Goal: Task Accomplishment & Management: Manage account settings

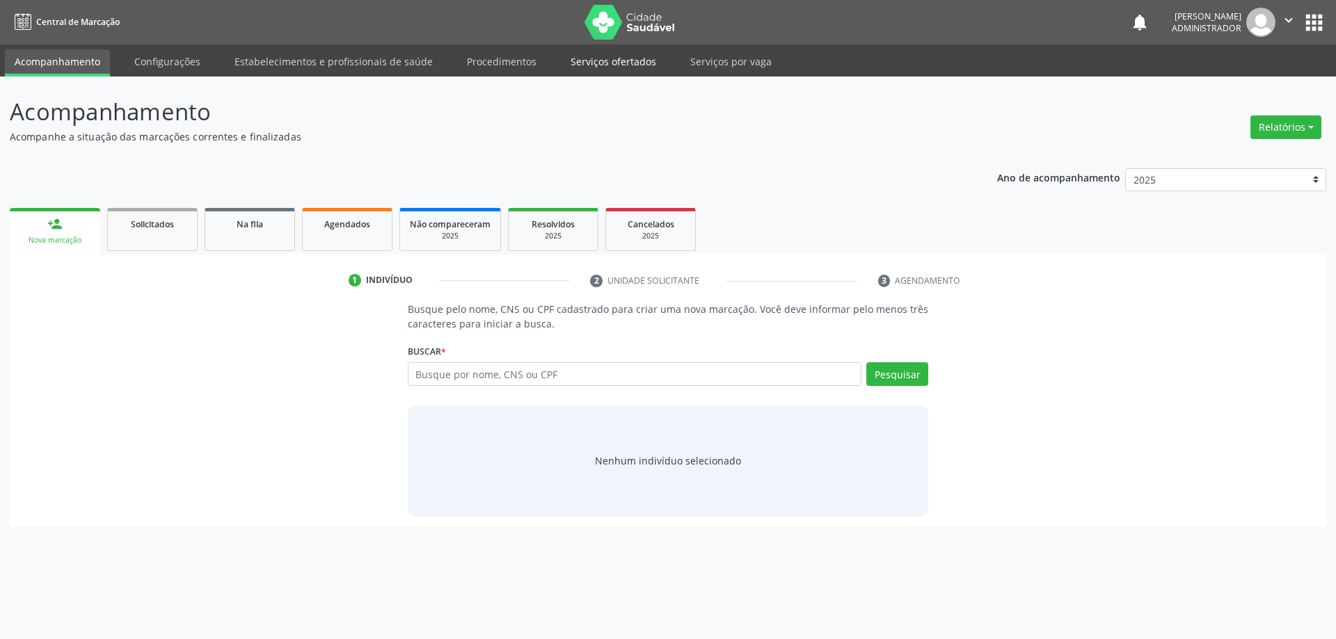
click at [602, 67] on link "Serviços ofertados" at bounding box center [613, 61] width 105 height 24
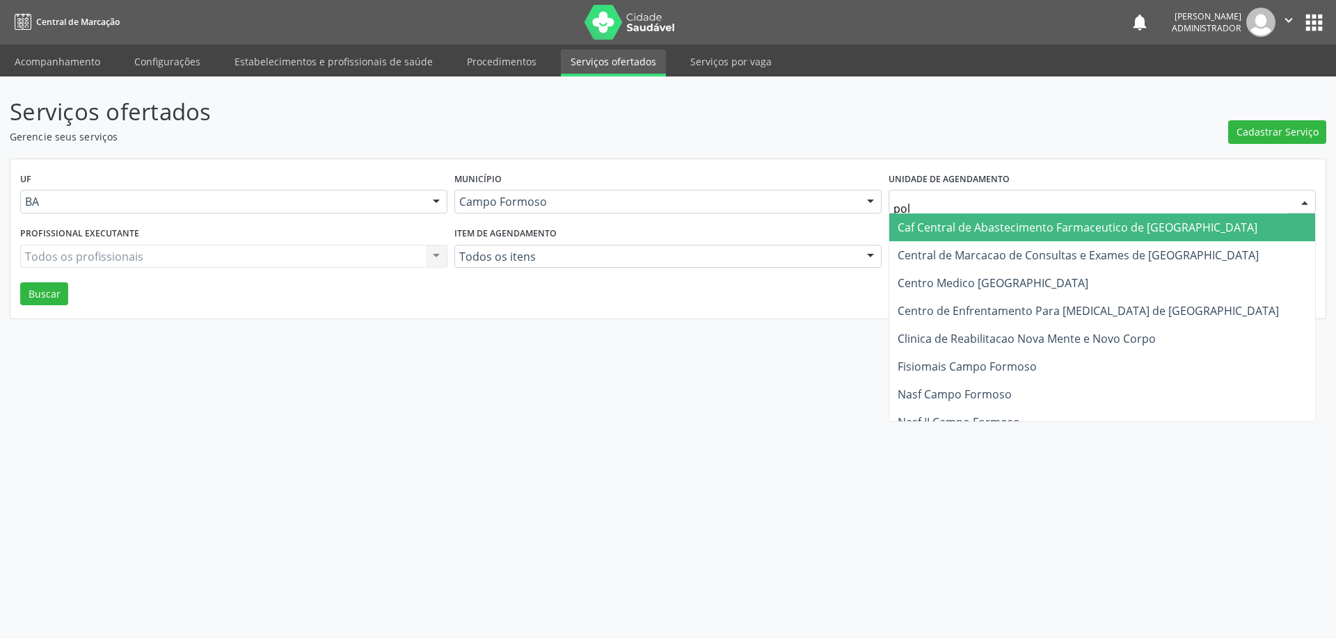
type input "poli"
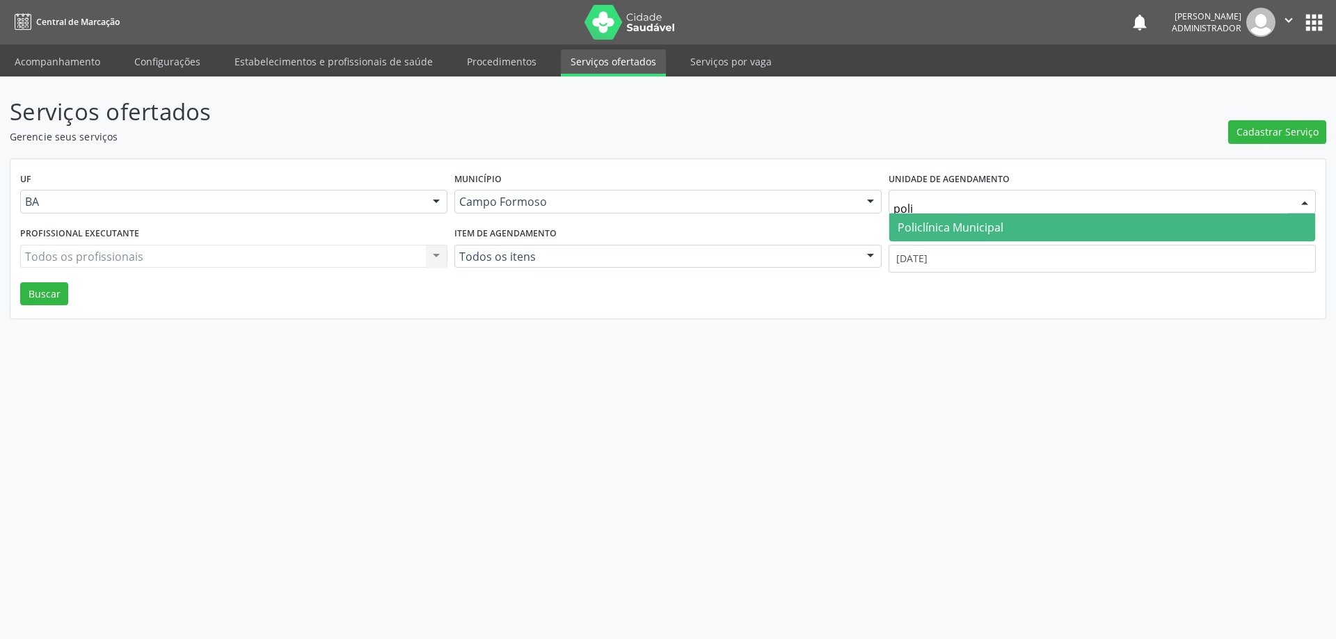
click at [988, 221] on span "Policlínica Municipal" at bounding box center [951, 227] width 106 height 15
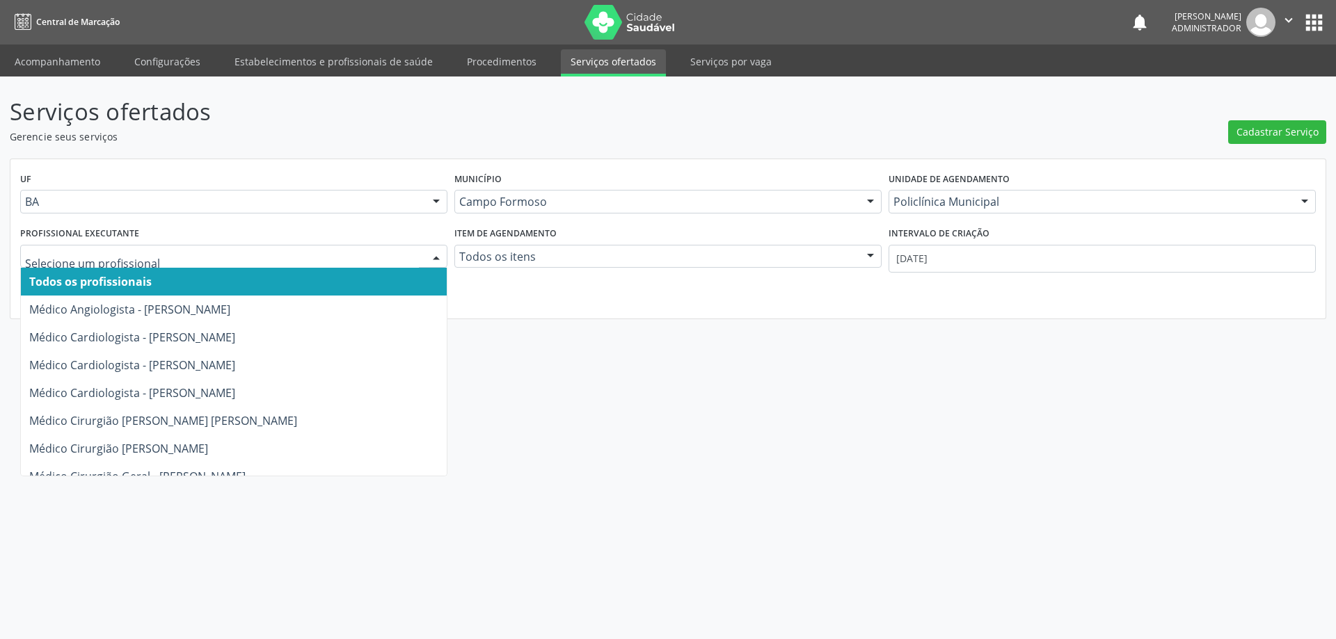
click at [433, 255] on div at bounding box center [436, 258] width 21 height 24
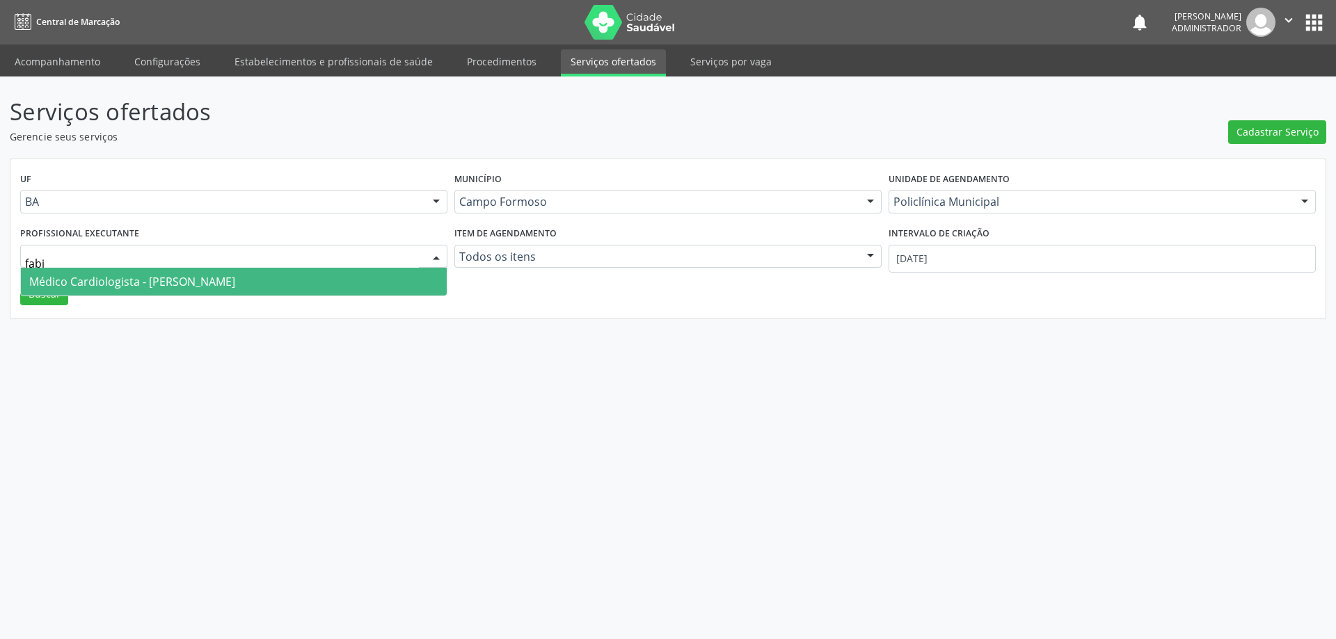
type input "fabio"
click at [235, 282] on span "Médico Cardiologista - Fabio Rodrigues Damasceno Domingues" at bounding box center [132, 281] width 206 height 15
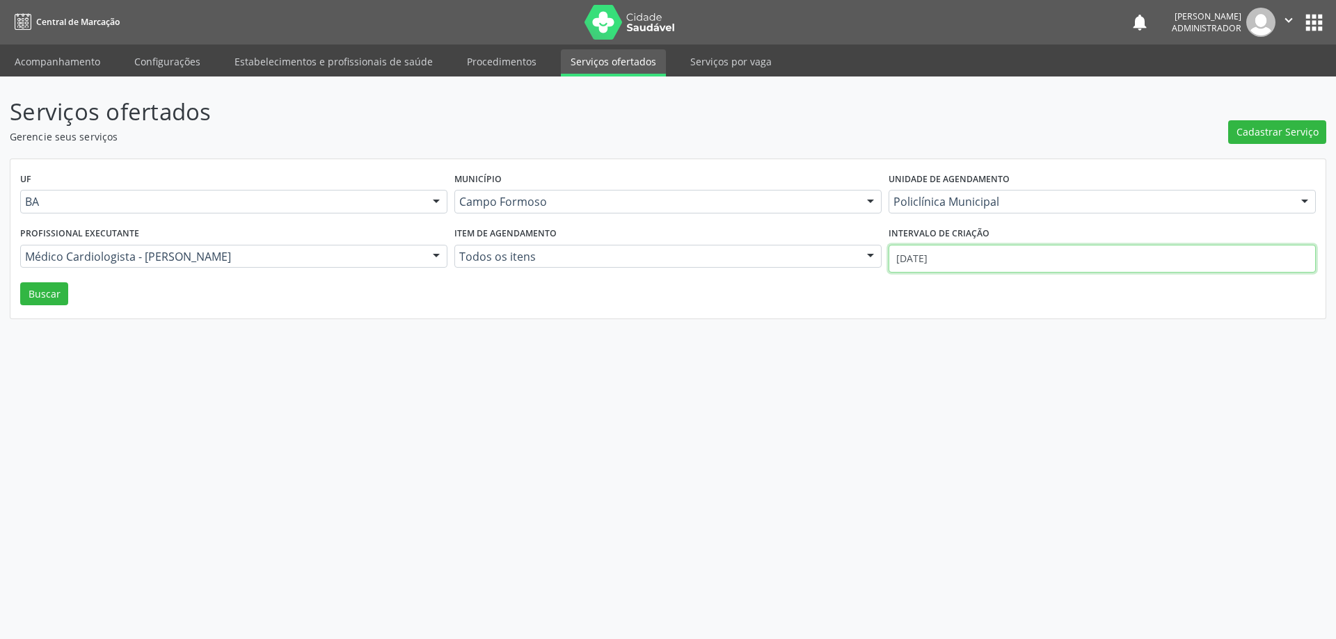
click at [941, 255] on input "[DATE]" at bounding box center [1102, 259] width 427 height 28
click at [884, 283] on span at bounding box center [894, 286] width 24 height 24
select select "8"
click at [928, 330] on span "1" at bounding box center [927, 331] width 27 height 27
type input "01/09/2025"
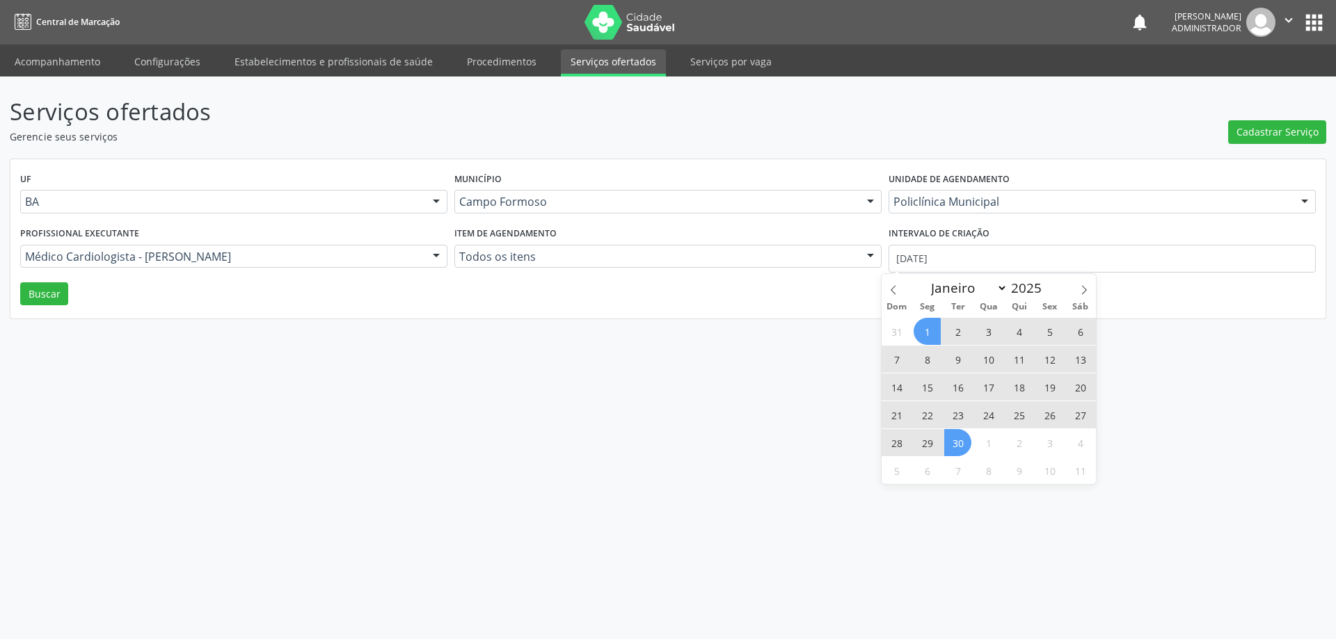
click at [954, 446] on span "30" at bounding box center [957, 442] width 27 height 27
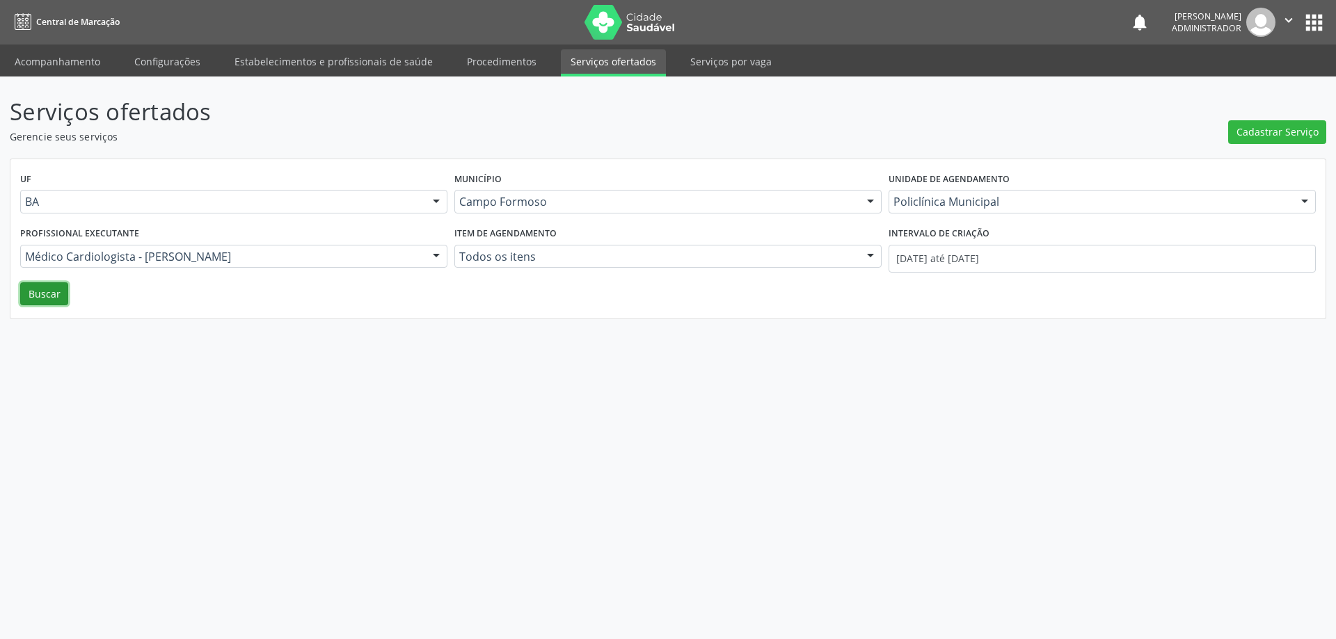
click at [44, 292] on button "Buscar" at bounding box center [44, 295] width 48 height 24
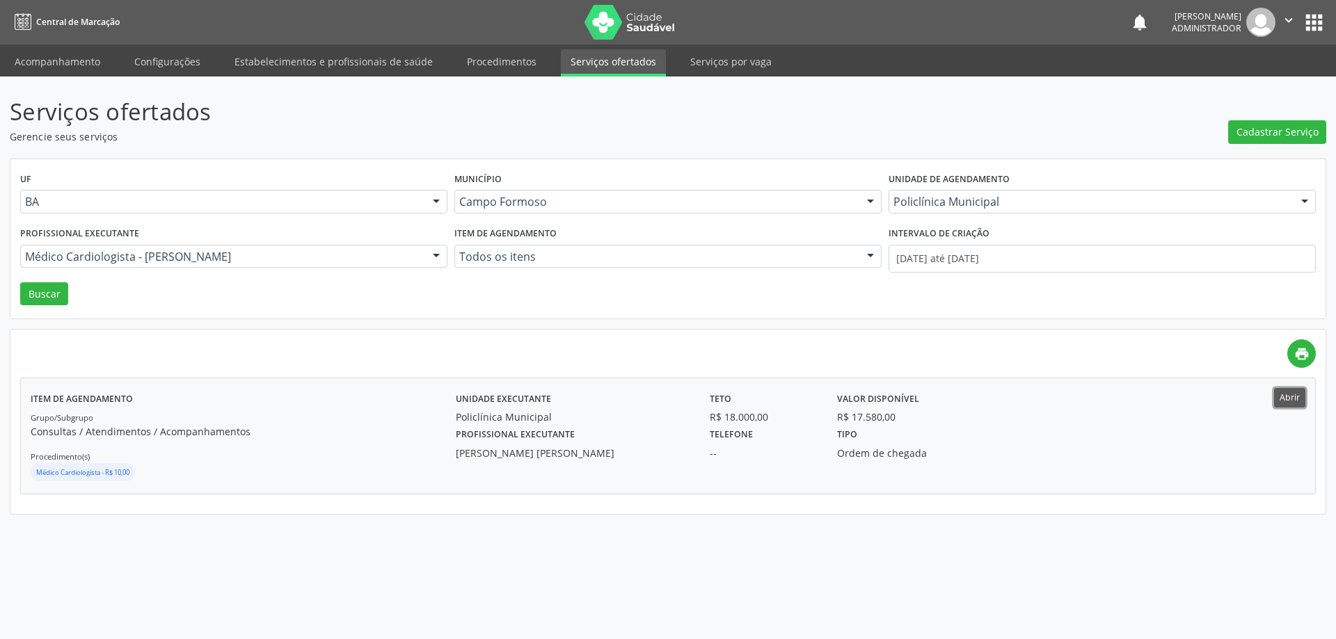
click at [1281, 398] on button "Abrir" at bounding box center [1289, 397] width 31 height 19
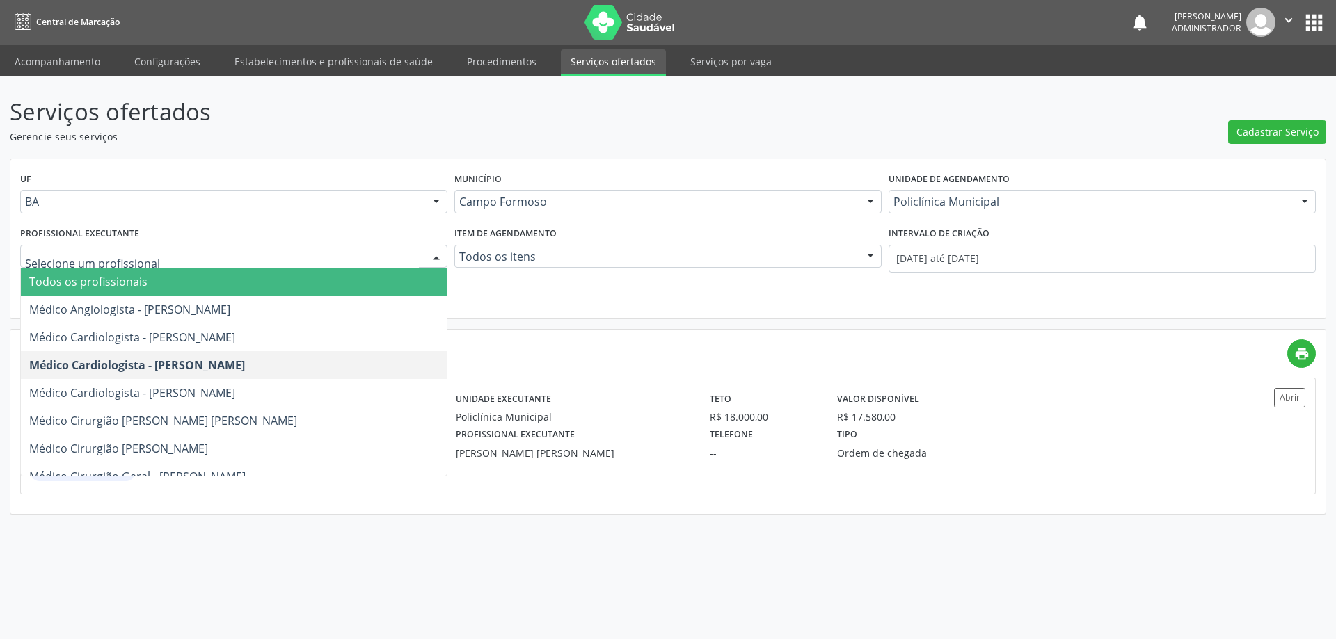
click at [438, 250] on div at bounding box center [436, 258] width 21 height 24
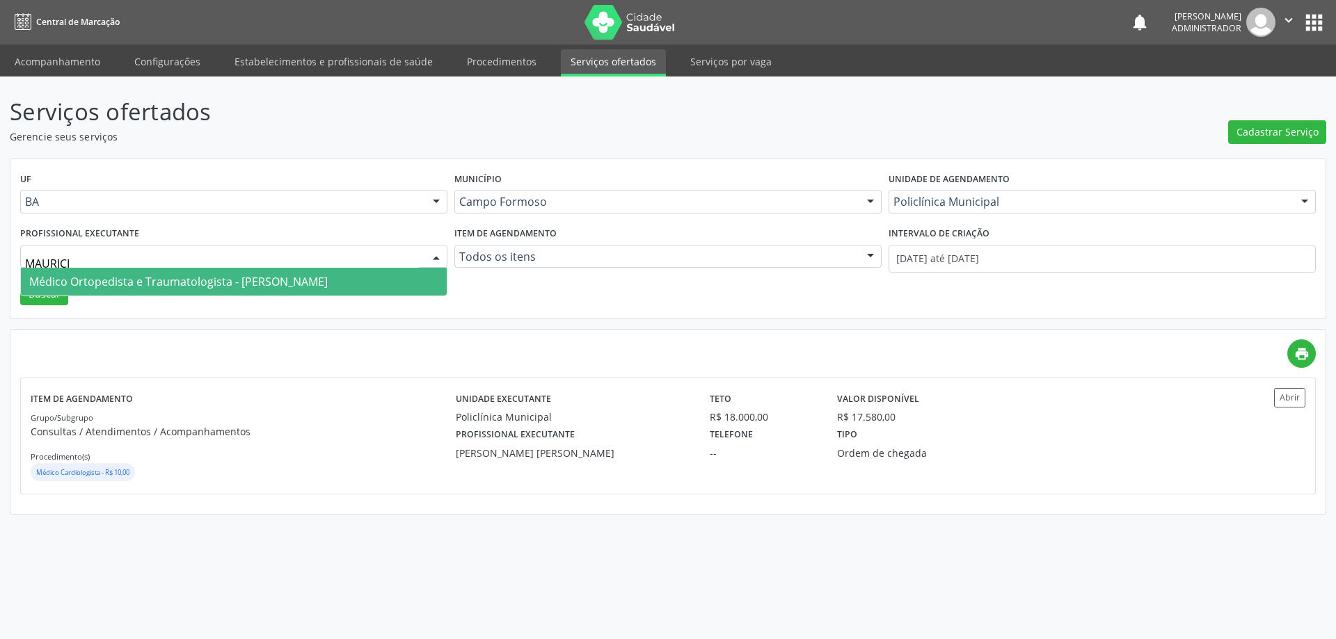
click at [328, 283] on span "Médico Ortopedista e Traumatologista - Mauricio Cardoso Ribeiro Junior" at bounding box center [178, 281] width 299 height 15
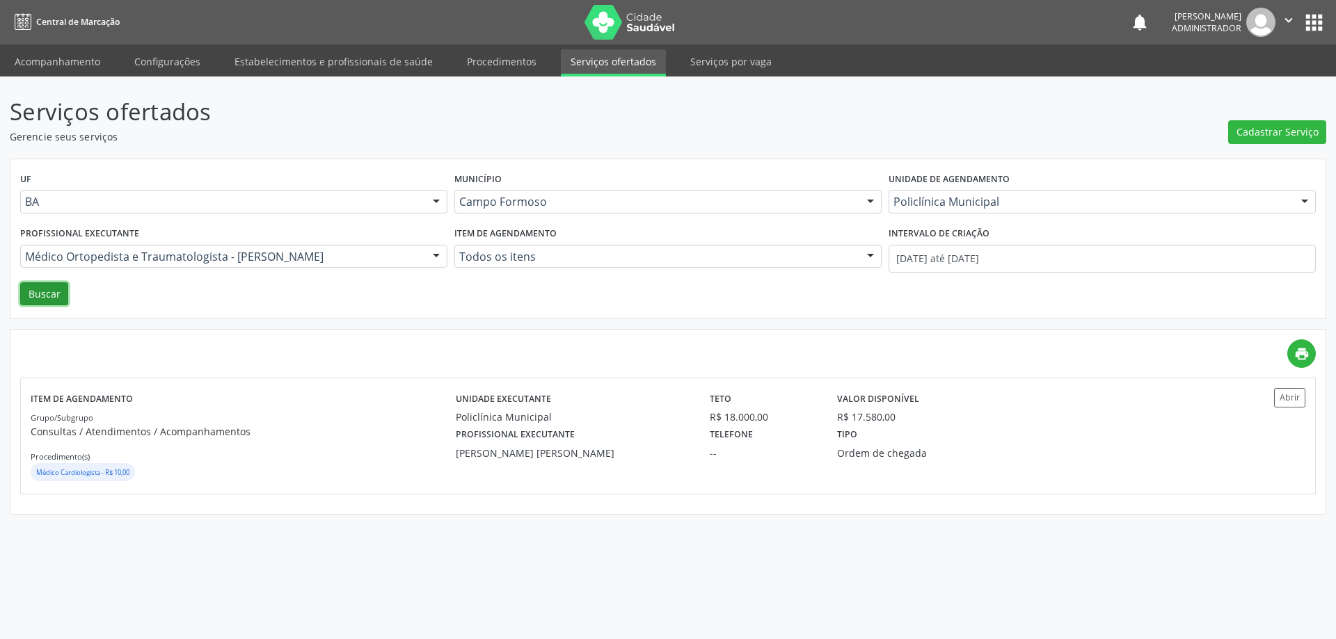
click at [33, 292] on button "Buscar" at bounding box center [44, 295] width 48 height 24
click at [1291, 396] on button "Abrir" at bounding box center [1289, 397] width 31 height 19
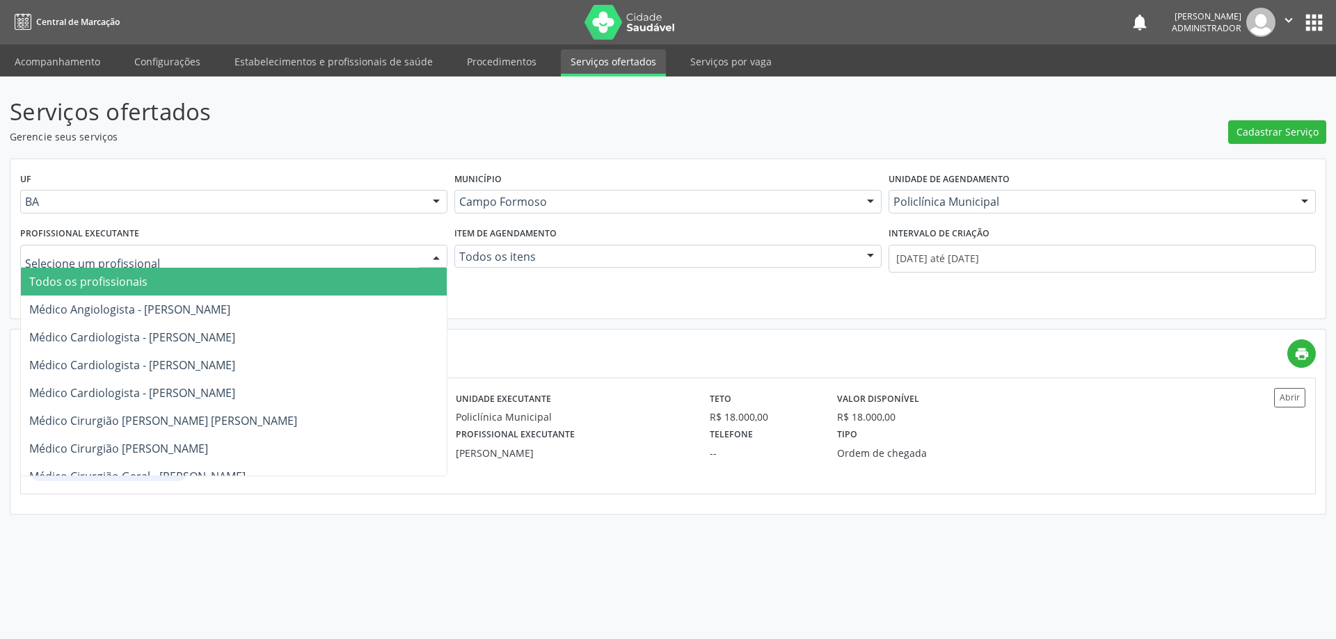
click at [433, 253] on div at bounding box center [436, 258] width 21 height 24
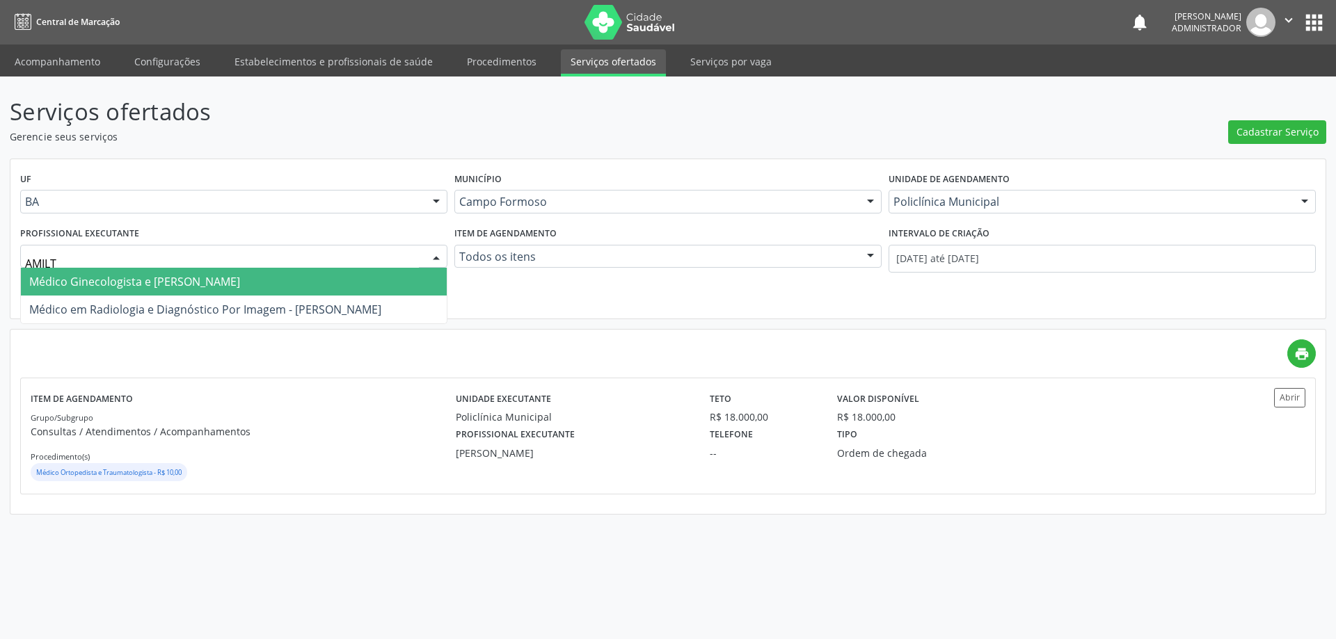
click at [349, 283] on span "Médico Ginecologista e Obstetra - Amilton Soares" at bounding box center [234, 282] width 426 height 28
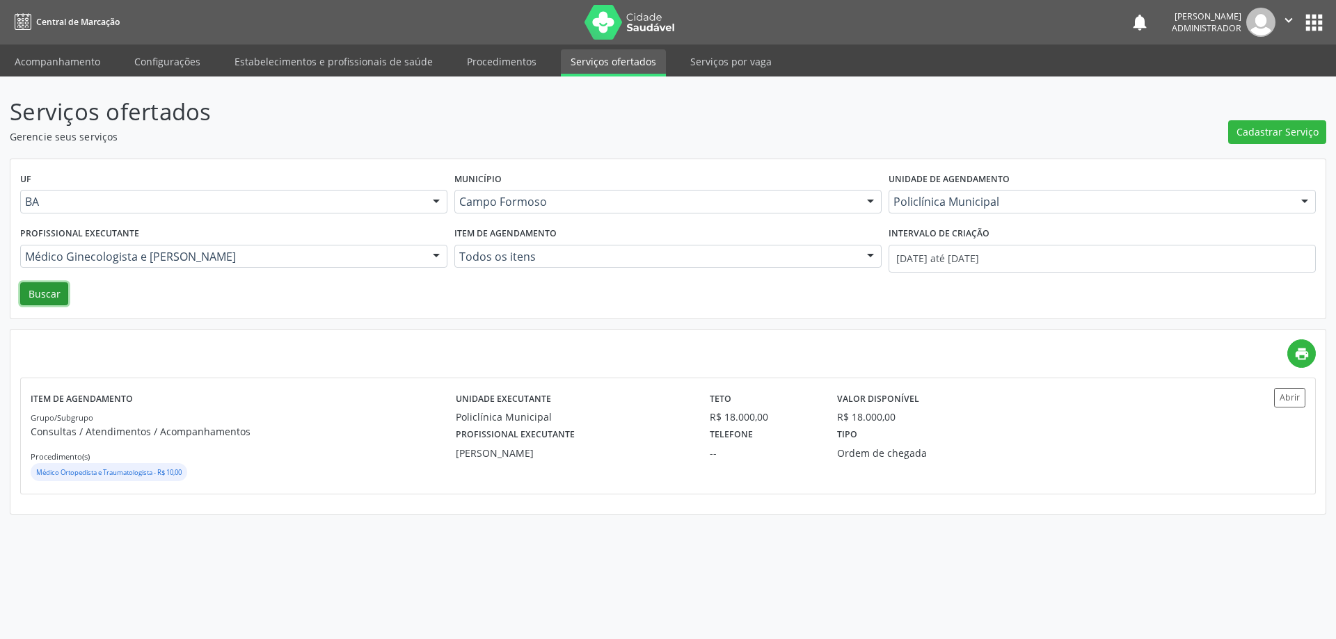
drag, startPoint x: 26, startPoint y: 293, endPoint x: 37, endPoint y: 292, distance: 11.2
click at [26, 294] on button "Buscar" at bounding box center [44, 295] width 48 height 24
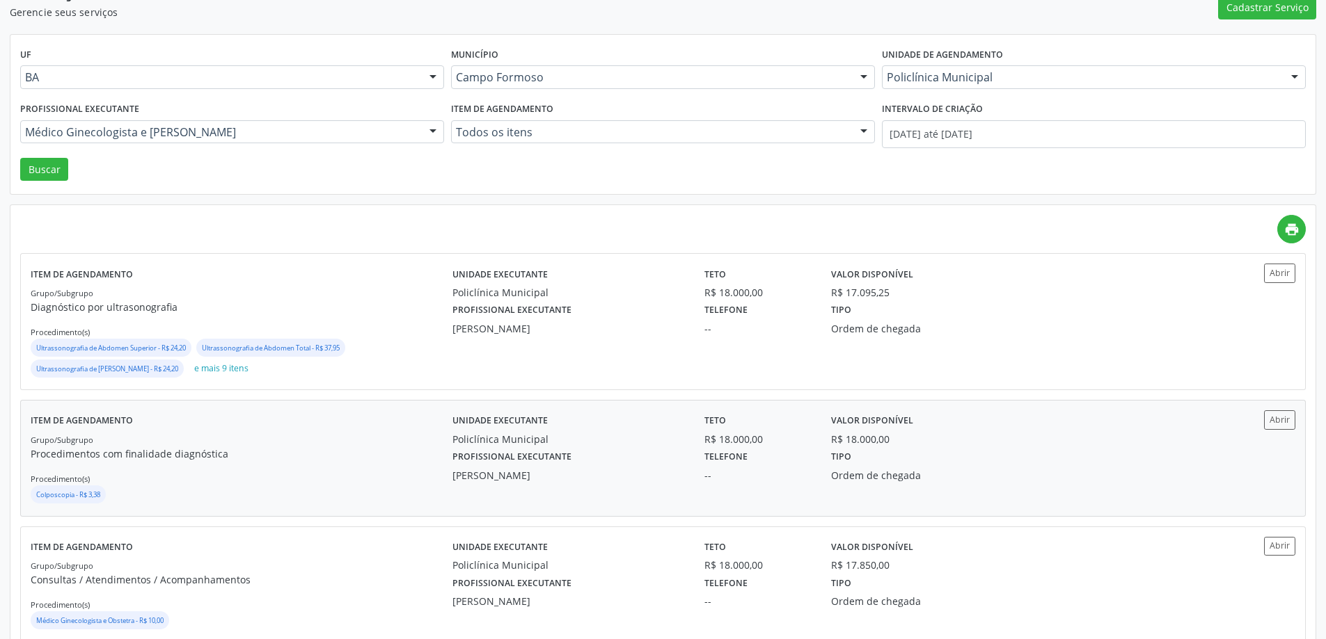
scroll to position [158, 0]
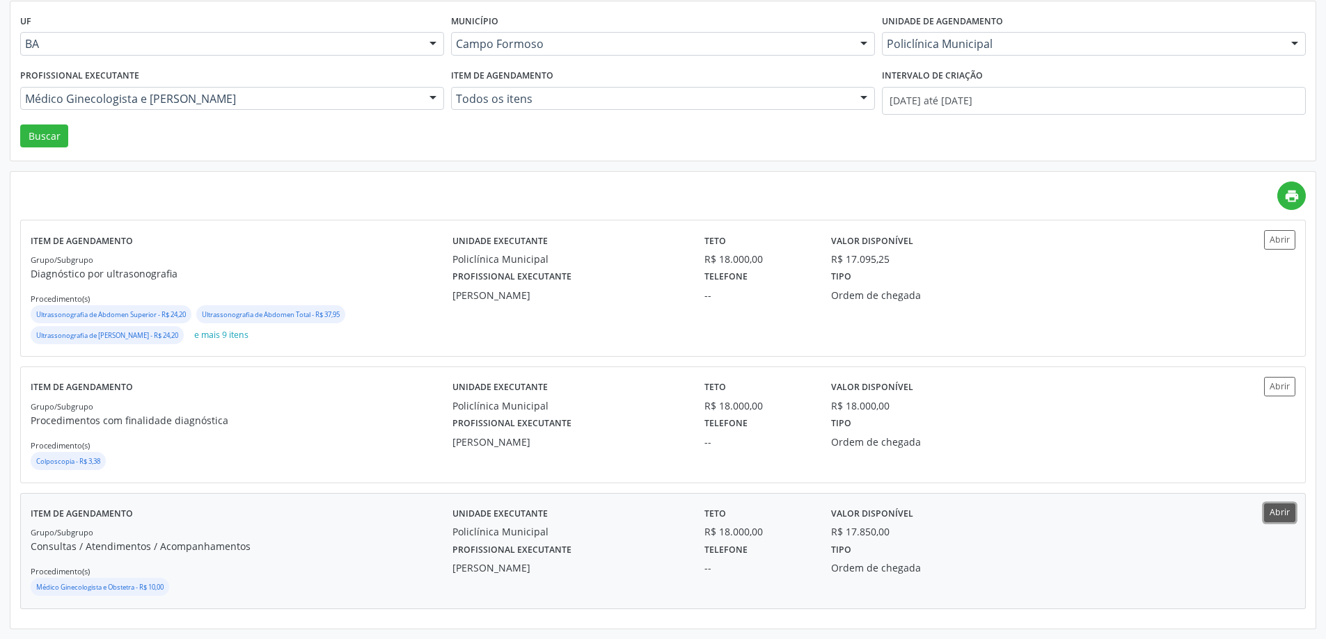
click at [1273, 514] on button "Abrir" at bounding box center [1279, 513] width 31 height 19
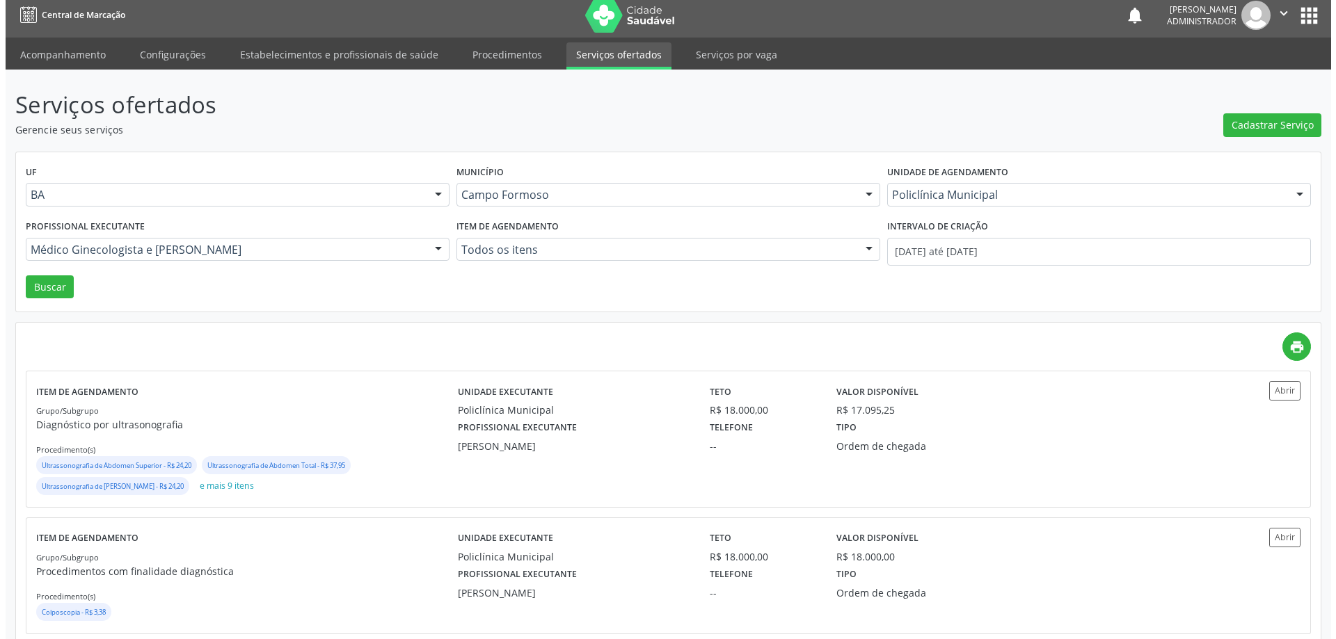
scroll to position [0, 0]
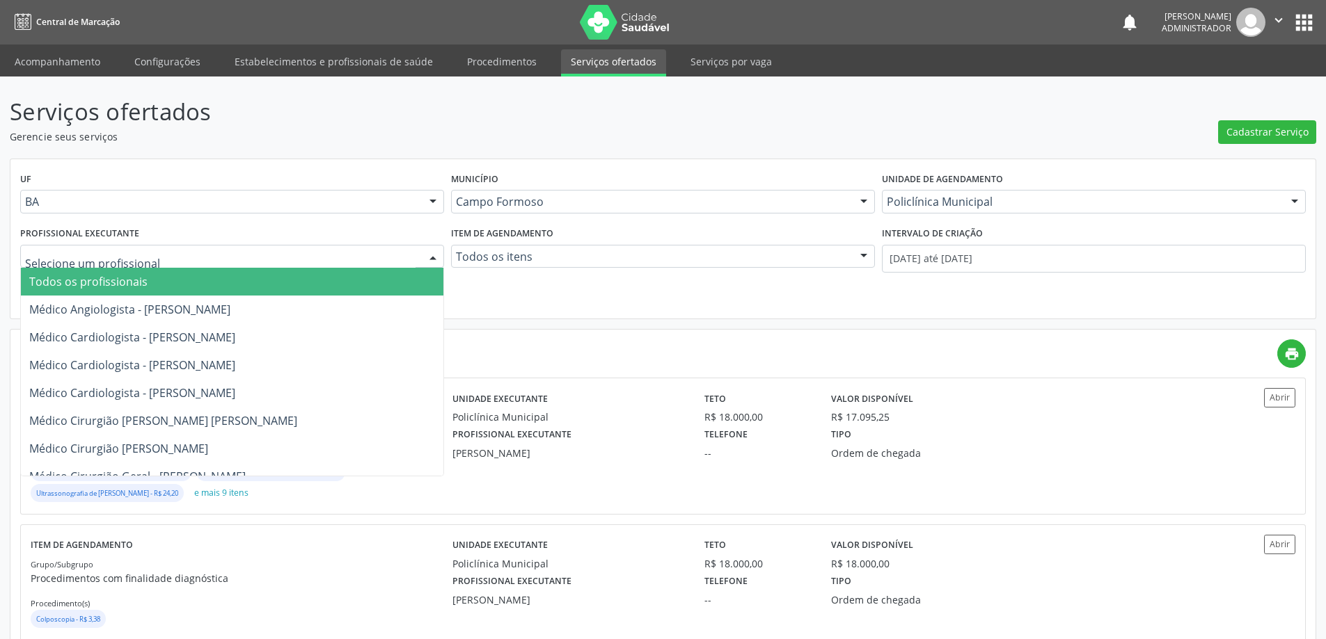
click at [432, 253] on div at bounding box center [432, 258] width 21 height 24
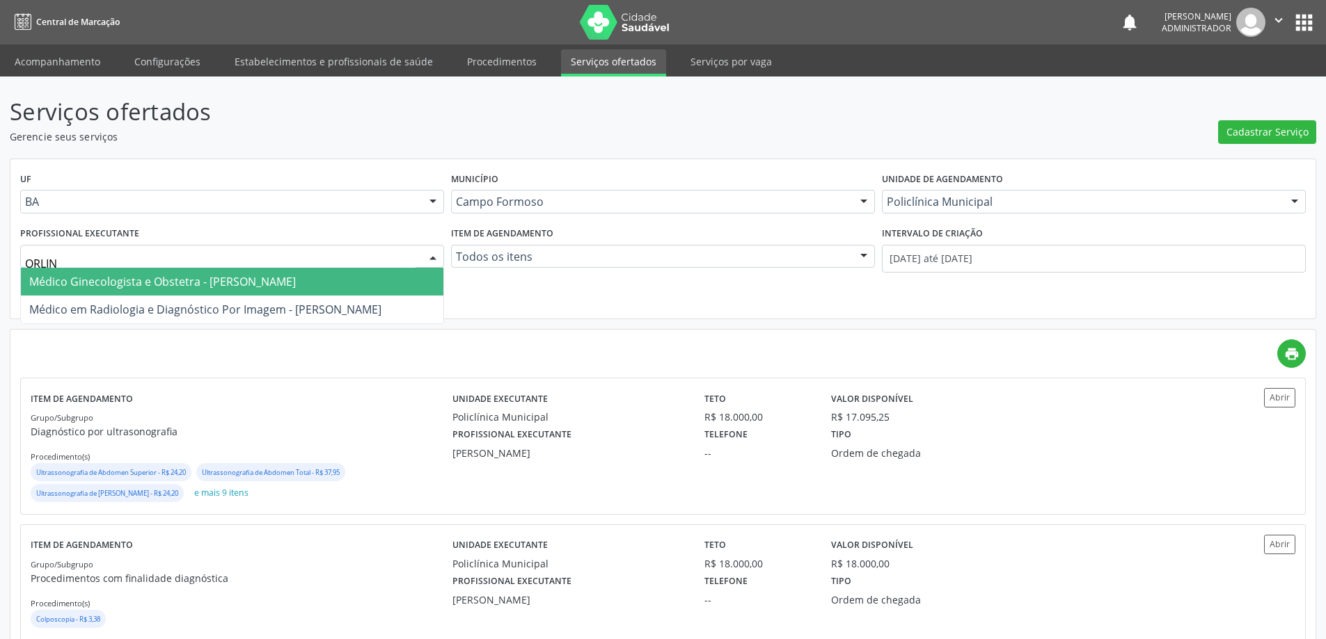
type input "ORLIND"
click at [195, 276] on span "Médico Ginecologista e Obstetra - Orlindo Carvalho dos Santos" at bounding box center [162, 281] width 267 height 15
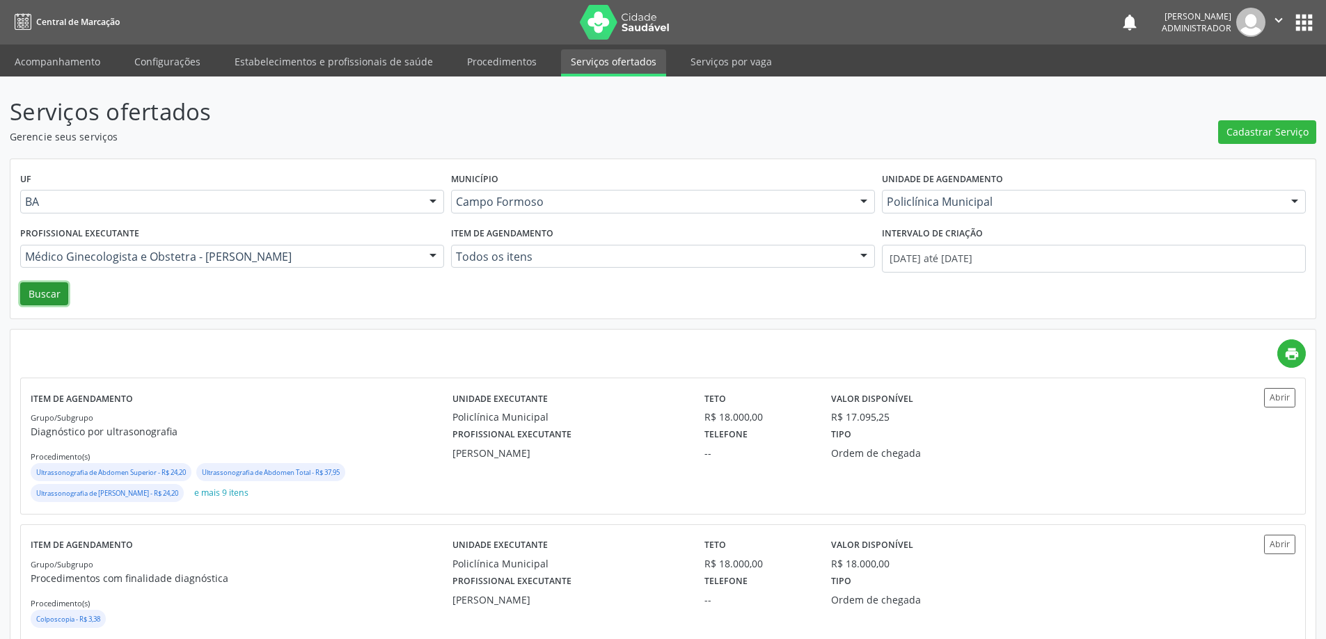
click at [49, 294] on button "Buscar" at bounding box center [44, 295] width 48 height 24
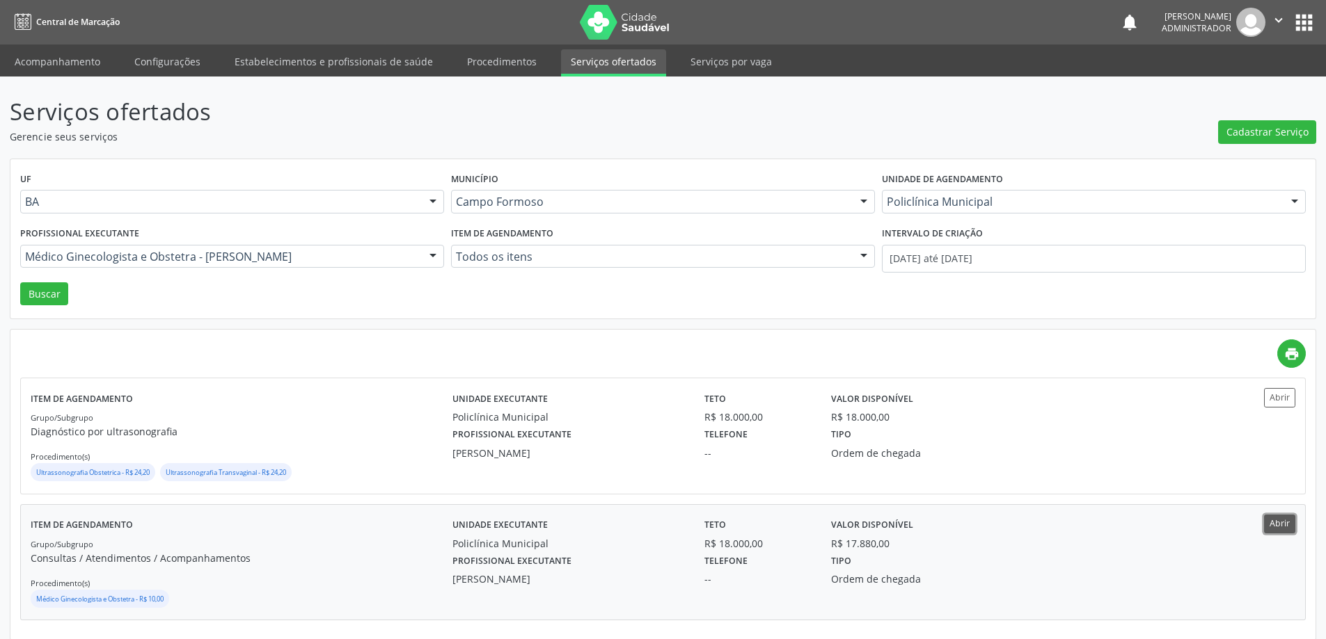
click at [1285, 523] on button "Abrir" at bounding box center [1279, 524] width 31 height 19
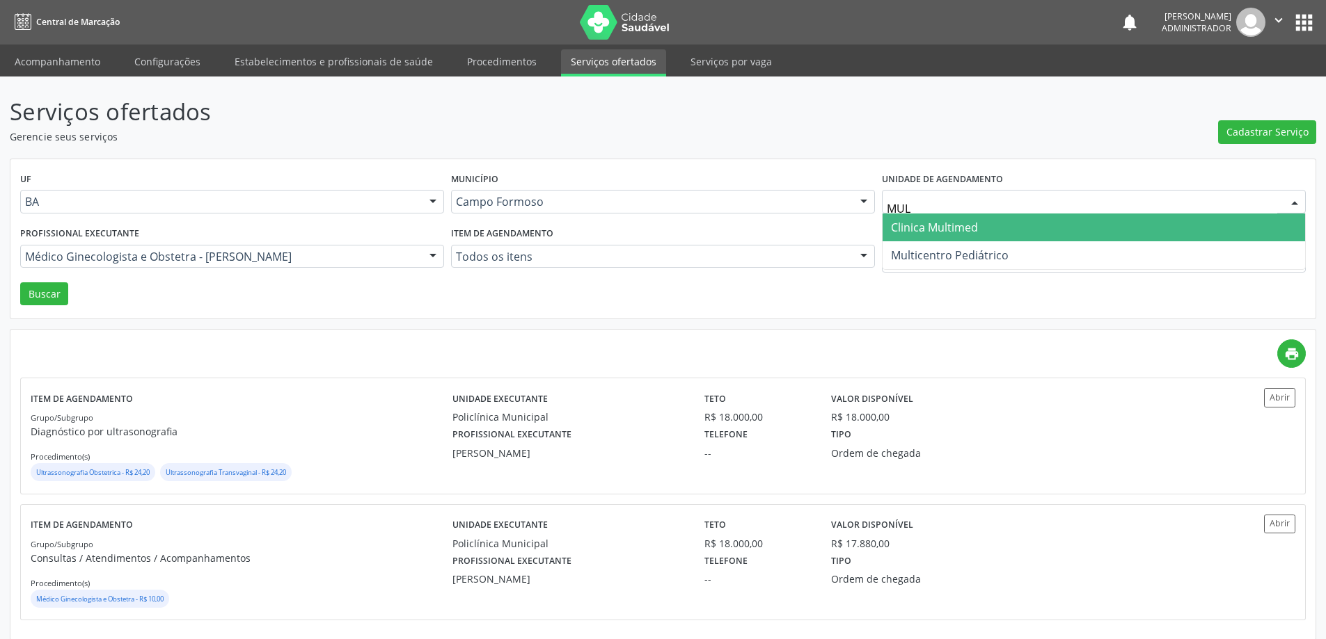
type input "MULT"
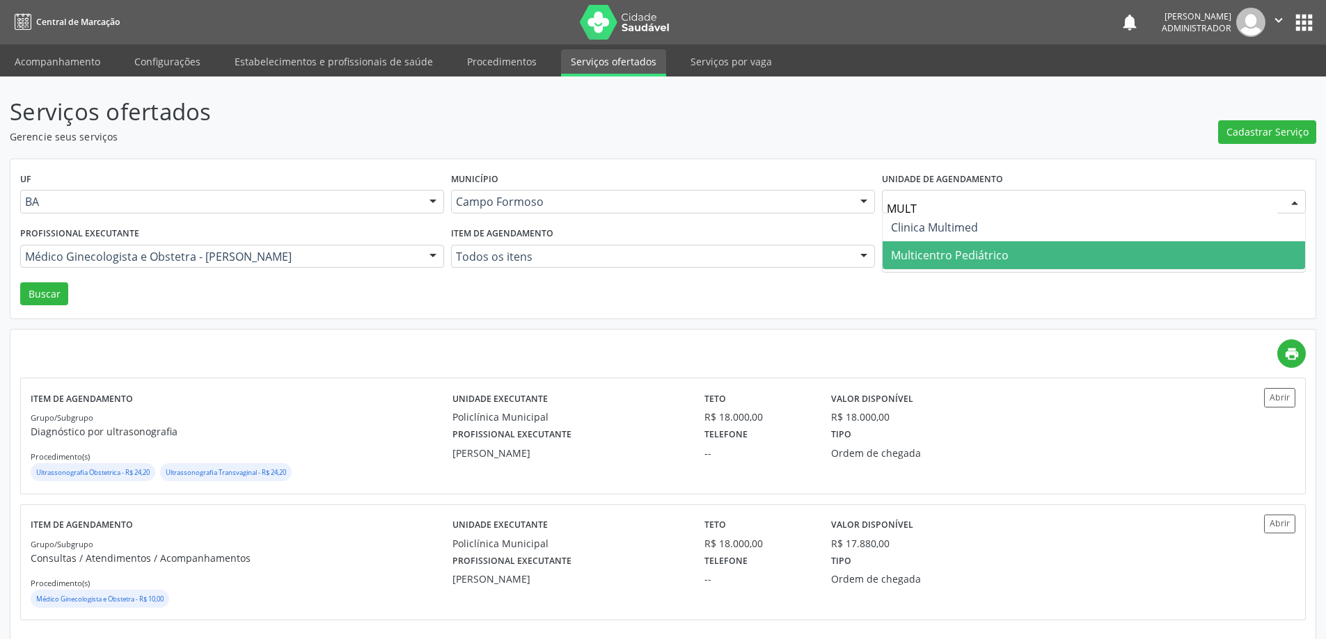
click at [941, 255] on span "Multicentro Pediátrico" at bounding box center [950, 255] width 118 height 15
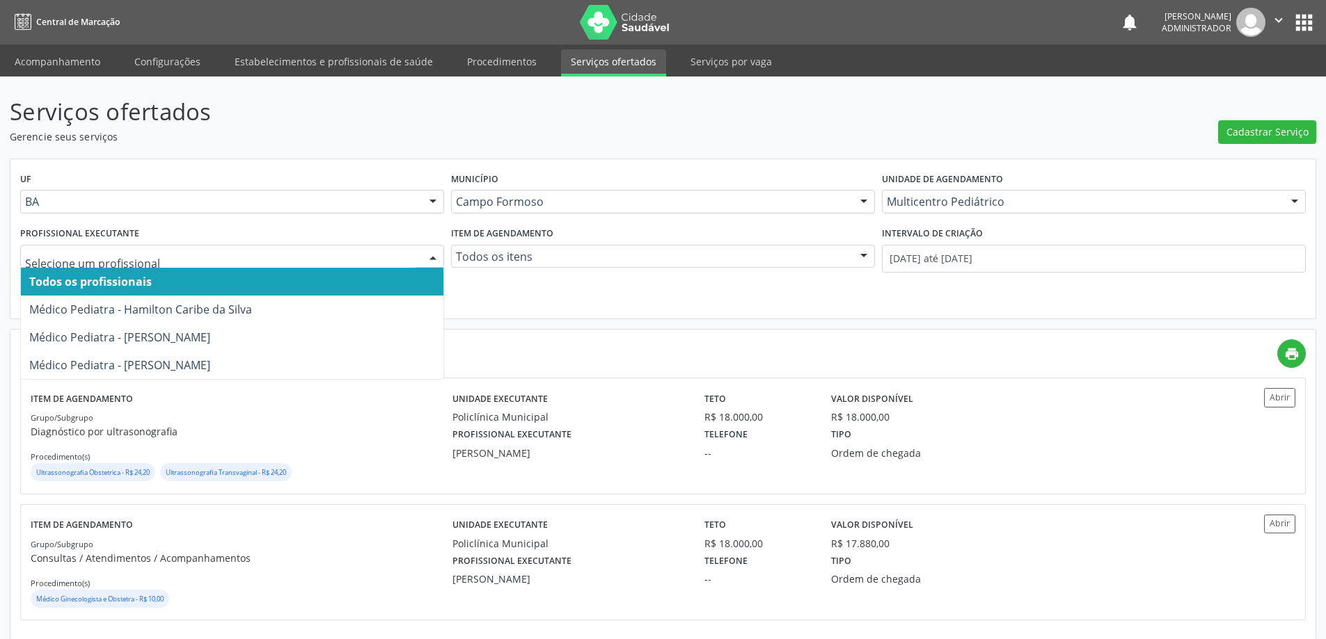
click at [436, 253] on div at bounding box center [432, 258] width 21 height 24
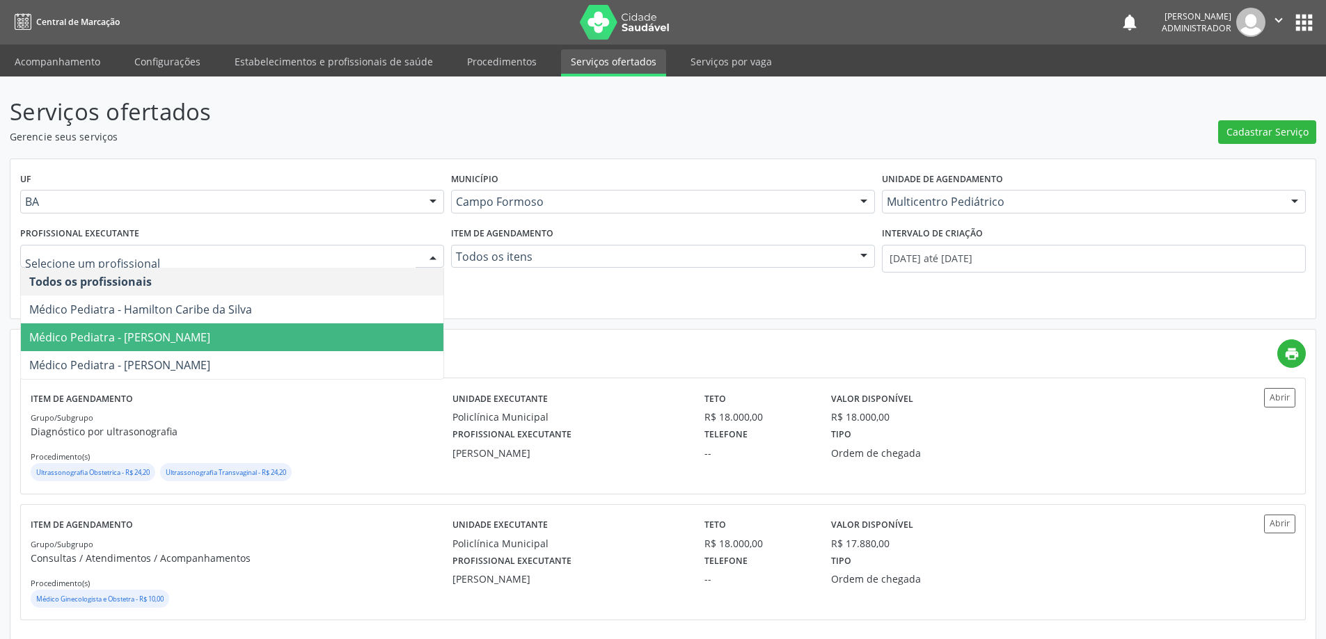
click at [210, 342] on span "Médico Pediatra - Maria Eleny Goncalves de Oliveira Porto" at bounding box center [119, 337] width 181 height 15
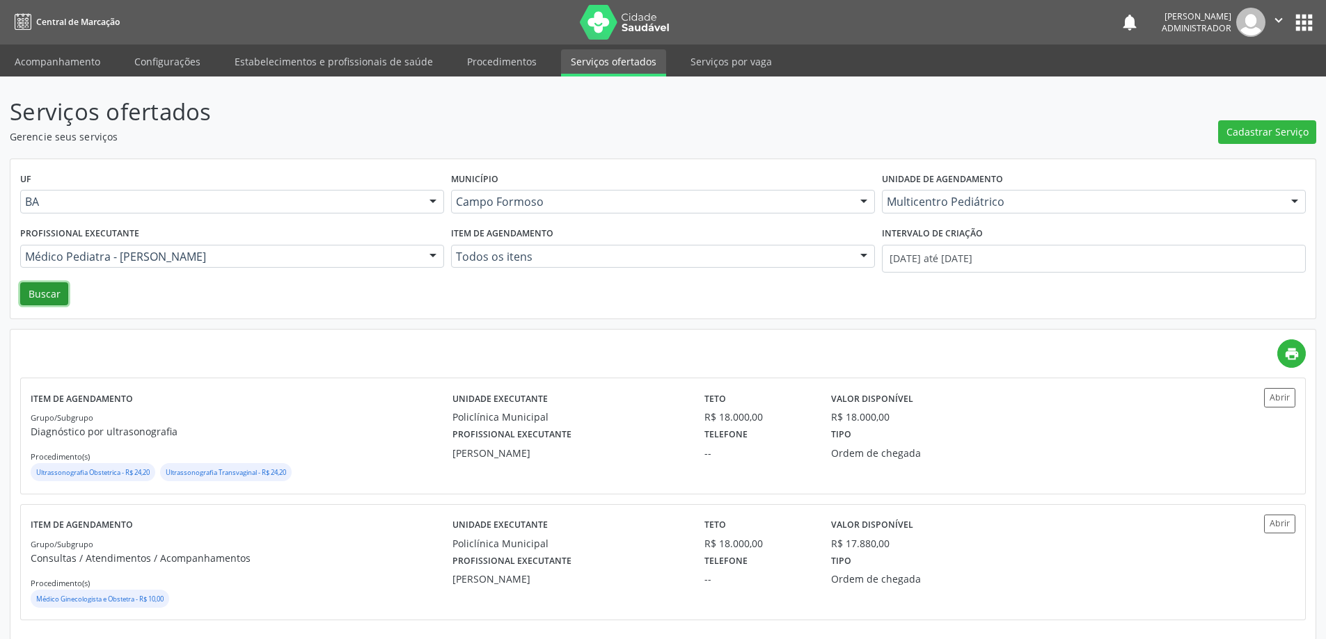
drag, startPoint x: 39, startPoint y: 288, endPoint x: 76, endPoint y: 287, distance: 36.9
click at [40, 288] on button "Buscar" at bounding box center [44, 295] width 48 height 24
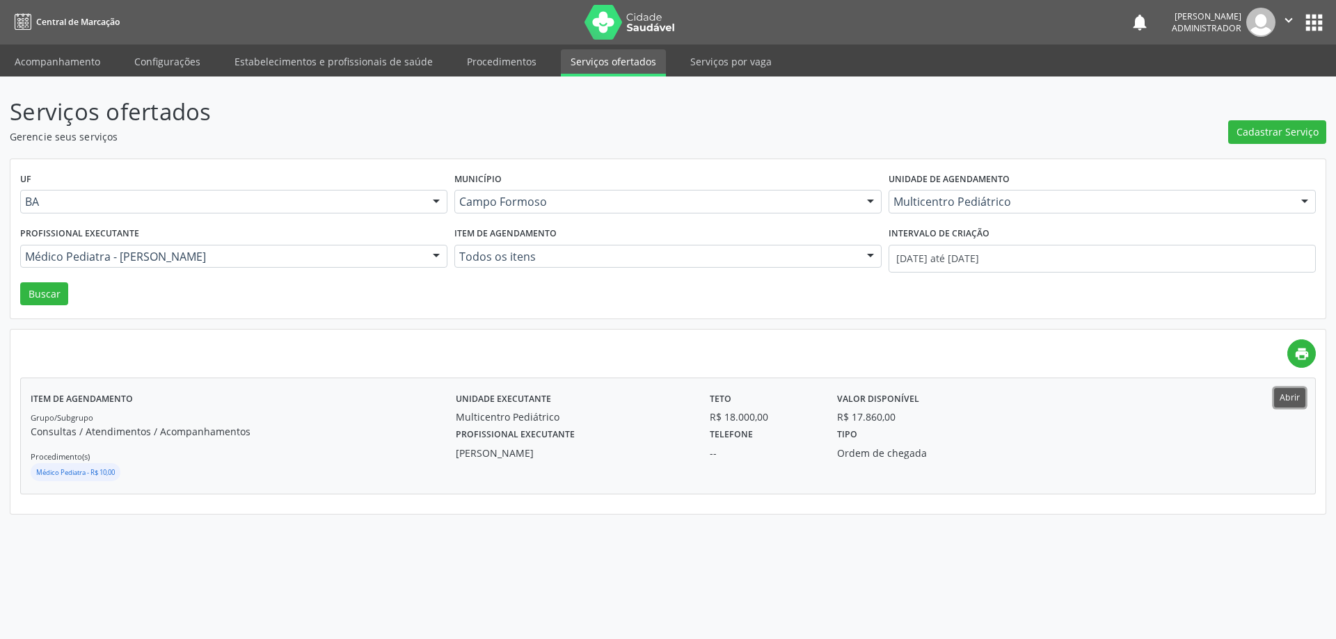
click at [1289, 398] on button "Abrir" at bounding box center [1289, 397] width 31 height 19
click at [436, 254] on div at bounding box center [436, 258] width 21 height 24
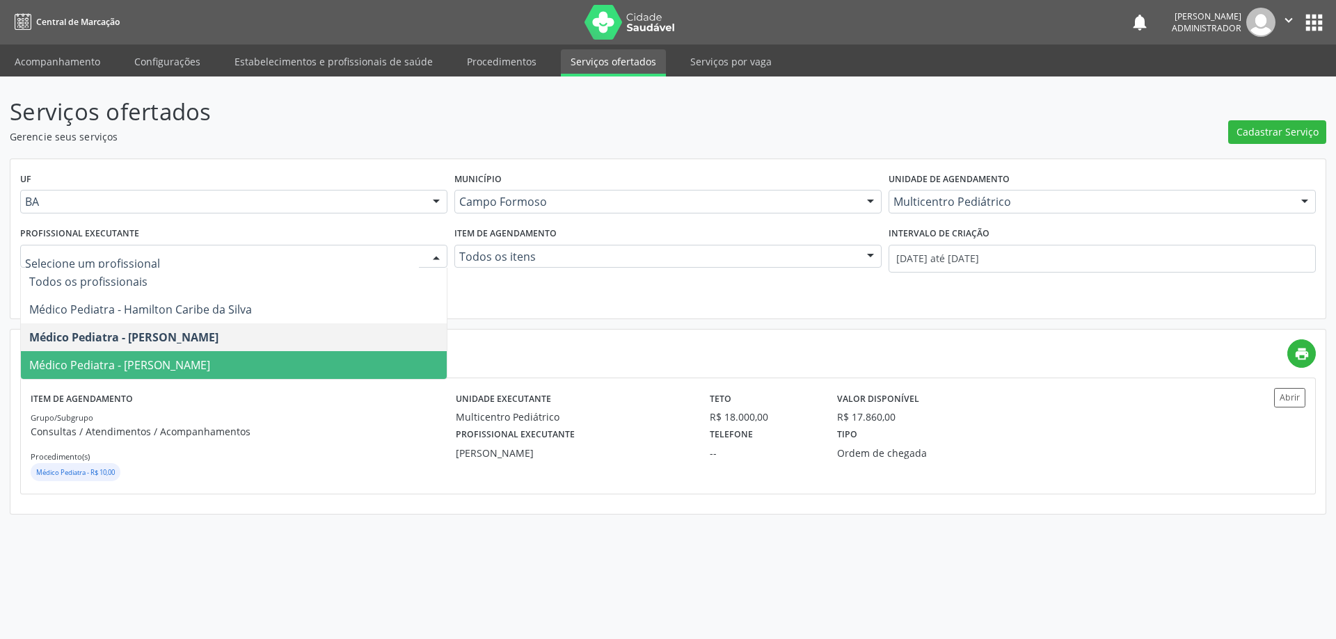
click at [210, 369] on span "Médico Pediatra - Maria Ubaldina Silva Calixto Sobreira" at bounding box center [119, 365] width 181 height 15
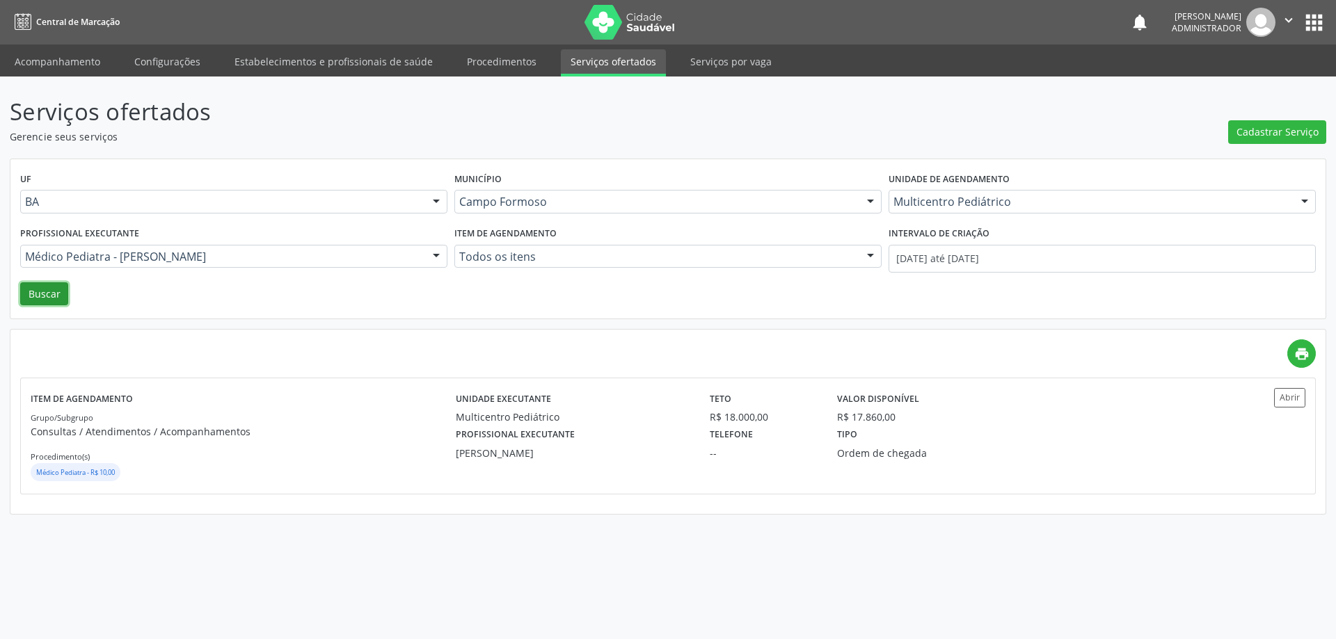
click at [57, 293] on button "Buscar" at bounding box center [44, 295] width 48 height 24
click at [1282, 397] on button "Abrir" at bounding box center [1289, 397] width 31 height 19
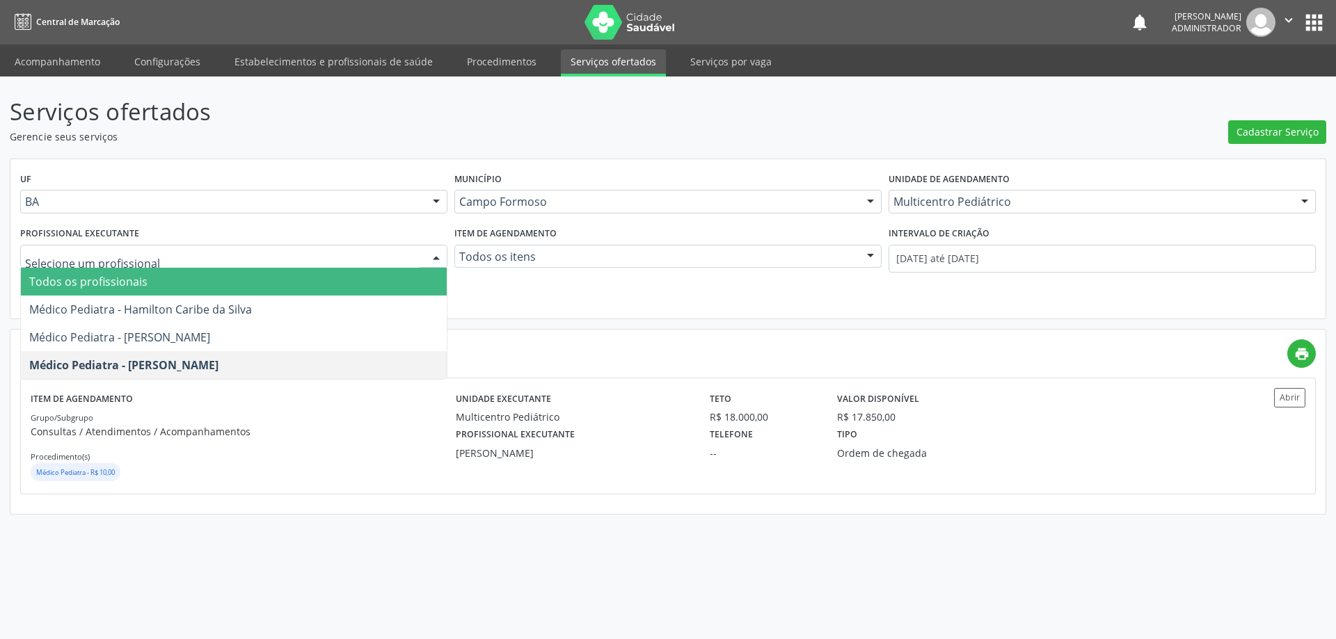
click at [435, 252] on div at bounding box center [436, 258] width 21 height 24
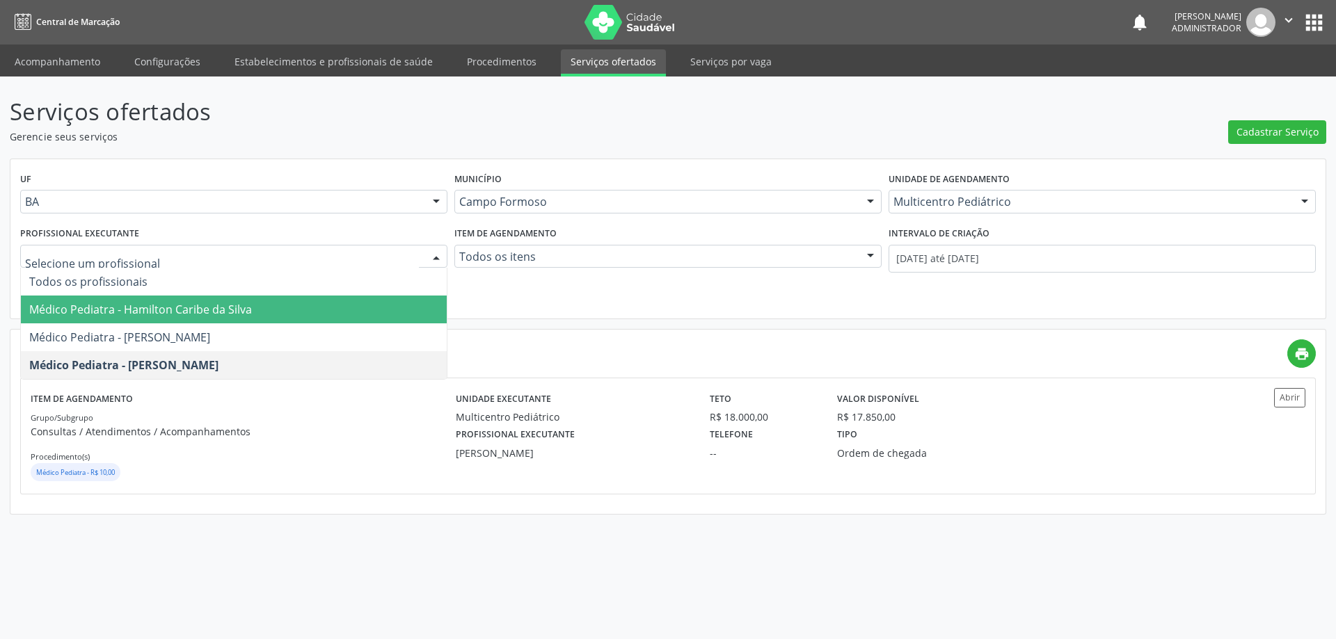
click at [375, 309] on span "Médico Pediatra - Hamilton Caribe da Silva" at bounding box center [234, 310] width 426 height 28
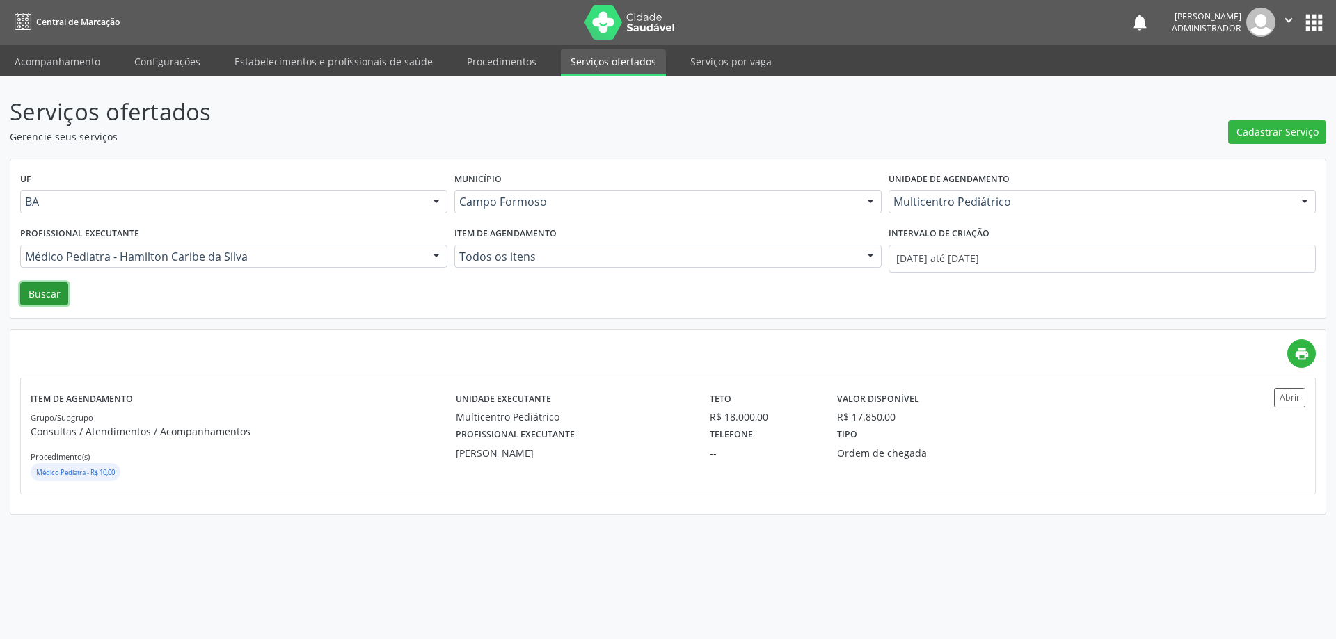
click at [37, 297] on button "Buscar" at bounding box center [44, 295] width 48 height 24
click at [1291, 397] on button "Abrir" at bounding box center [1289, 397] width 31 height 19
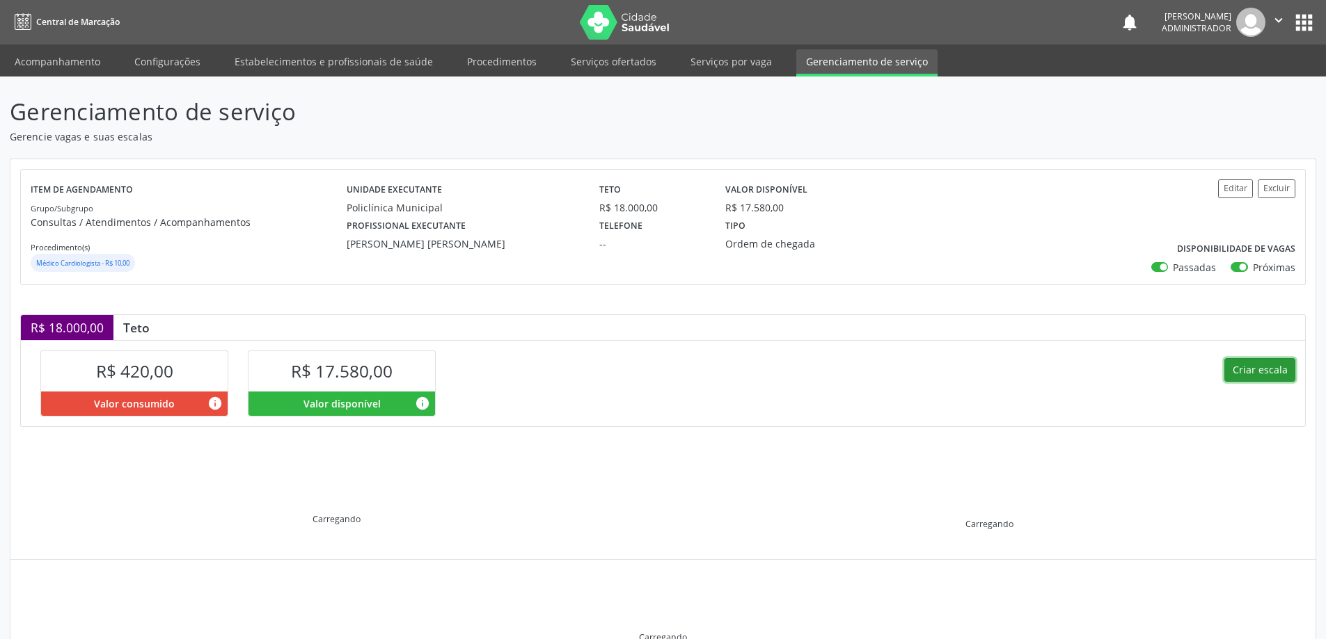
click at [1259, 367] on button "Criar escala" at bounding box center [1259, 370] width 71 height 24
select select "9"
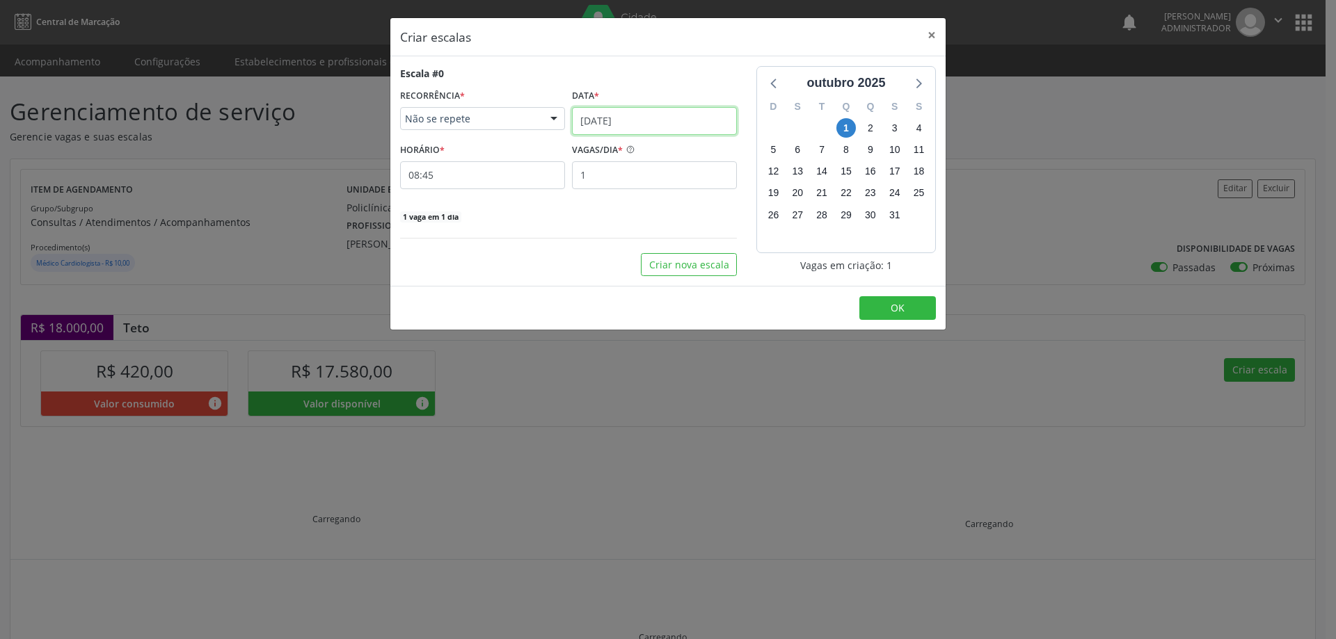
click at [610, 116] on input "[DATE]" at bounding box center [654, 121] width 165 height 28
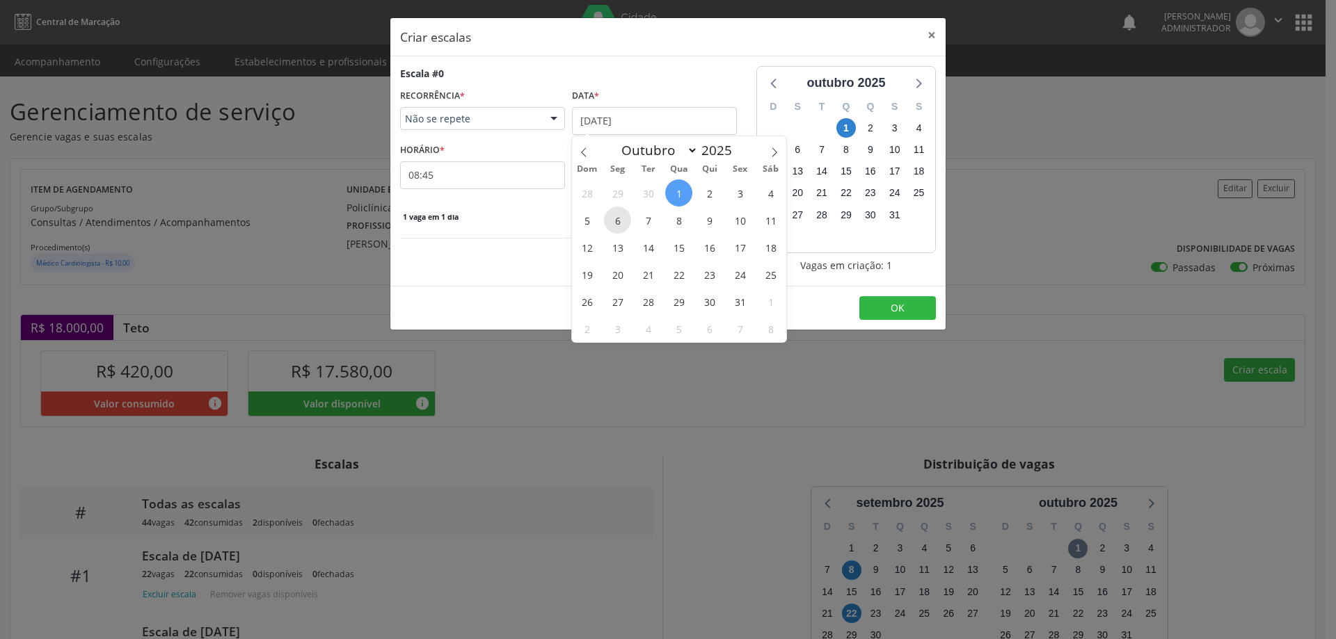
click at [620, 217] on span "6" at bounding box center [617, 220] width 27 height 27
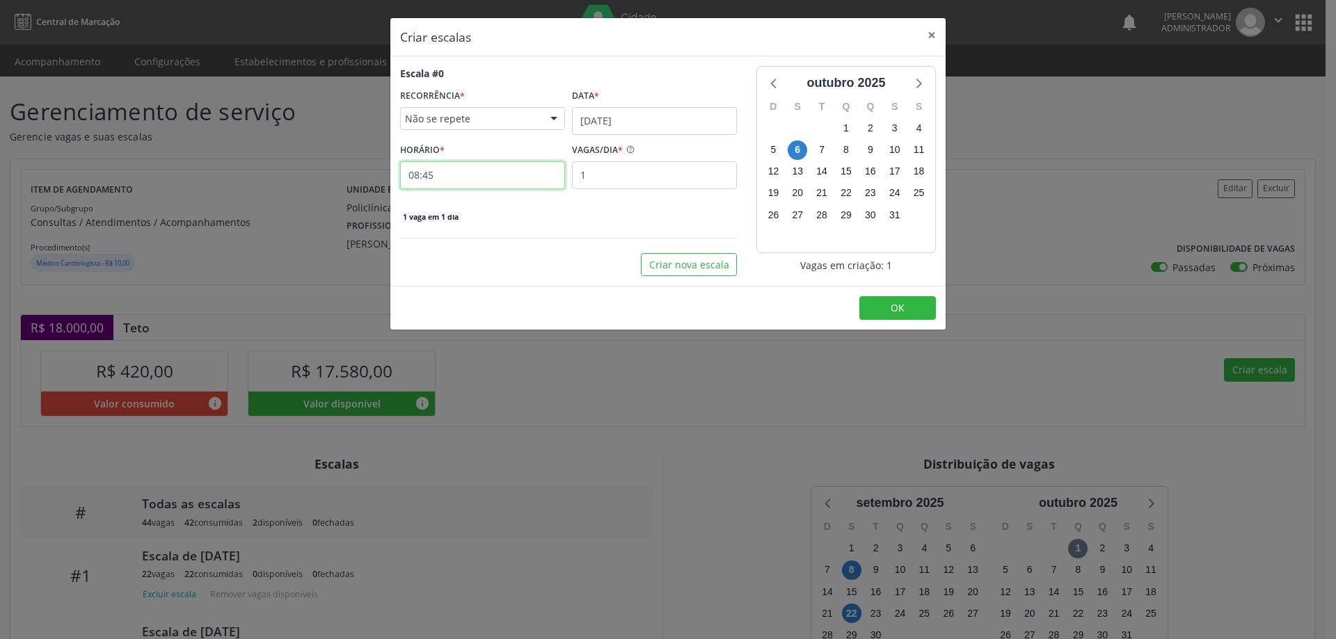
click at [536, 177] on input "08:45" at bounding box center [482, 175] width 165 height 28
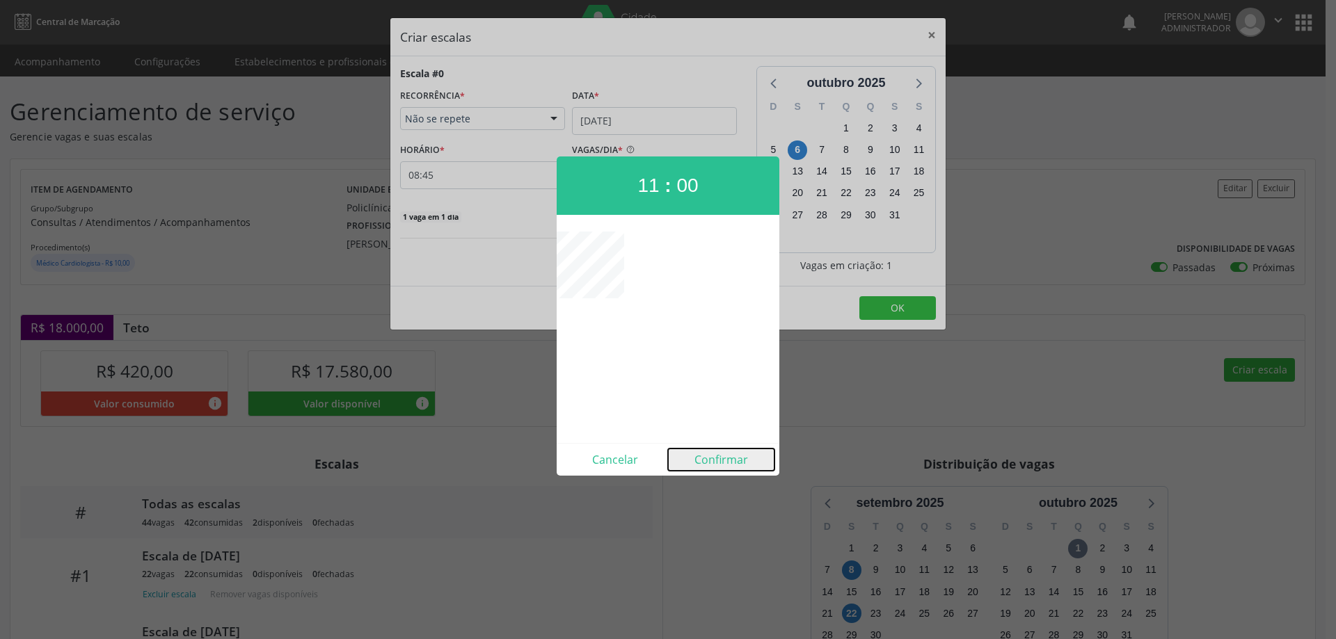
click at [719, 461] on button "Confirmar" at bounding box center [721, 460] width 106 height 22
type input "11:00"
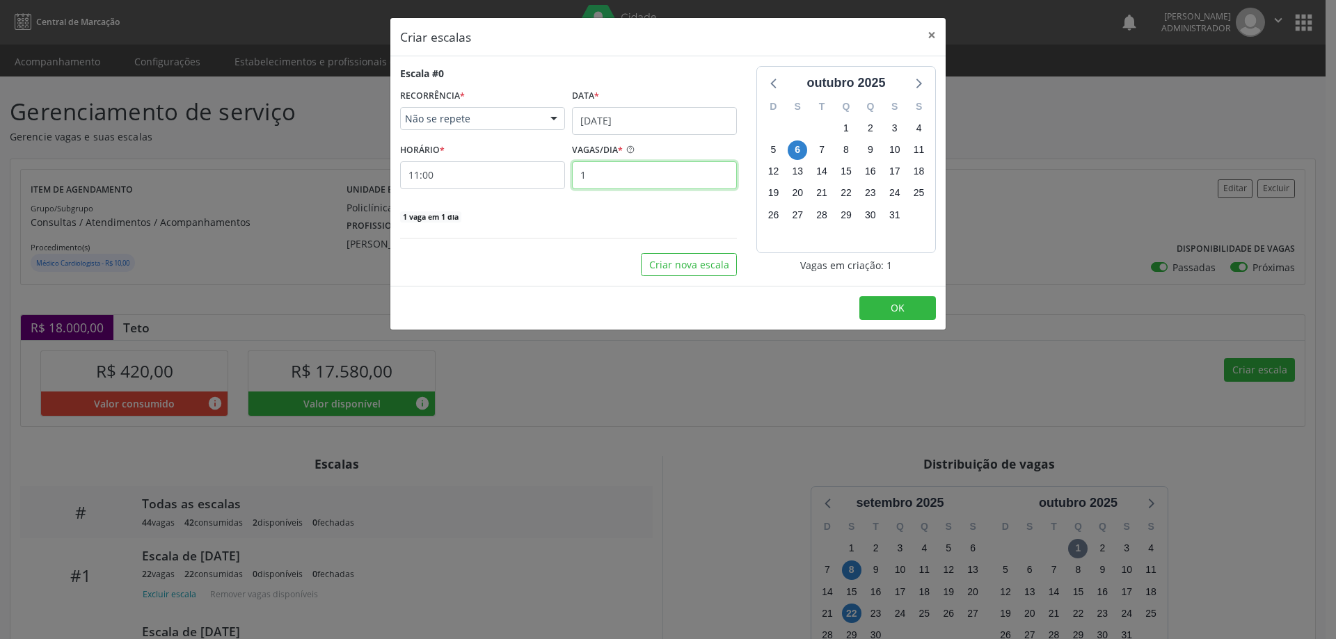
click at [596, 182] on input "1" at bounding box center [654, 175] width 165 height 28
type input "22"
click at [889, 306] on button "OK" at bounding box center [897, 308] width 77 height 24
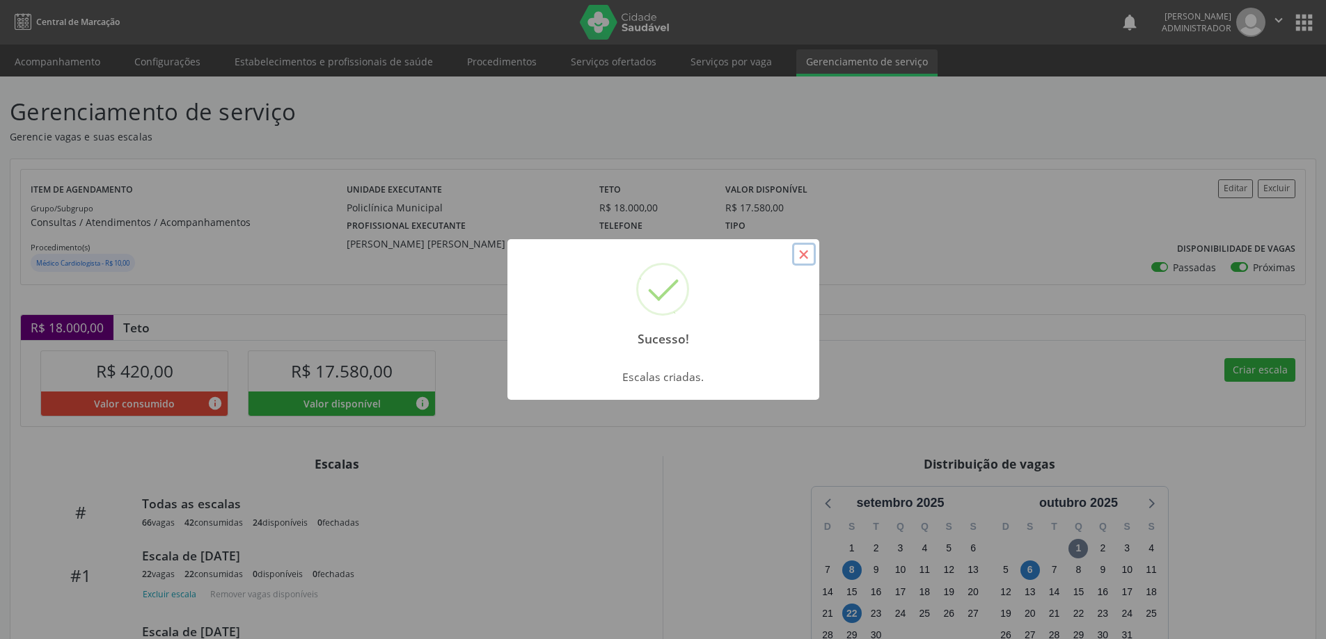
click at [801, 255] on button "×" at bounding box center [804, 255] width 24 height 24
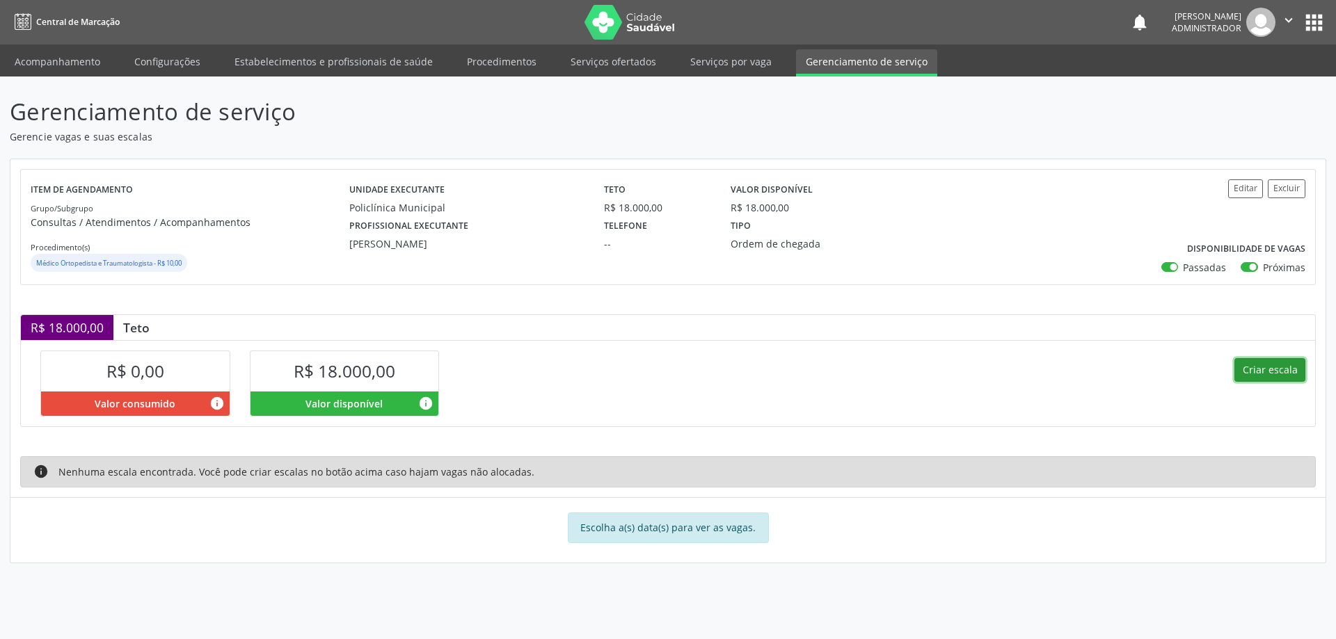
click at [1255, 366] on button "Criar escala" at bounding box center [1269, 370] width 71 height 24
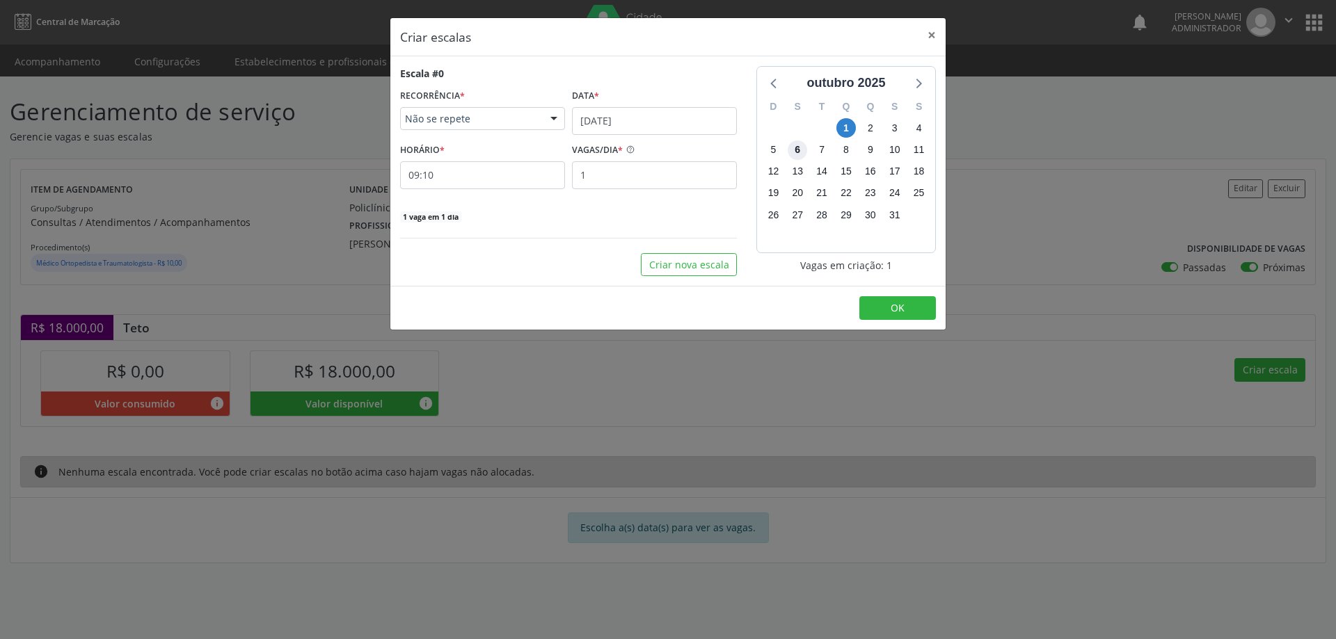
click at [800, 148] on span "6" at bounding box center [797, 150] width 19 height 19
click at [665, 113] on input "[DATE]" at bounding box center [654, 121] width 165 height 28
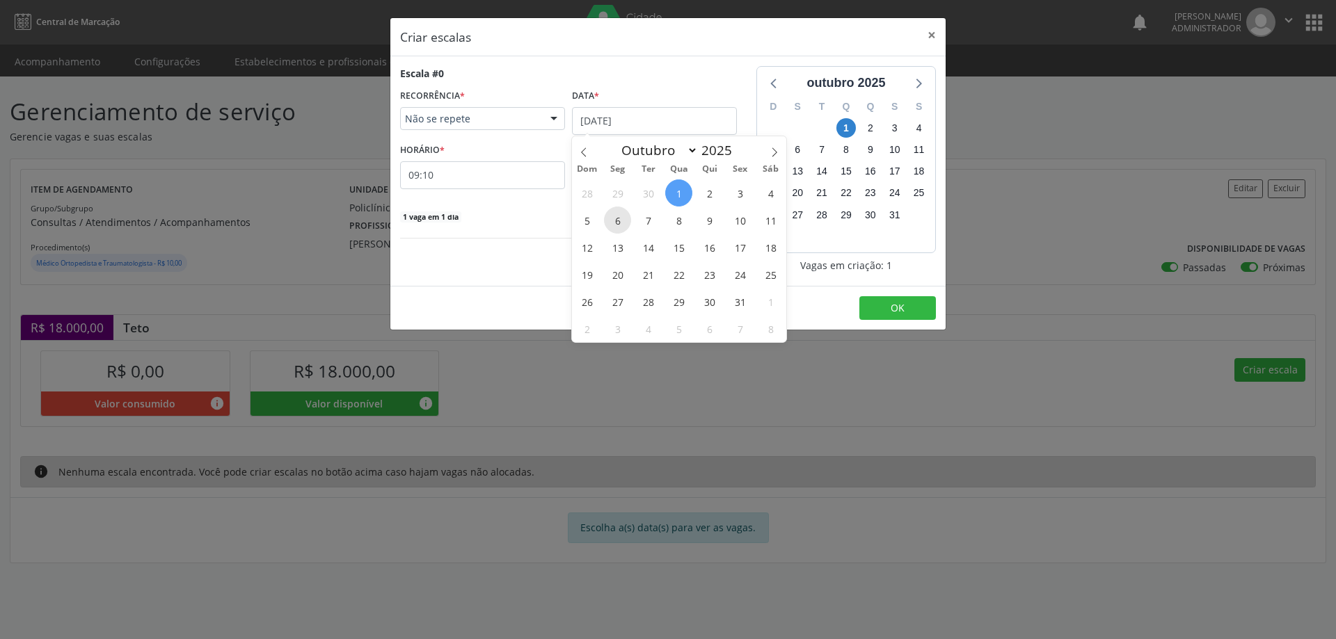
click at [618, 216] on span "6" at bounding box center [617, 220] width 27 height 27
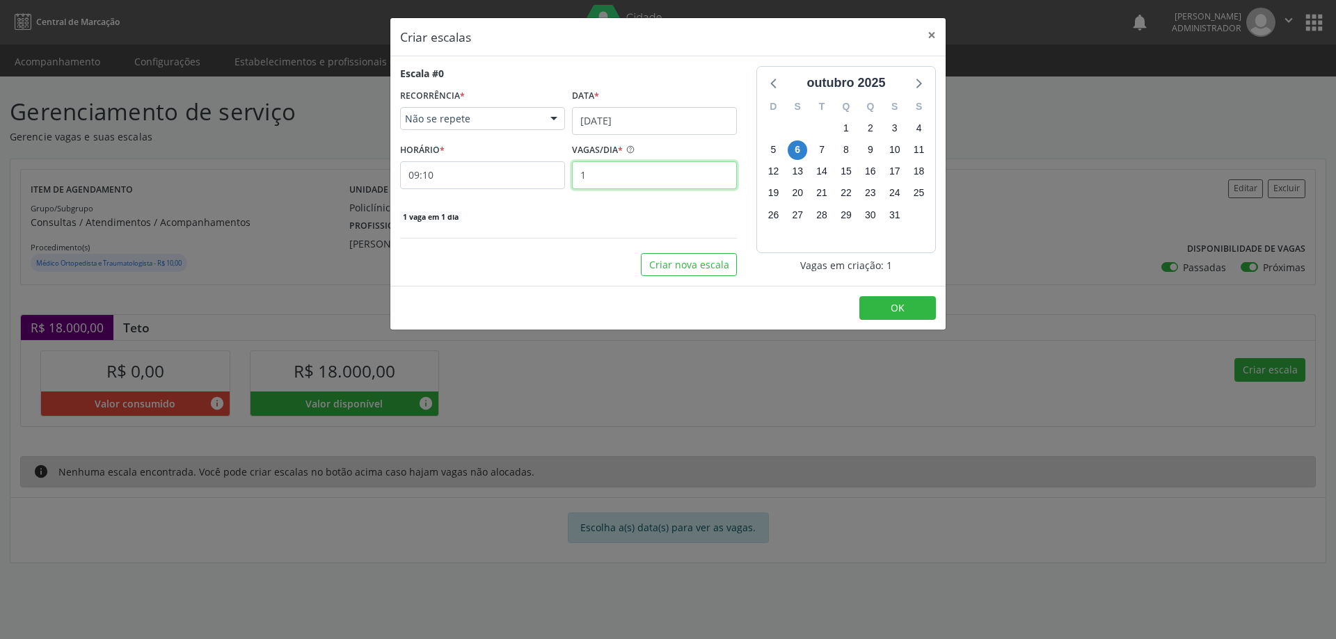
click at [601, 174] on input "1" at bounding box center [654, 175] width 165 height 28
type input "16"
click at [495, 180] on input "09:10" at bounding box center [482, 175] width 165 height 28
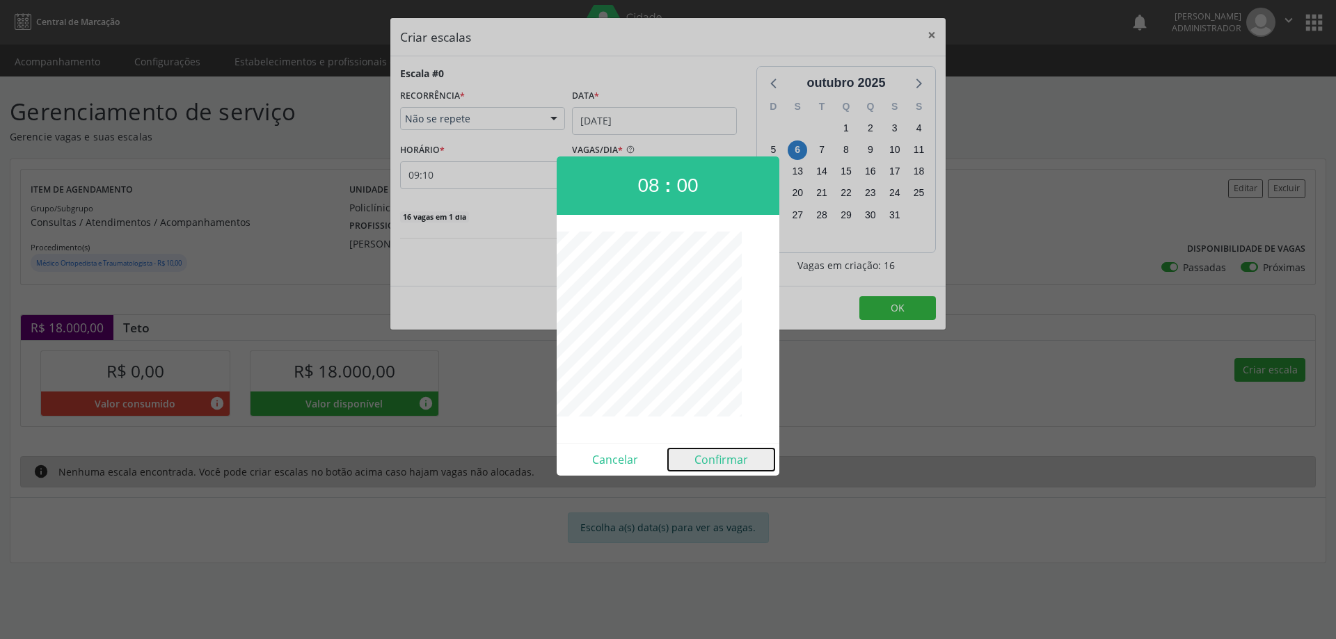
click at [705, 459] on button "Confirmar" at bounding box center [721, 460] width 106 height 22
type input "08:00"
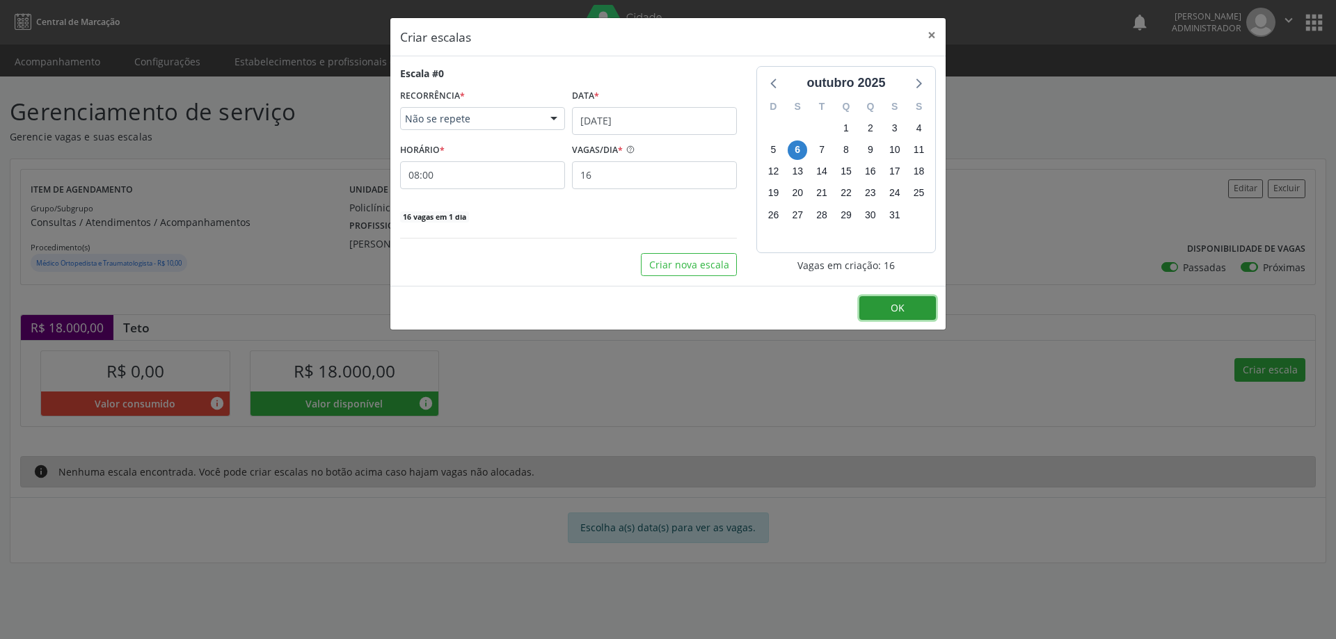
click at [890, 310] on button "OK" at bounding box center [897, 308] width 77 height 24
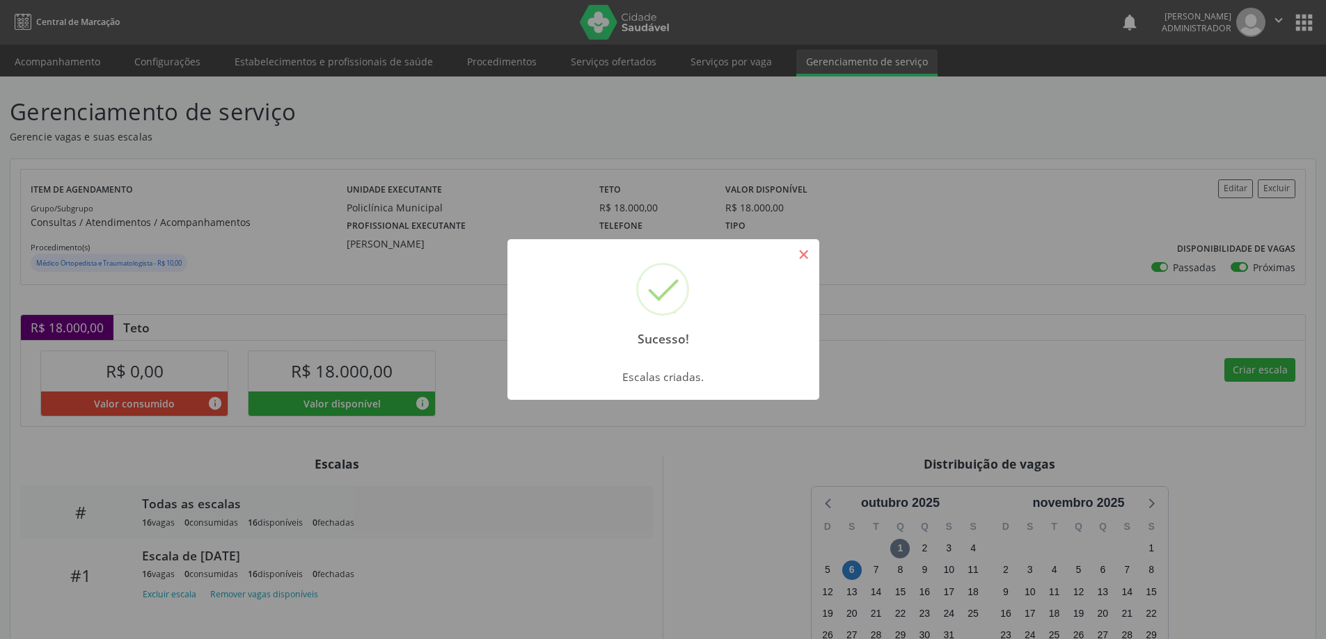
click at [806, 257] on button "×" at bounding box center [804, 255] width 24 height 24
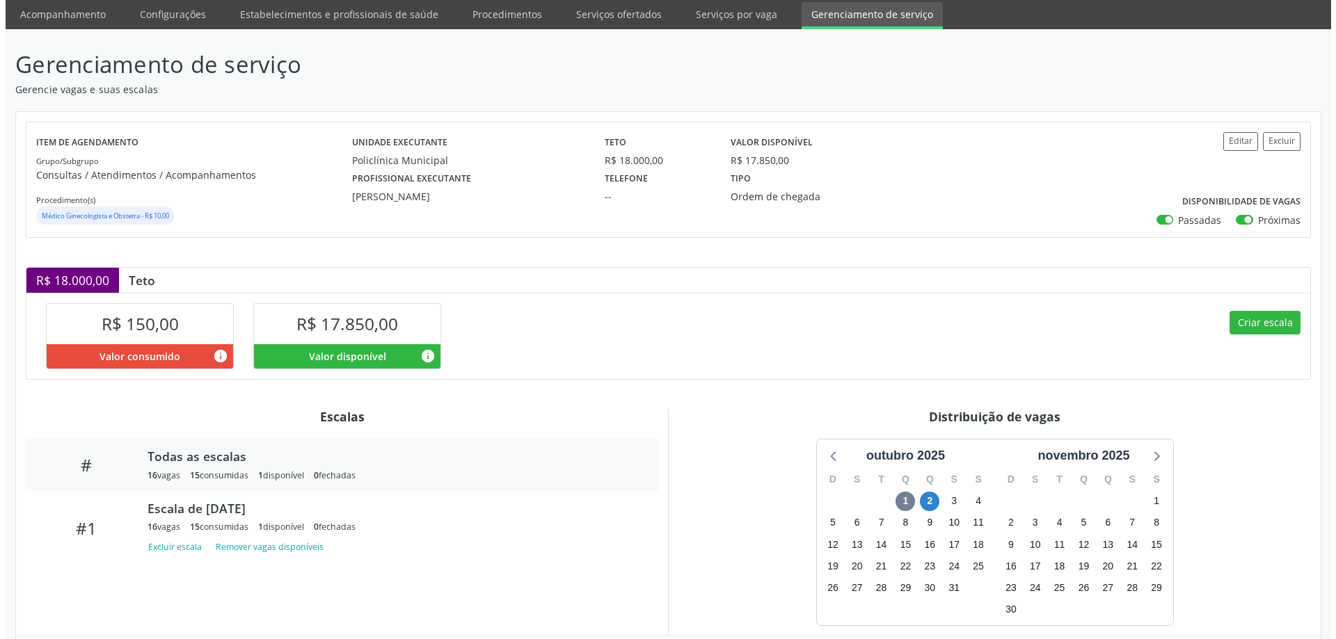
scroll to position [125, 0]
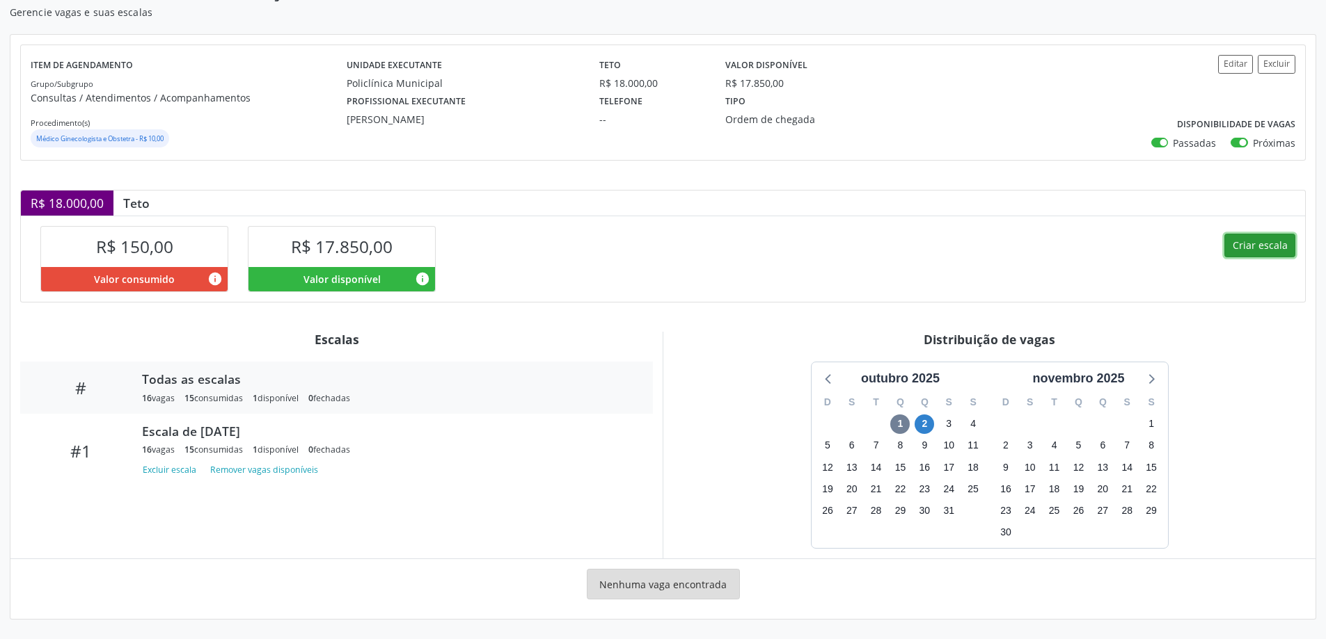
click at [1274, 245] on button "Criar escala" at bounding box center [1259, 246] width 71 height 24
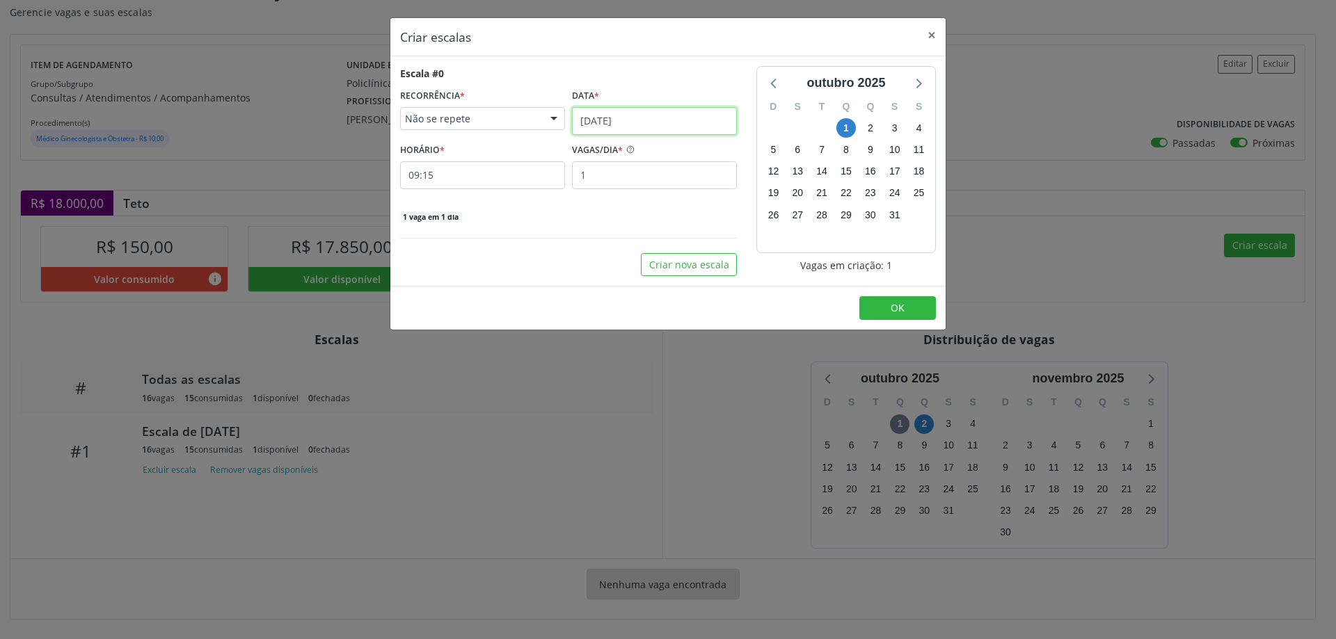
click at [651, 116] on input "[DATE]" at bounding box center [654, 121] width 165 height 28
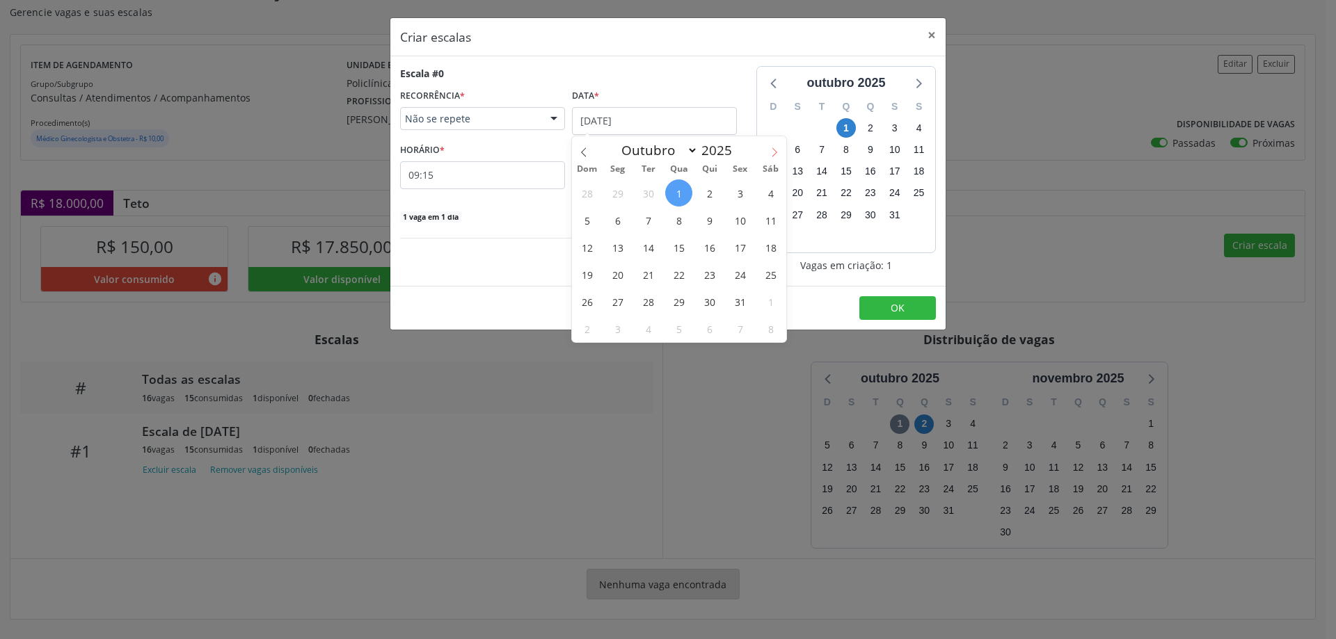
click at [773, 150] on icon at bounding box center [775, 153] width 10 height 10
click at [585, 153] on icon at bounding box center [584, 153] width 10 height 10
select select "9"
click at [681, 221] on span "8" at bounding box center [678, 220] width 27 height 27
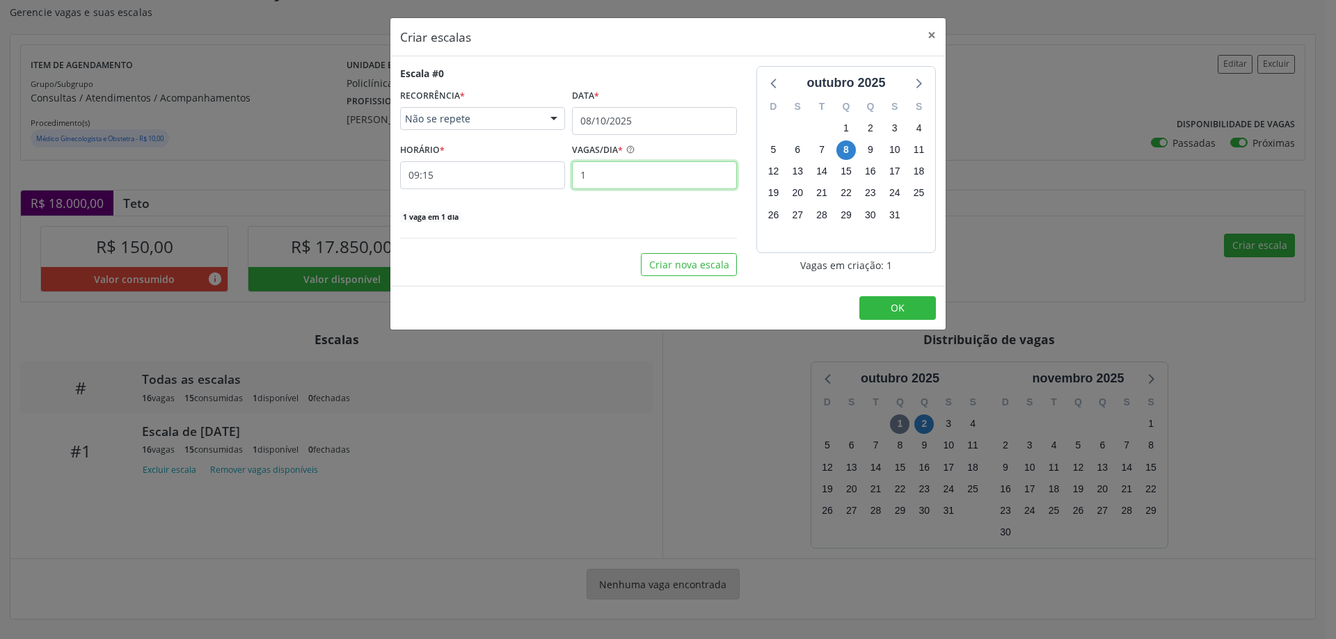
click at [597, 170] on input "1" at bounding box center [654, 175] width 165 height 28
type input "16"
click at [550, 177] on input "09:15" at bounding box center [482, 175] width 165 height 28
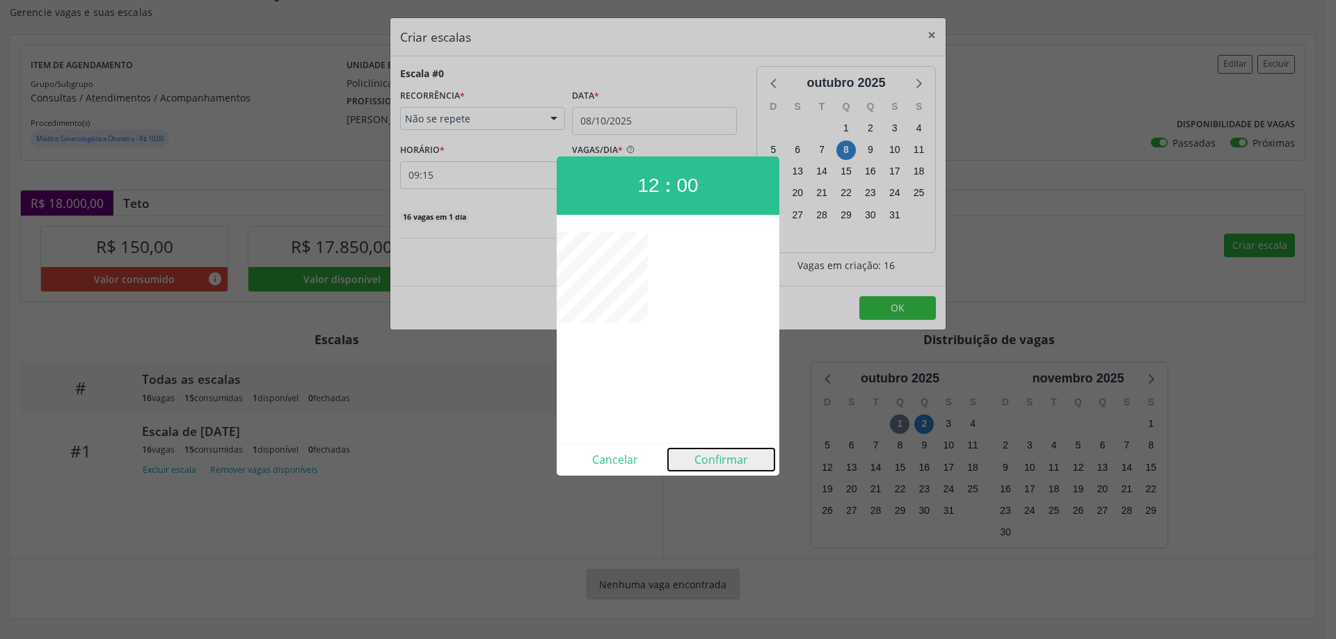
click at [722, 460] on button "Confirmar" at bounding box center [721, 460] width 106 height 22
type input "12:00"
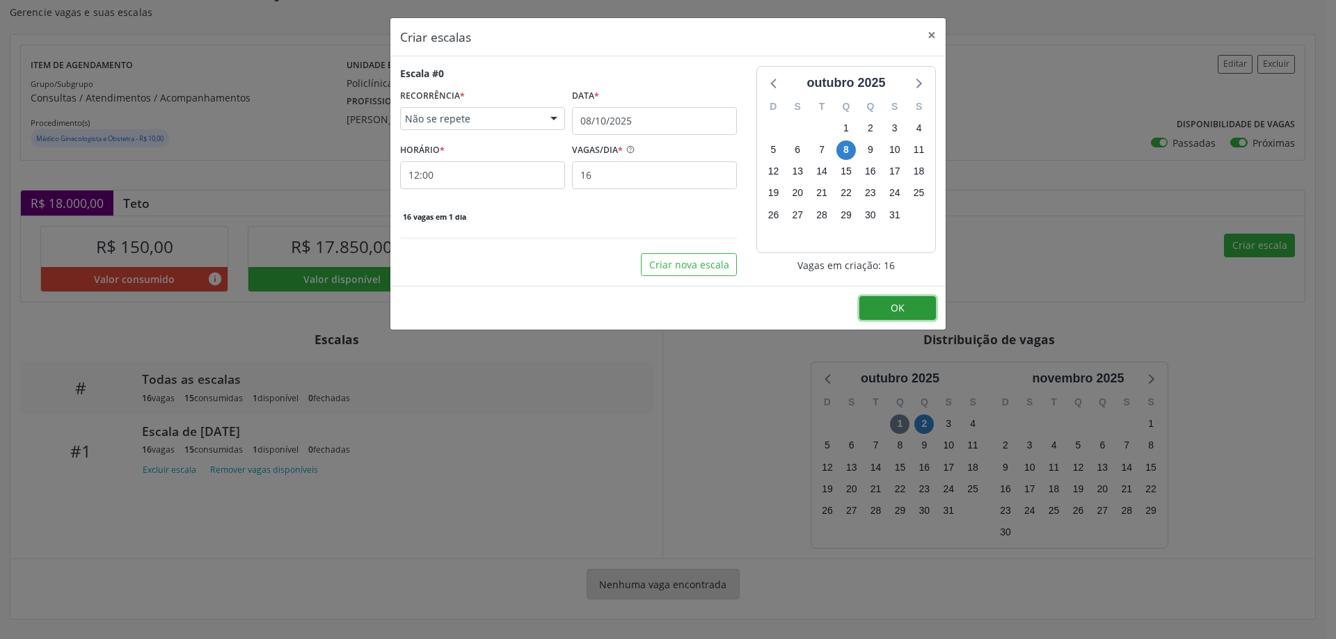
click at [889, 305] on button "OK" at bounding box center [897, 308] width 77 height 24
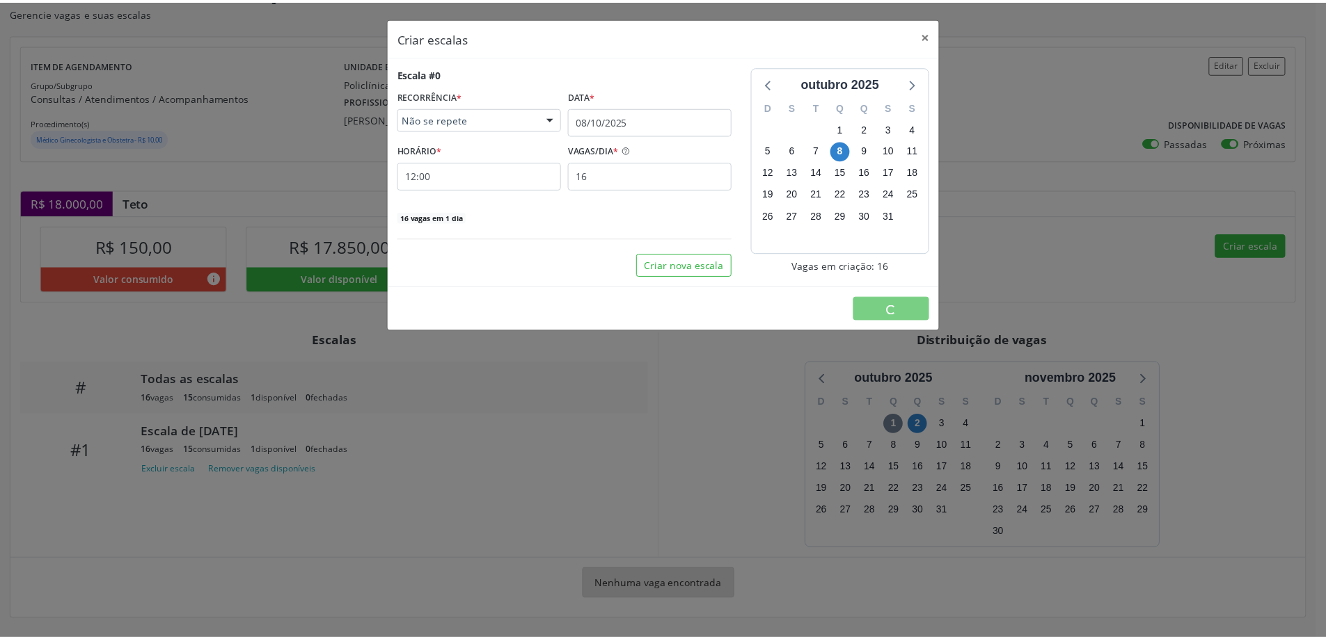
scroll to position [0, 0]
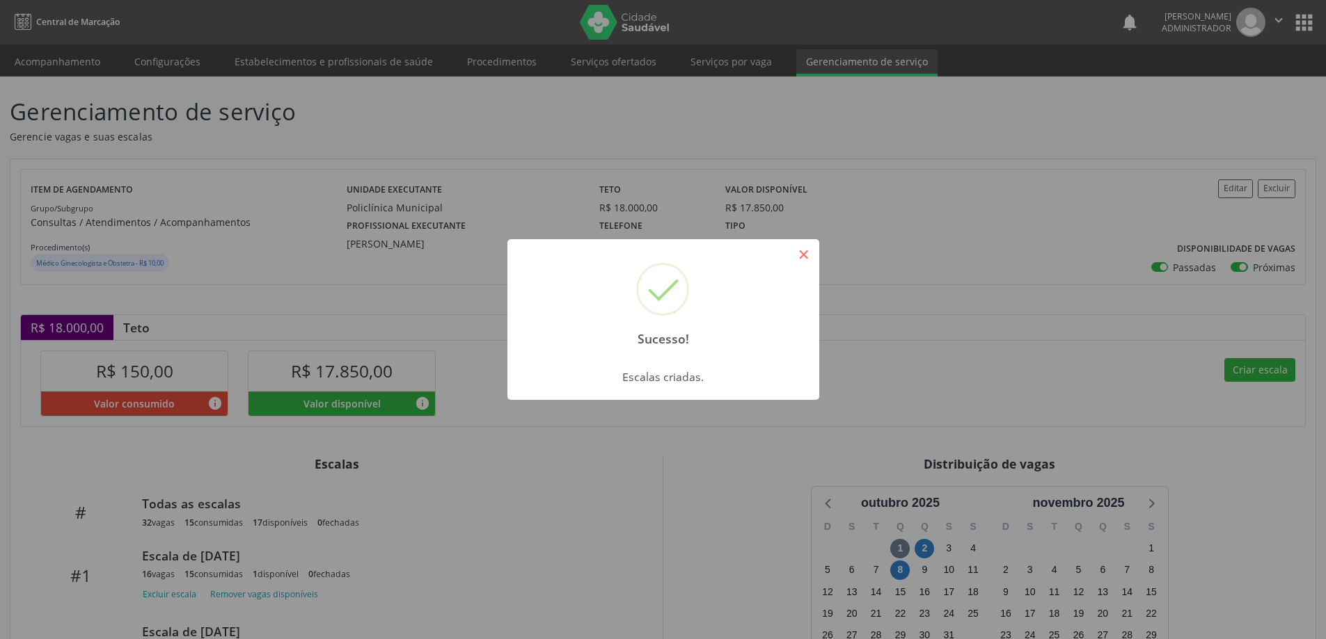
click at [810, 250] on button "×" at bounding box center [804, 255] width 24 height 24
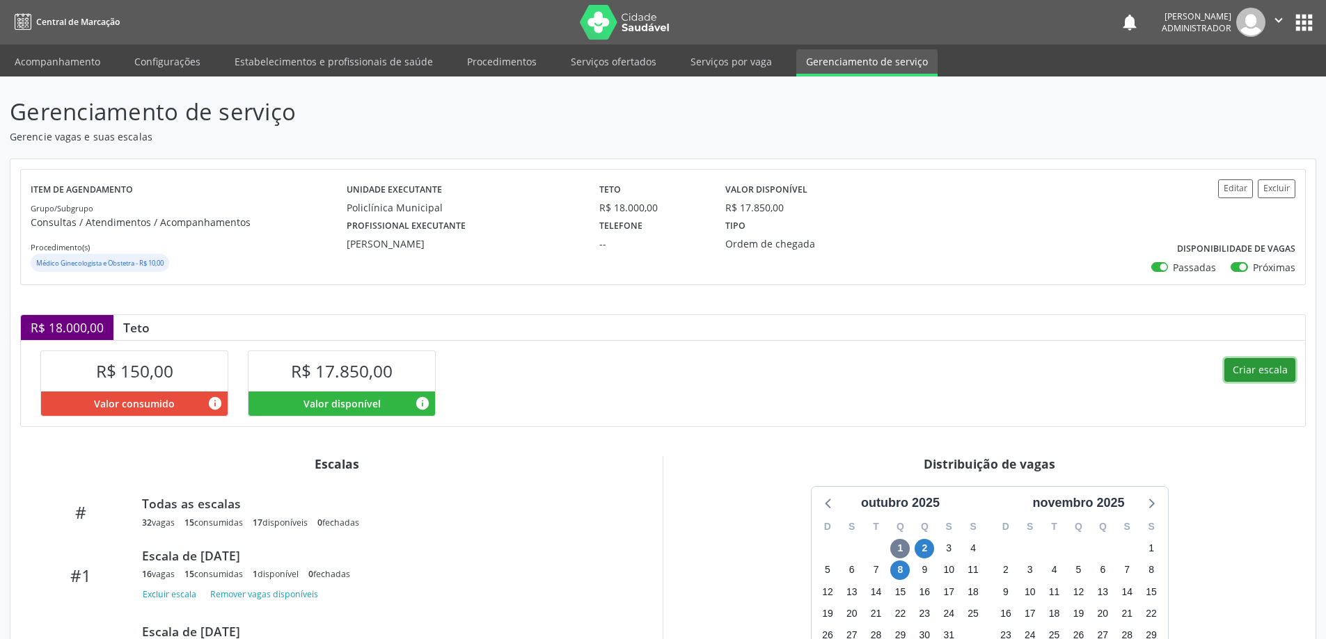
click at [1240, 367] on button "Criar escala" at bounding box center [1259, 370] width 71 height 24
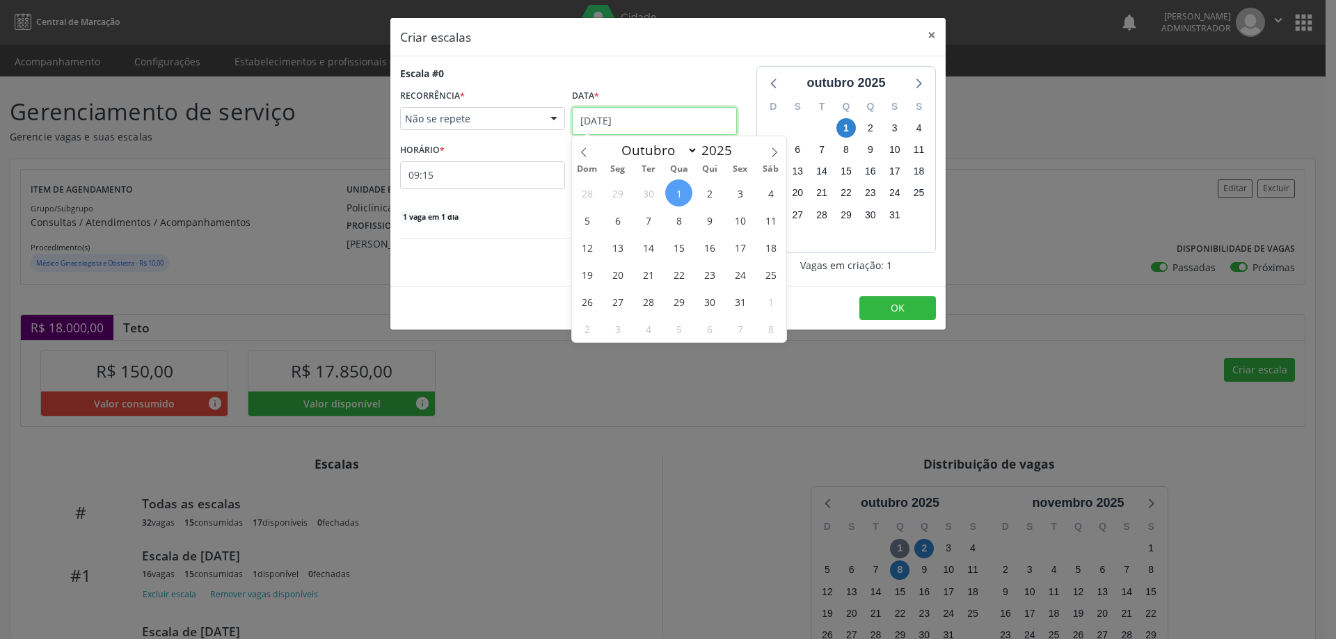
click at [639, 123] on input "[DATE]" at bounding box center [654, 121] width 165 height 28
click at [711, 218] on span "9" at bounding box center [709, 220] width 27 height 27
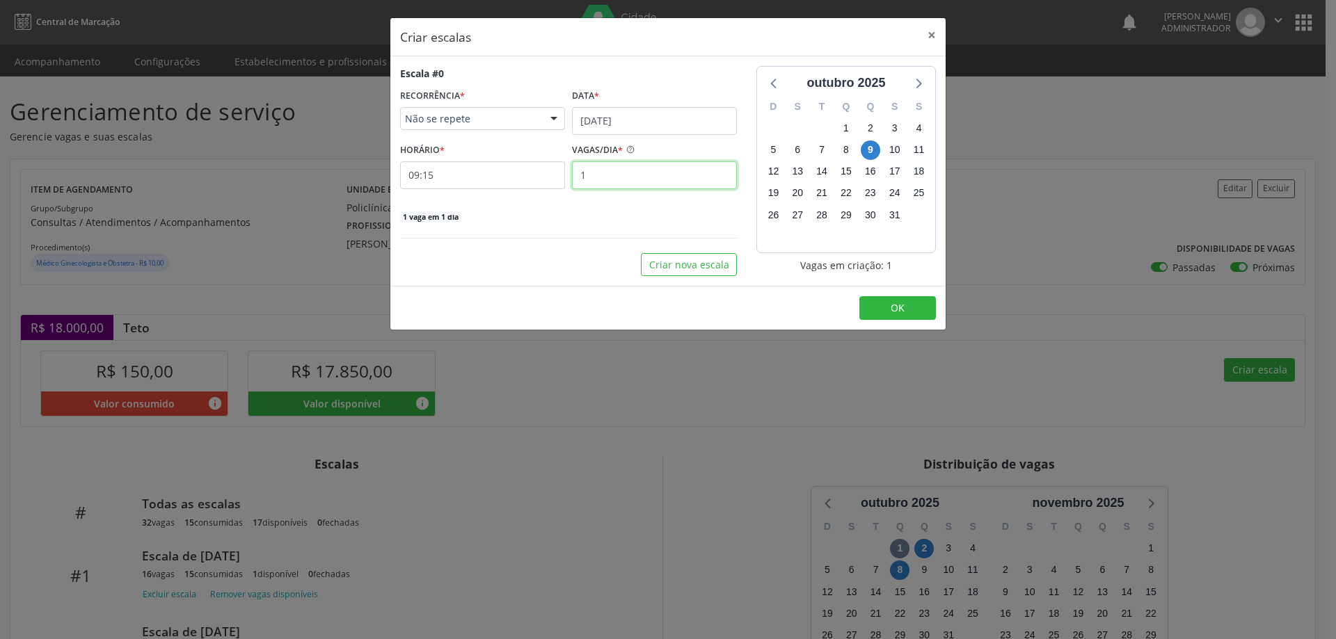
click at [590, 175] on input "1" at bounding box center [654, 175] width 165 height 28
type input "16"
click at [514, 184] on input "09:15" at bounding box center [482, 175] width 165 height 28
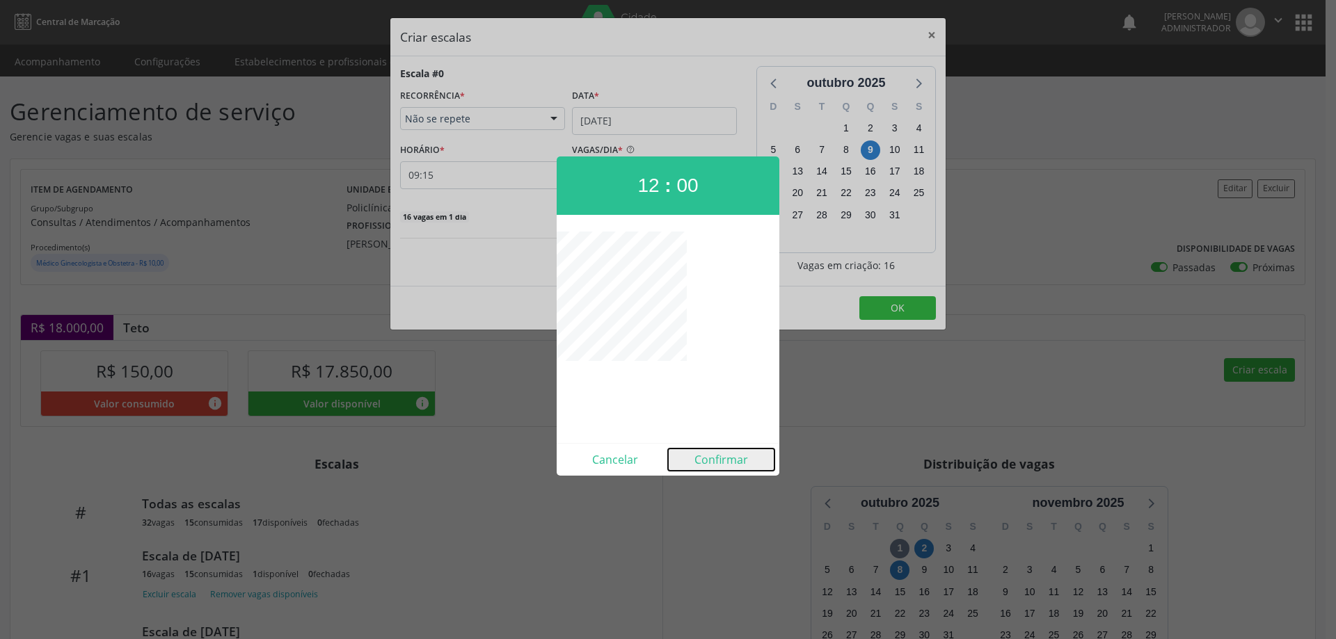
click at [724, 461] on button "Confirmar" at bounding box center [721, 460] width 106 height 22
type input "12:00"
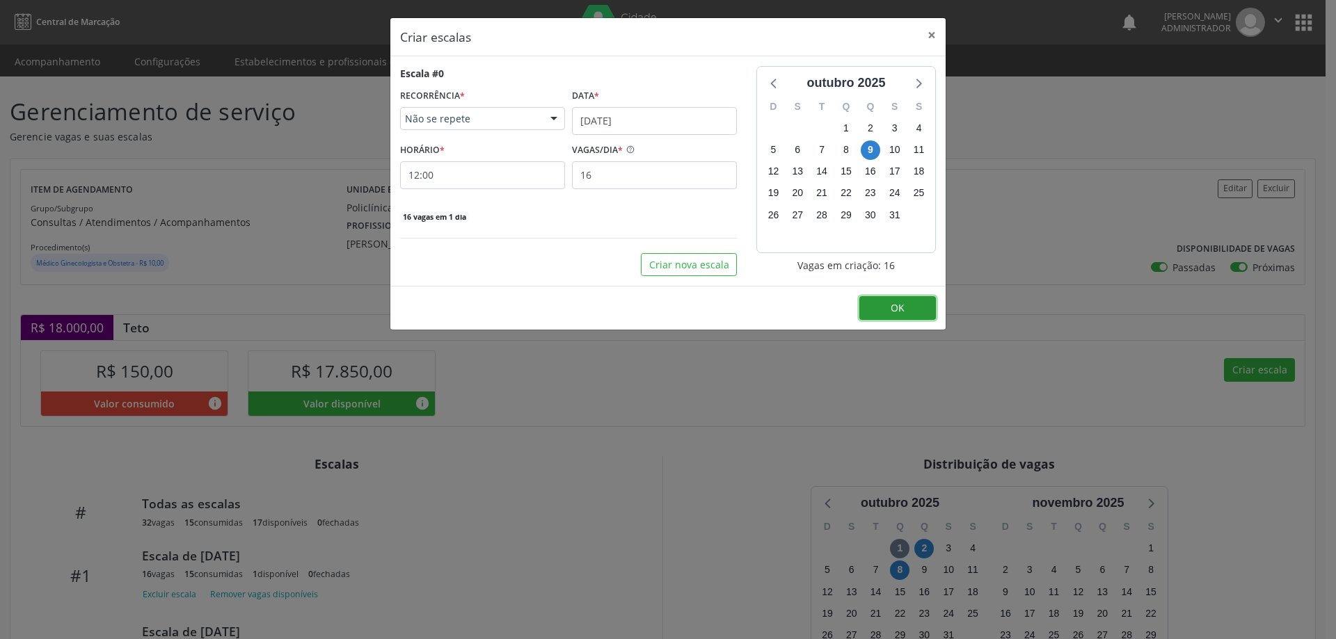
click at [906, 305] on button "OK" at bounding box center [897, 308] width 77 height 24
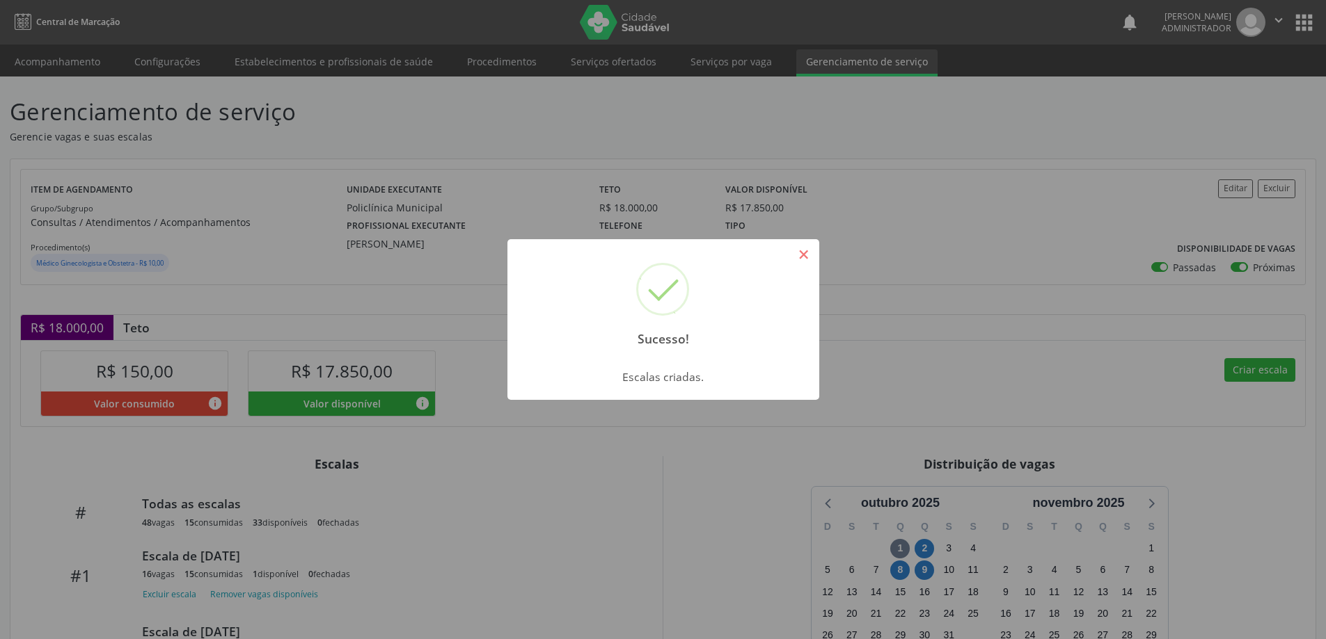
click at [804, 253] on button "×" at bounding box center [804, 255] width 24 height 24
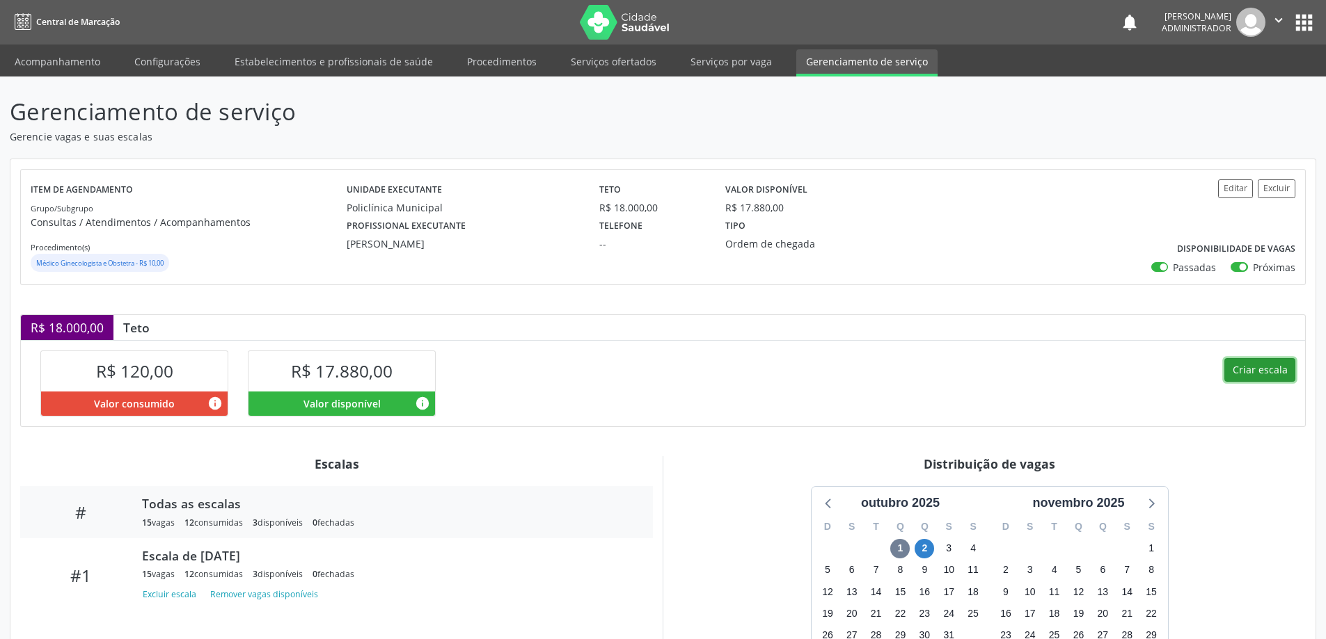
click at [1236, 370] on button "Criar escala" at bounding box center [1259, 370] width 71 height 24
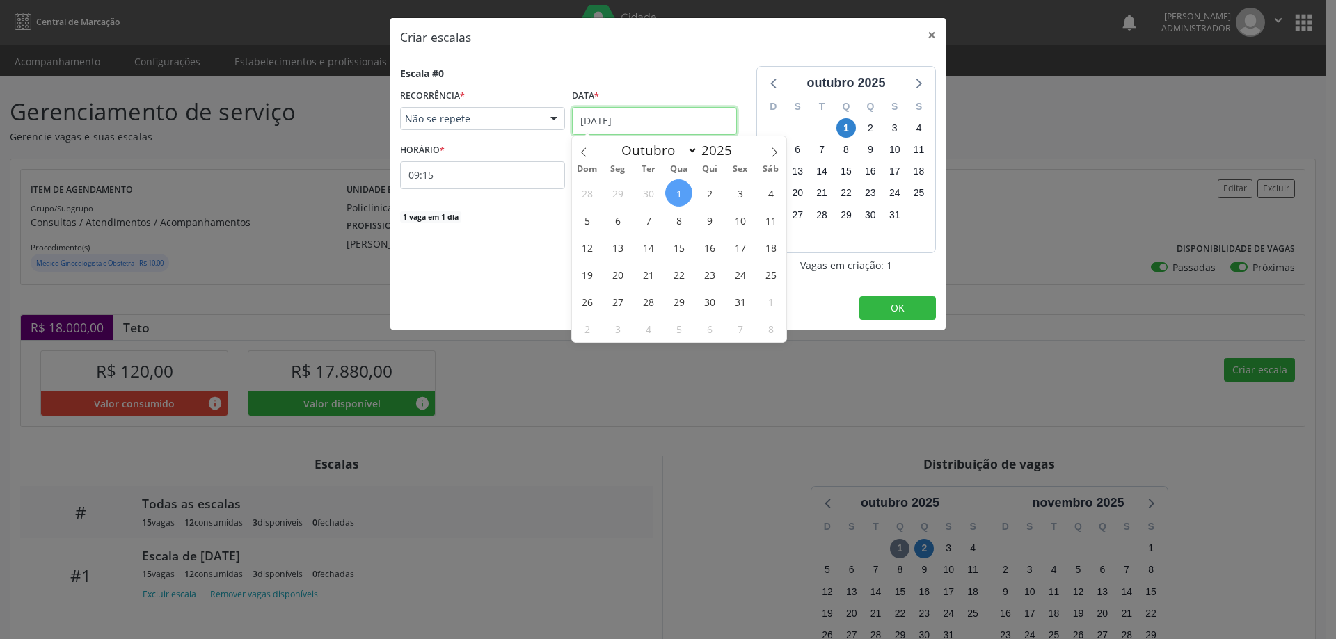
click at [612, 115] on input "[DATE]" at bounding box center [654, 121] width 165 height 28
click at [713, 224] on span "9" at bounding box center [709, 220] width 27 height 27
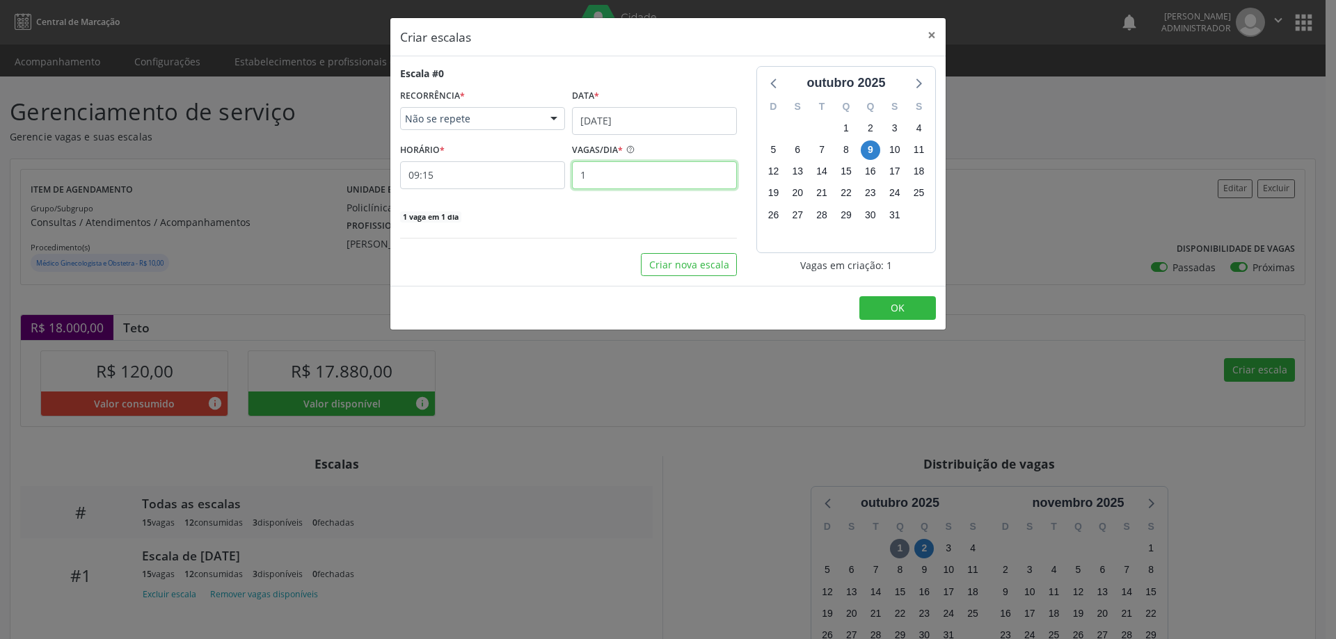
click at [608, 178] on input "1" at bounding box center [654, 175] width 165 height 28
type input "16"
click at [532, 177] on input "09:15" at bounding box center [482, 175] width 165 height 28
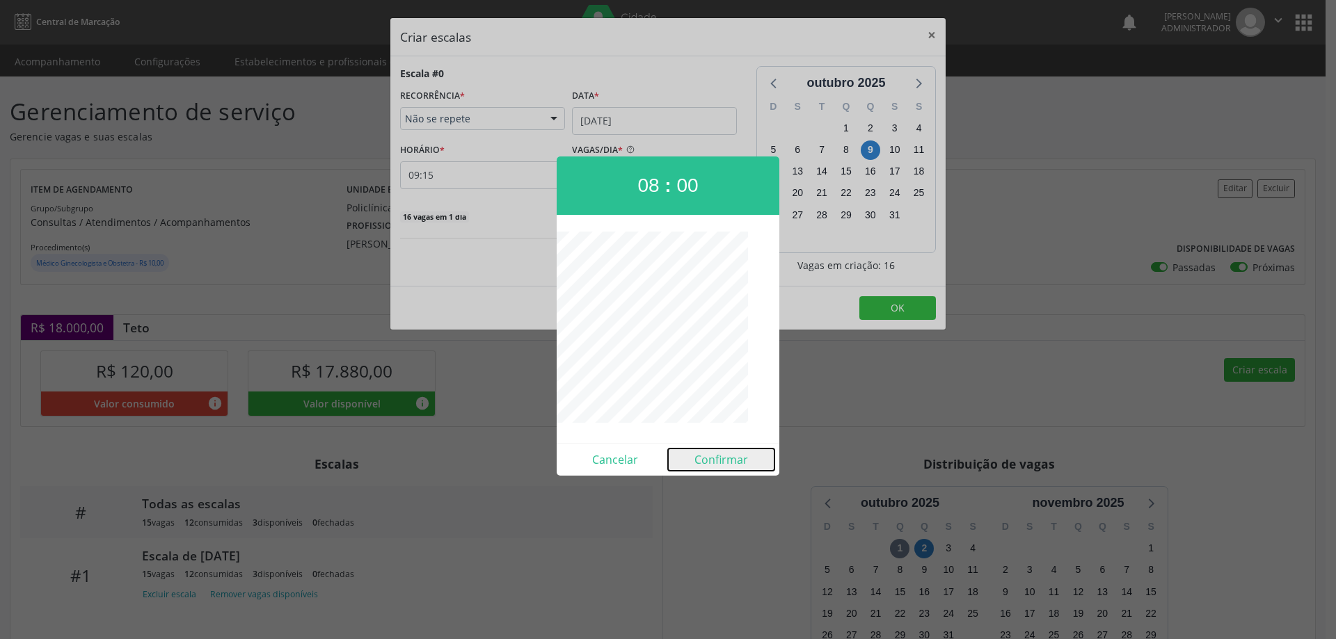
click at [697, 461] on button "Confirmar" at bounding box center [721, 460] width 106 height 22
type input "08:00"
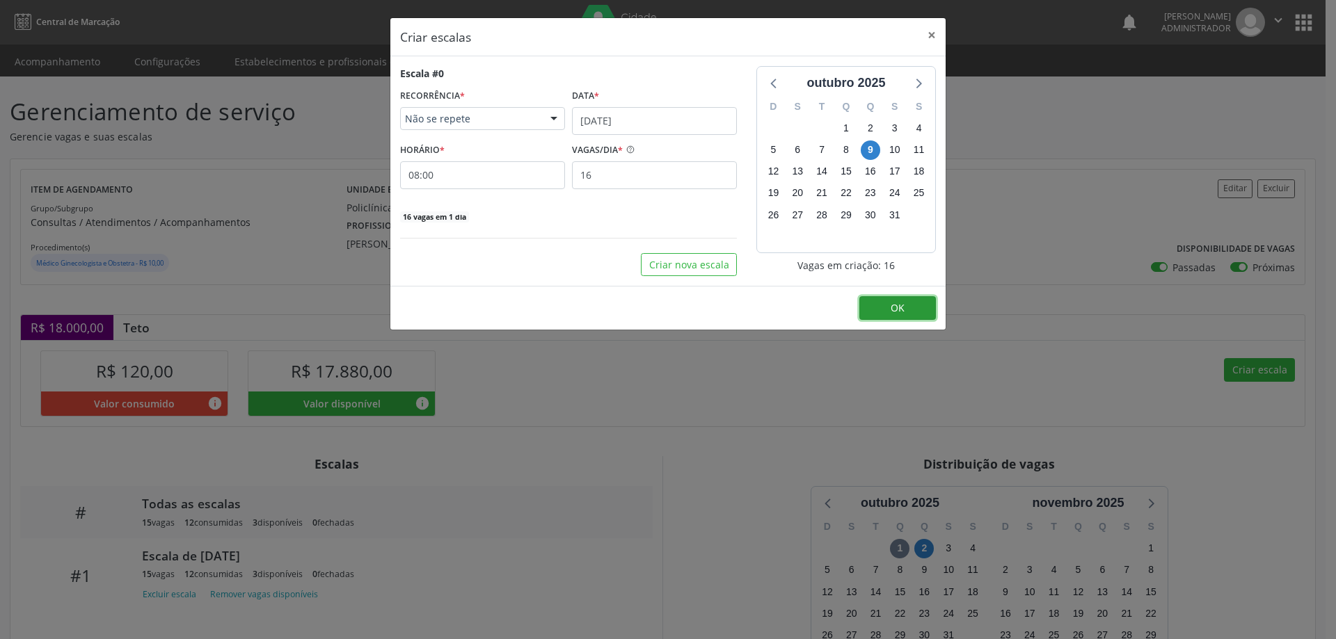
click at [886, 308] on button "OK" at bounding box center [897, 308] width 77 height 24
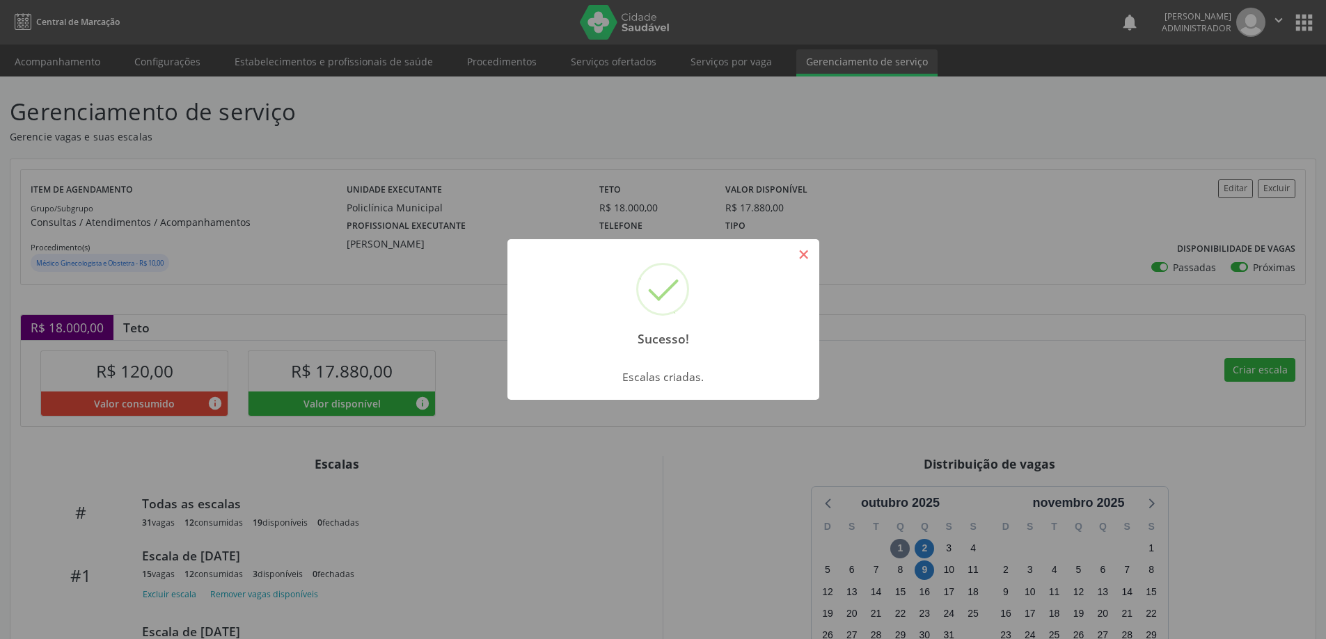
click at [804, 249] on button "×" at bounding box center [804, 255] width 24 height 24
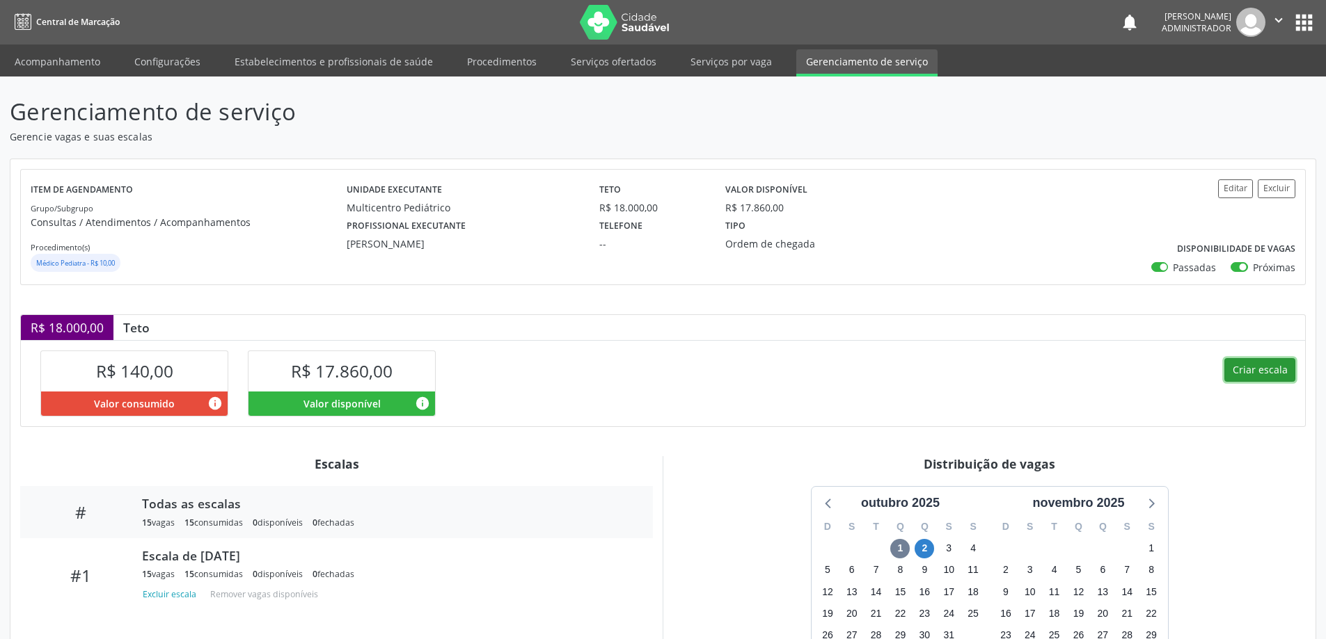
click at [1266, 364] on button "Criar escala" at bounding box center [1259, 370] width 71 height 24
select select "9"
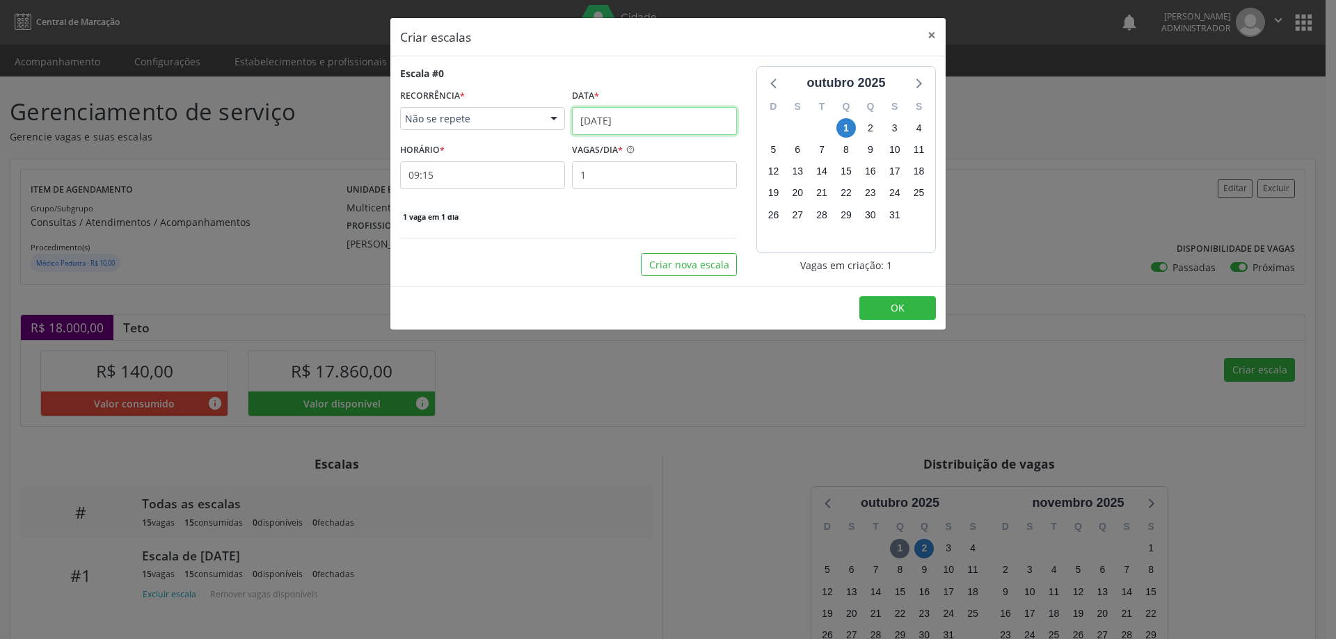
click at [609, 115] on input "[DATE]" at bounding box center [654, 121] width 165 height 28
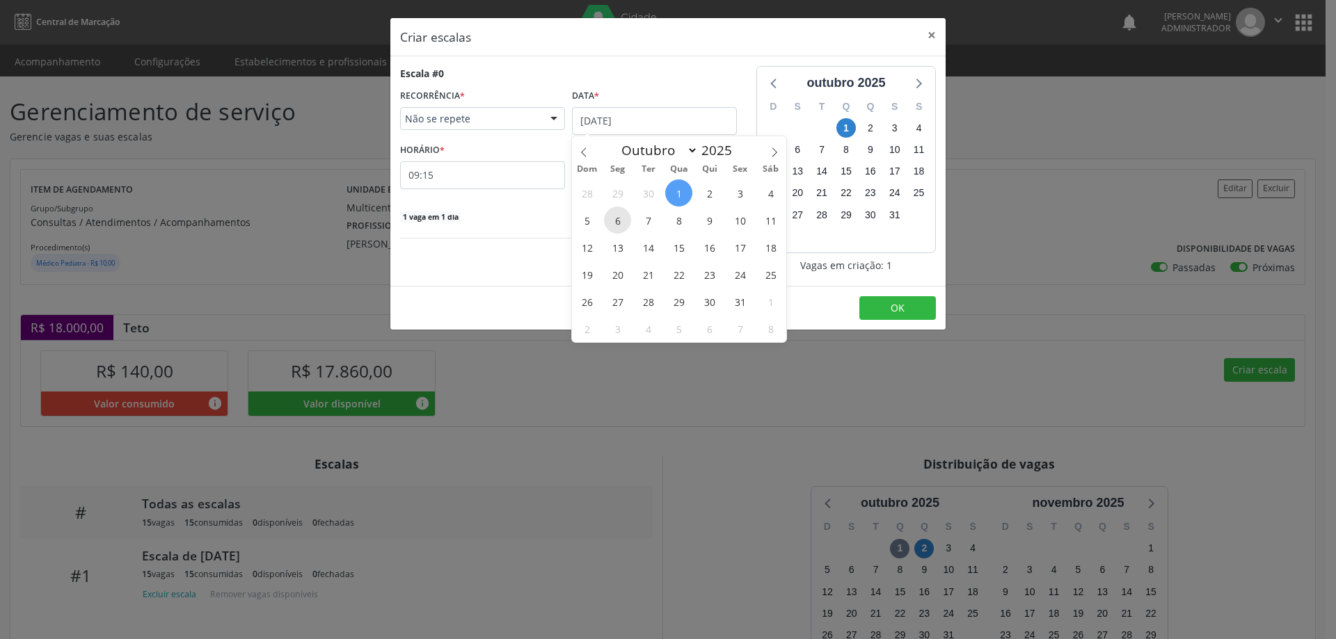
click at [616, 220] on span "6" at bounding box center [617, 220] width 27 height 27
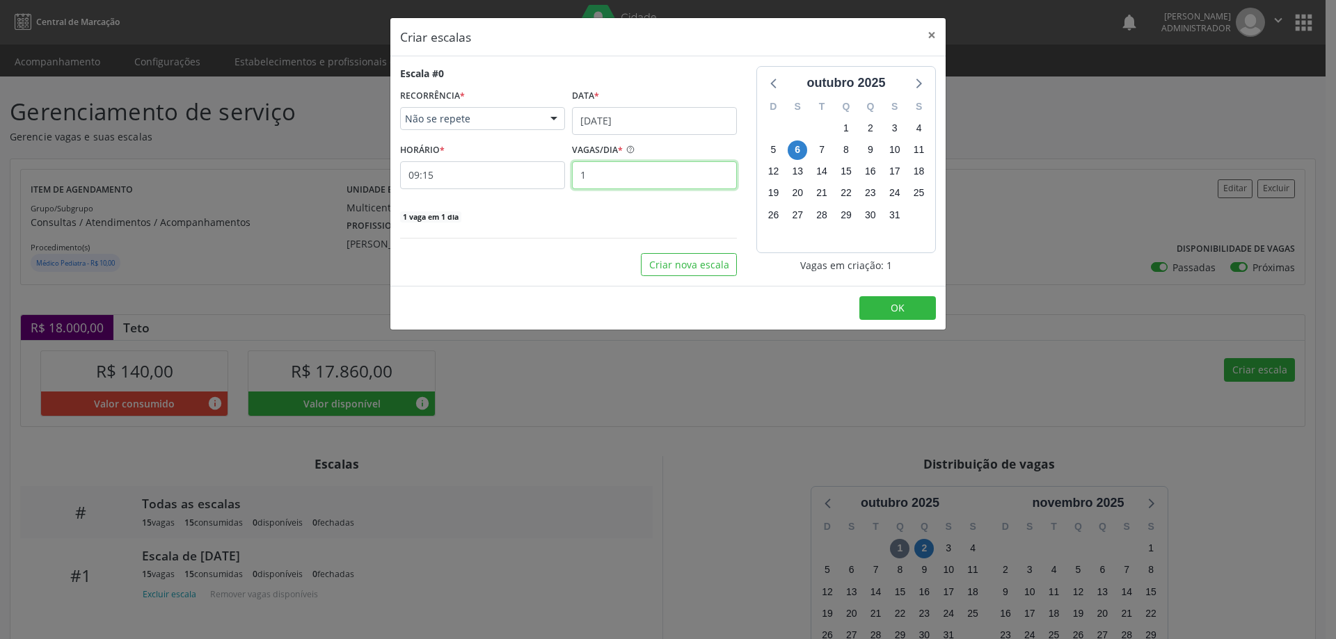
click at [598, 178] on input "1" at bounding box center [654, 175] width 165 height 28
type input "15"
click at [525, 170] on input "09:15" at bounding box center [482, 175] width 165 height 28
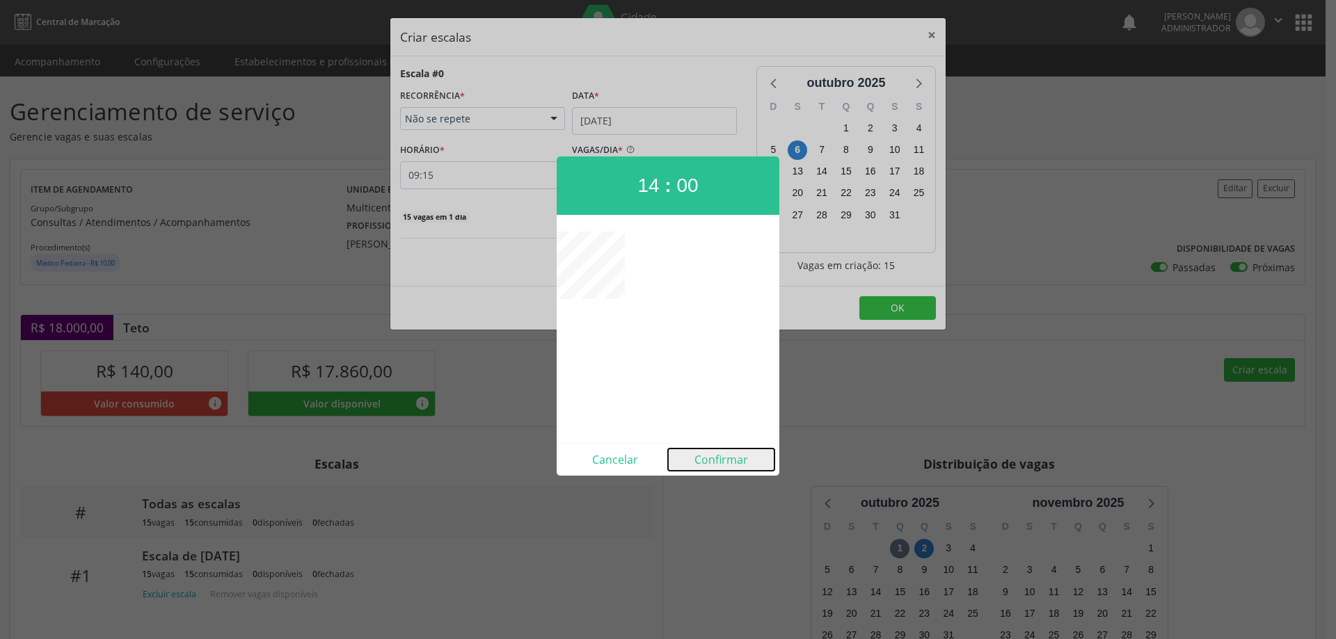
click at [710, 462] on button "Confirmar" at bounding box center [721, 460] width 106 height 22
type input "14:00"
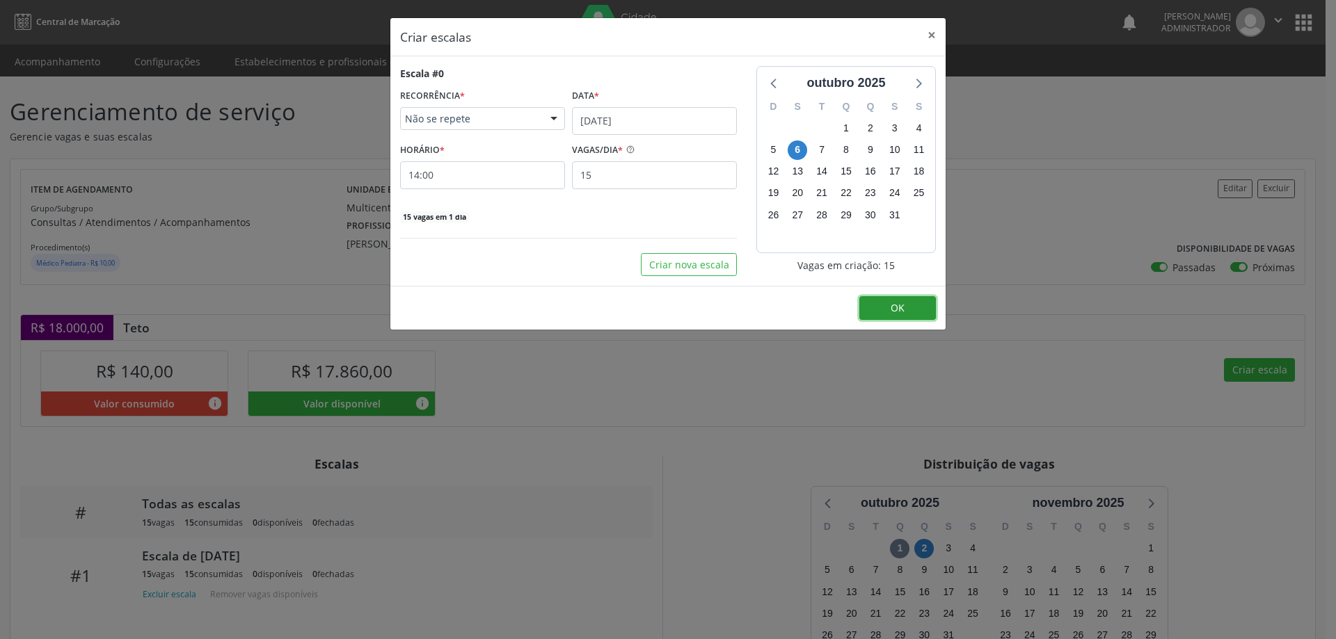
click at [901, 309] on span "OK" at bounding box center [898, 307] width 14 height 13
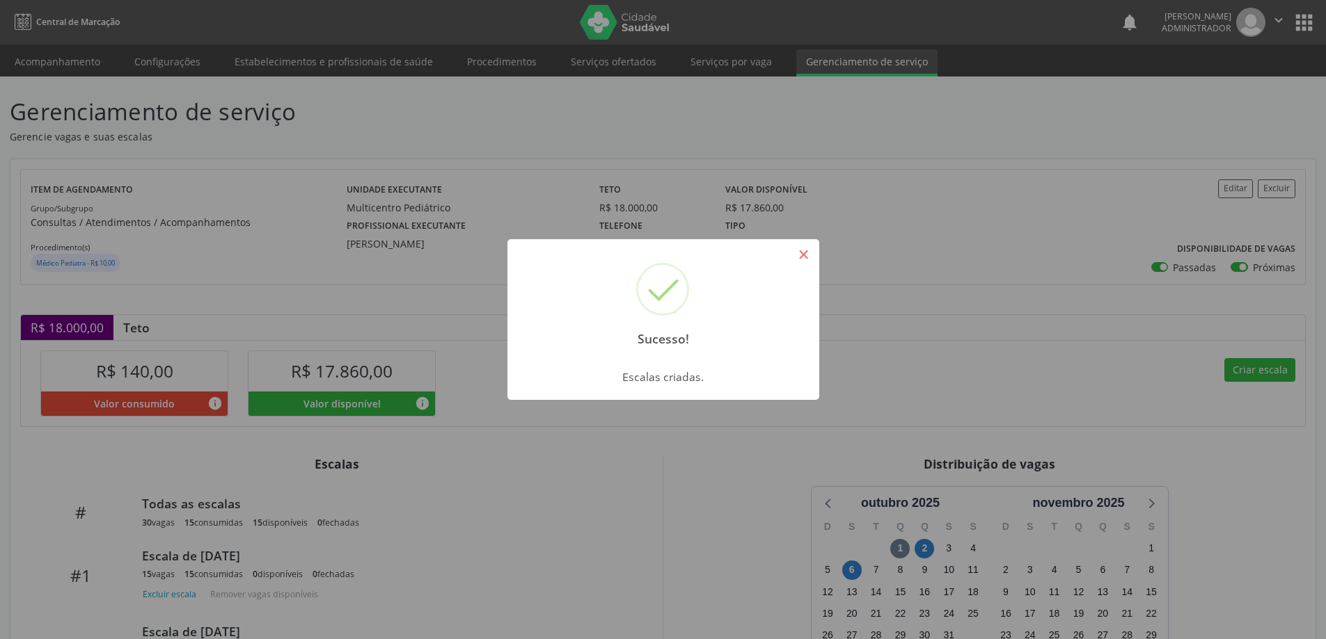
click at [805, 251] on button "×" at bounding box center [804, 255] width 24 height 24
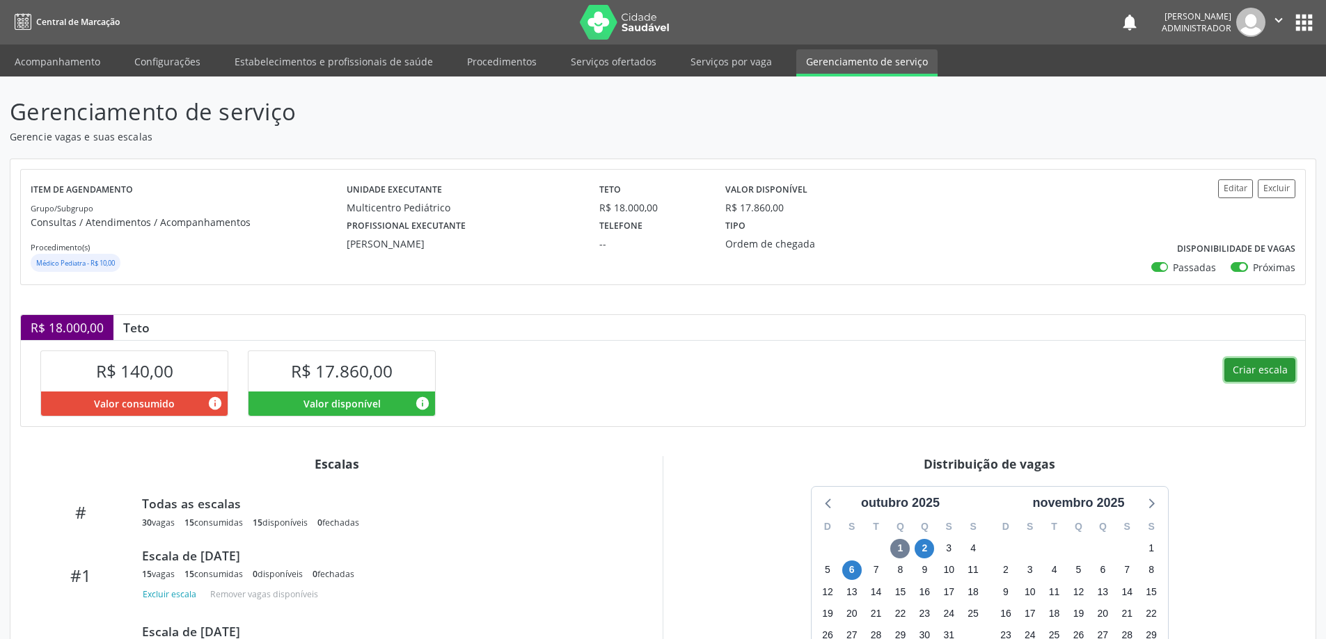
click at [1279, 367] on button "Criar escala" at bounding box center [1259, 370] width 71 height 24
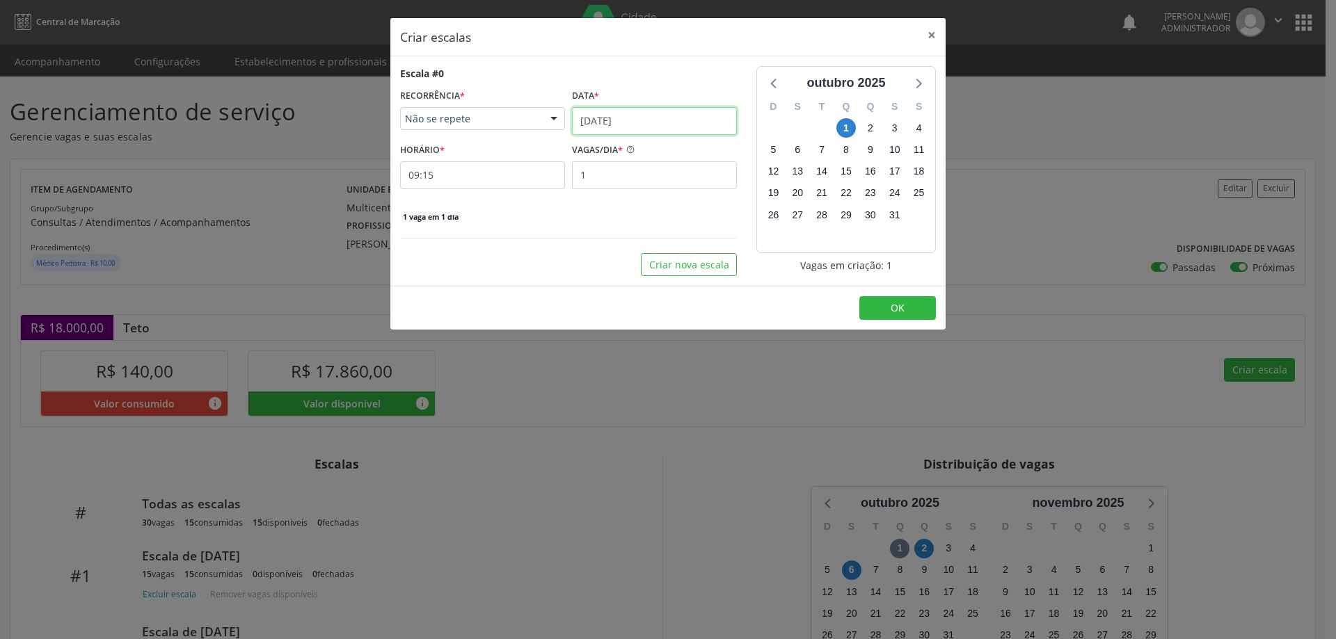
click at [653, 111] on input "[DATE]" at bounding box center [654, 121] width 165 height 28
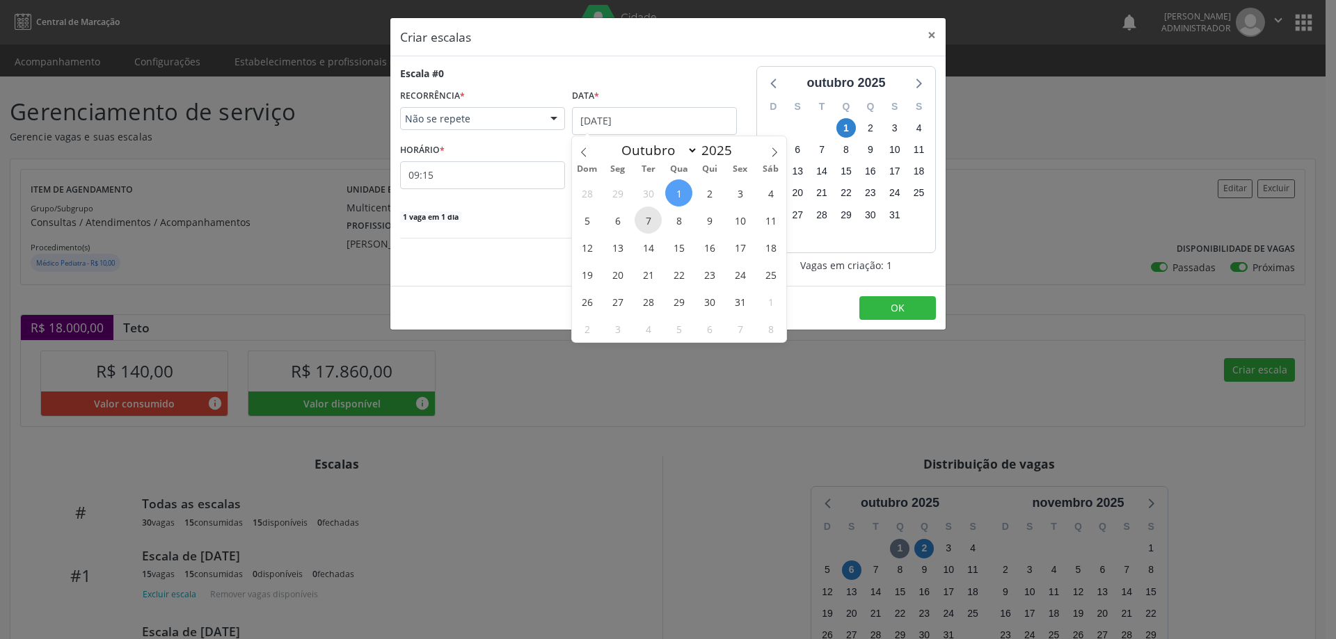
click at [652, 216] on span "7" at bounding box center [648, 220] width 27 height 27
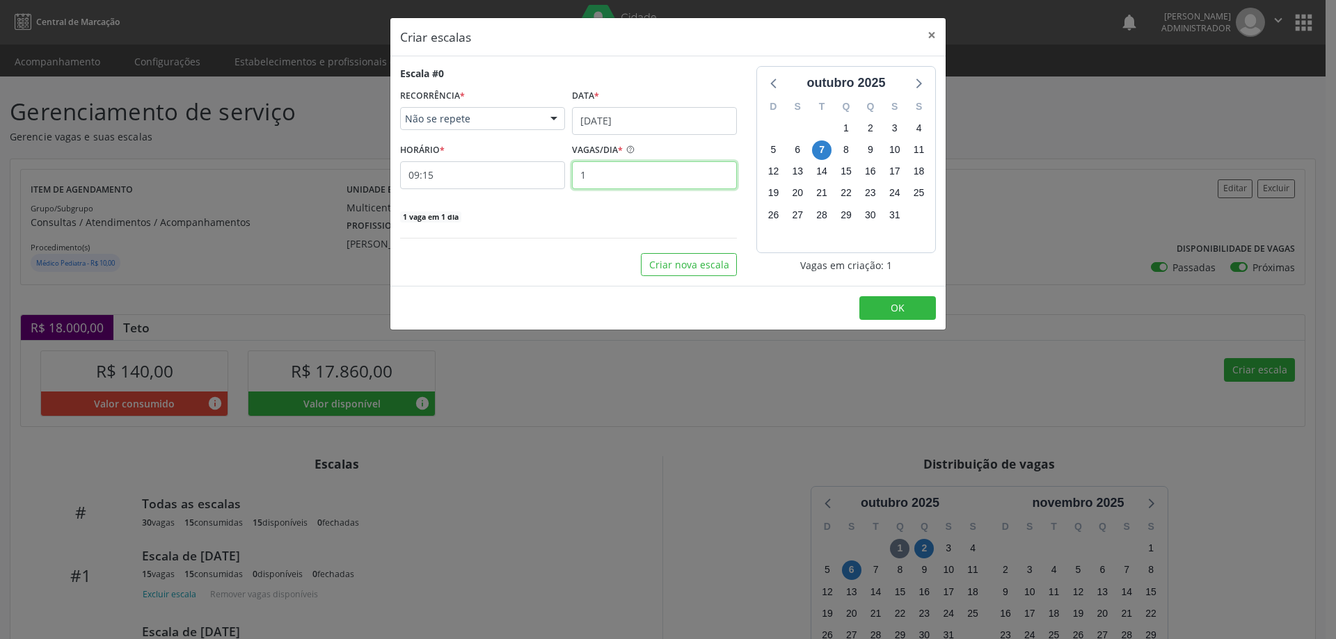
click at [601, 174] on input "1" at bounding box center [654, 175] width 165 height 28
type input "15"
click at [463, 168] on input "09:15" at bounding box center [482, 175] width 165 height 28
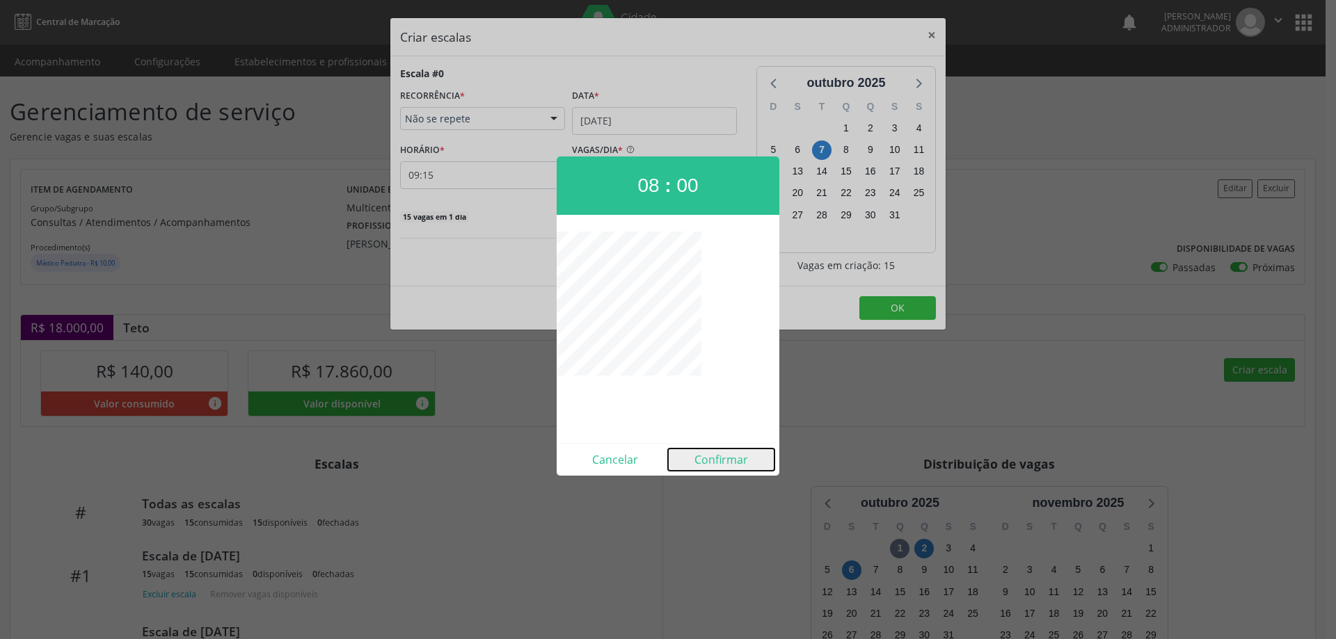
click at [726, 459] on button "Confirmar" at bounding box center [721, 460] width 106 height 22
type input "08:00"
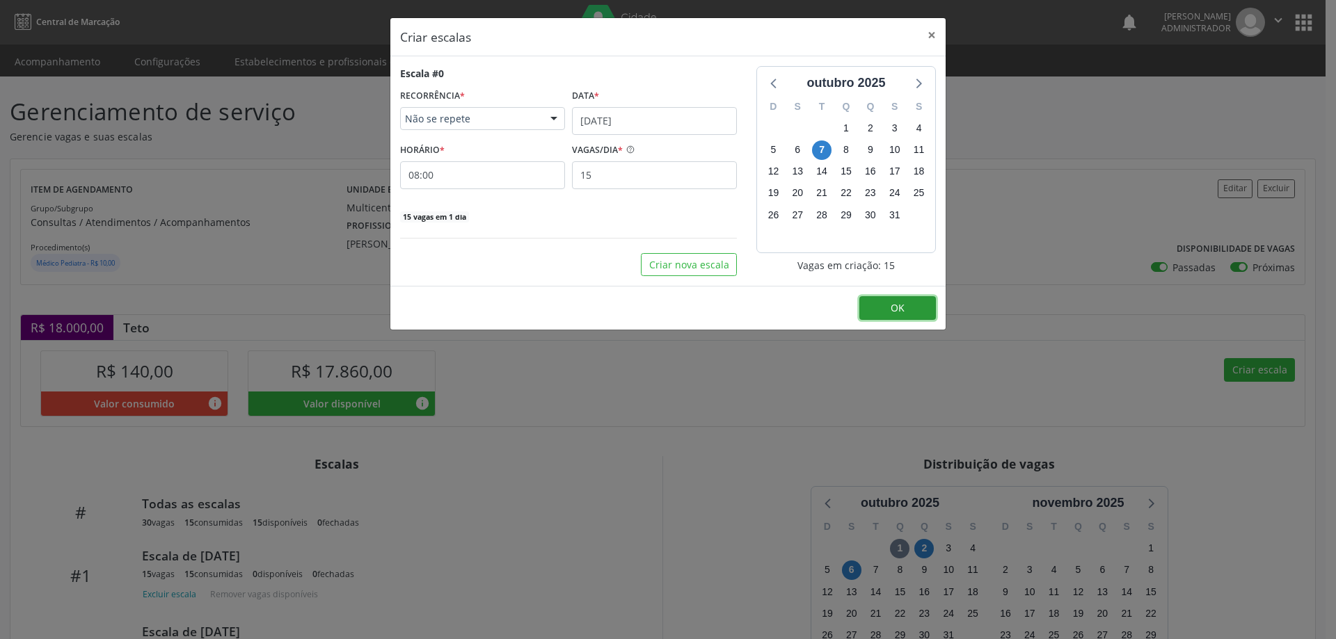
click at [886, 306] on button "OK" at bounding box center [897, 308] width 77 height 24
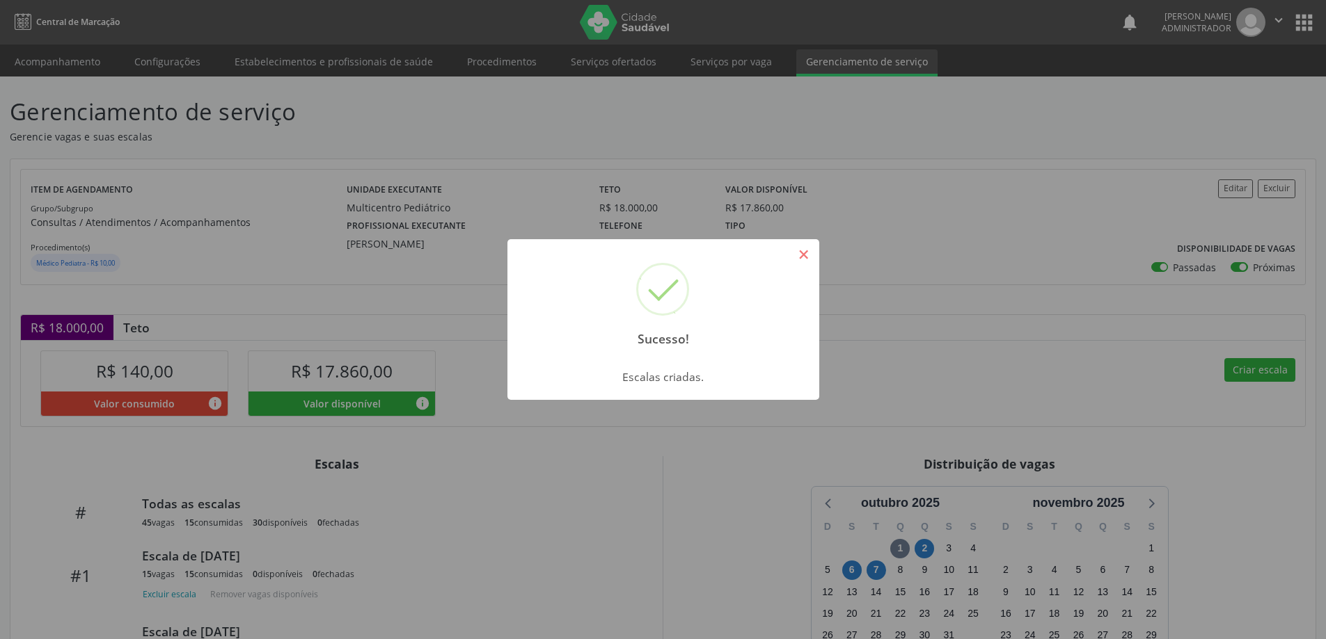
click at [804, 255] on button "×" at bounding box center [804, 255] width 24 height 24
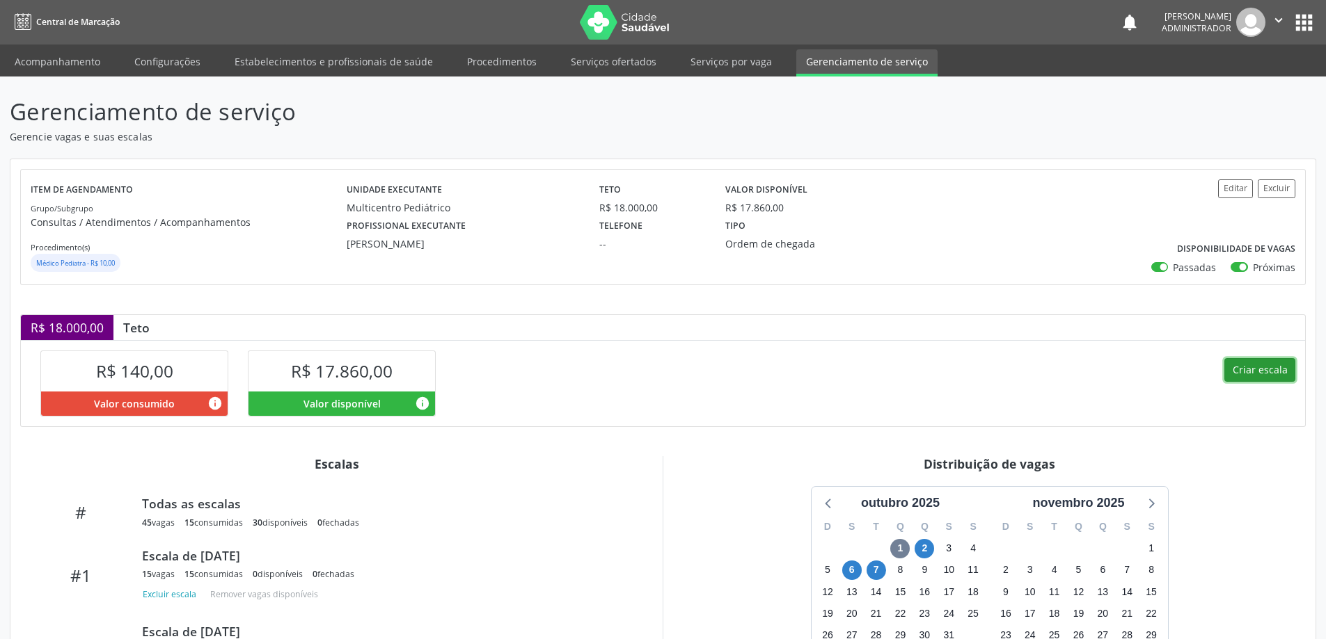
click at [1270, 368] on button "Criar escala" at bounding box center [1259, 370] width 71 height 24
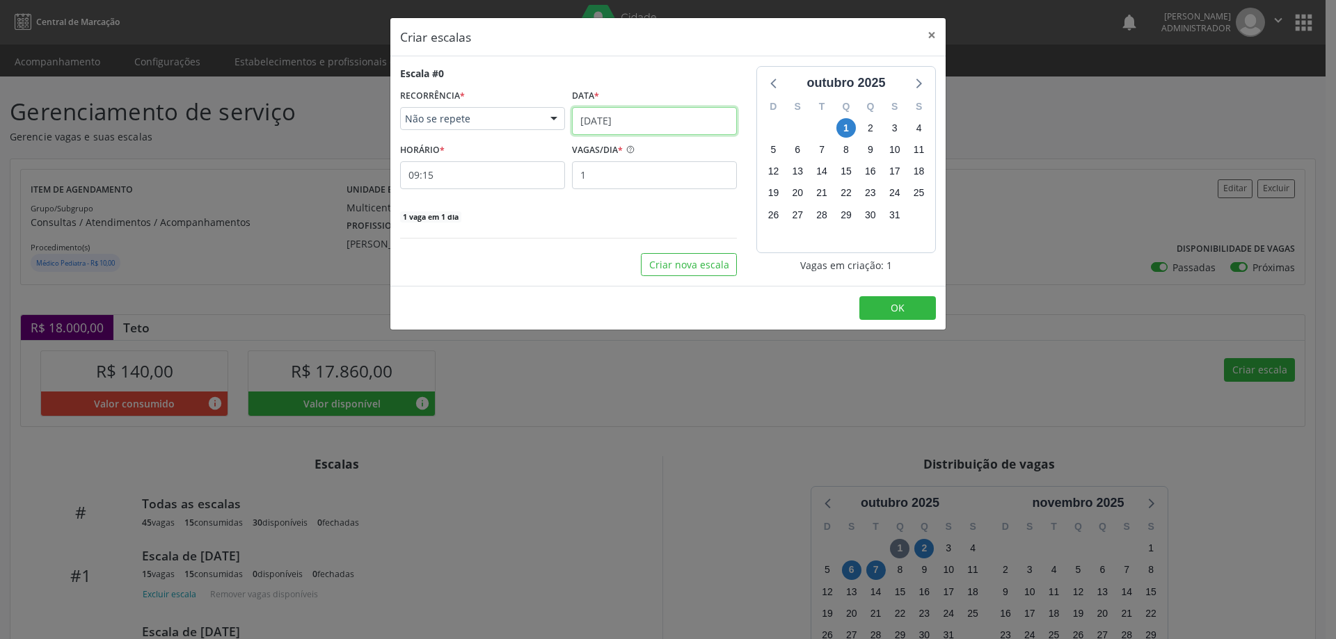
click at [639, 116] on input "[DATE]" at bounding box center [654, 121] width 165 height 28
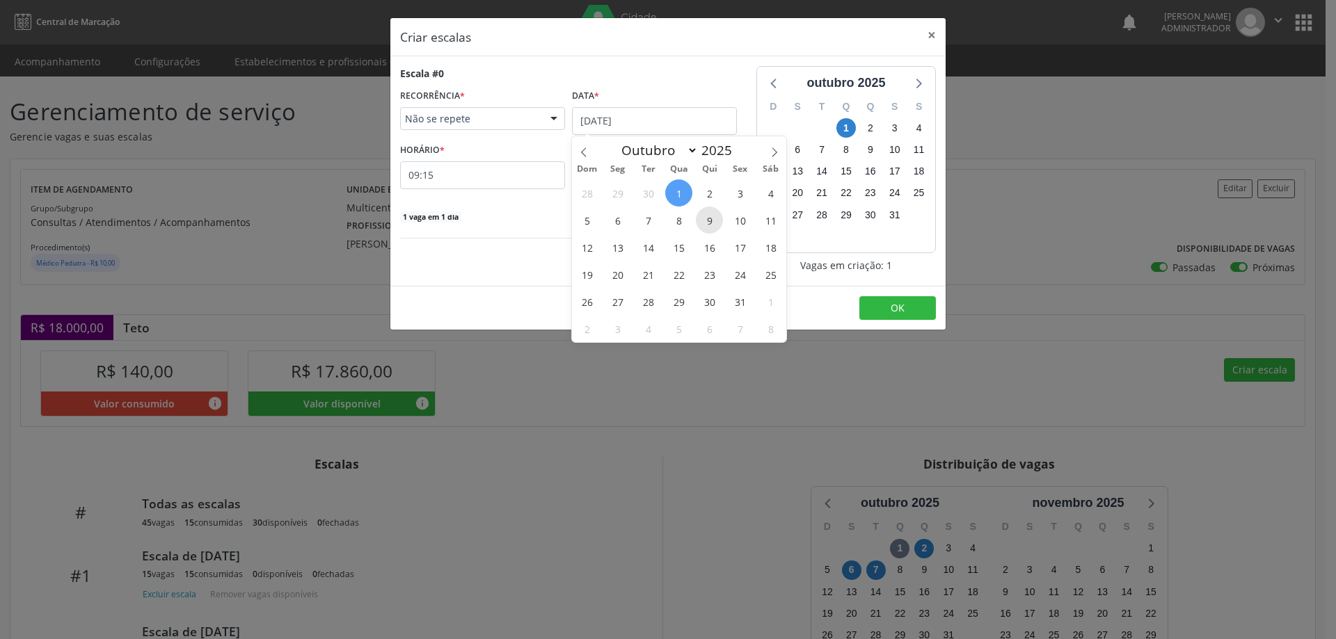
click at [708, 222] on span "9" at bounding box center [709, 220] width 27 height 27
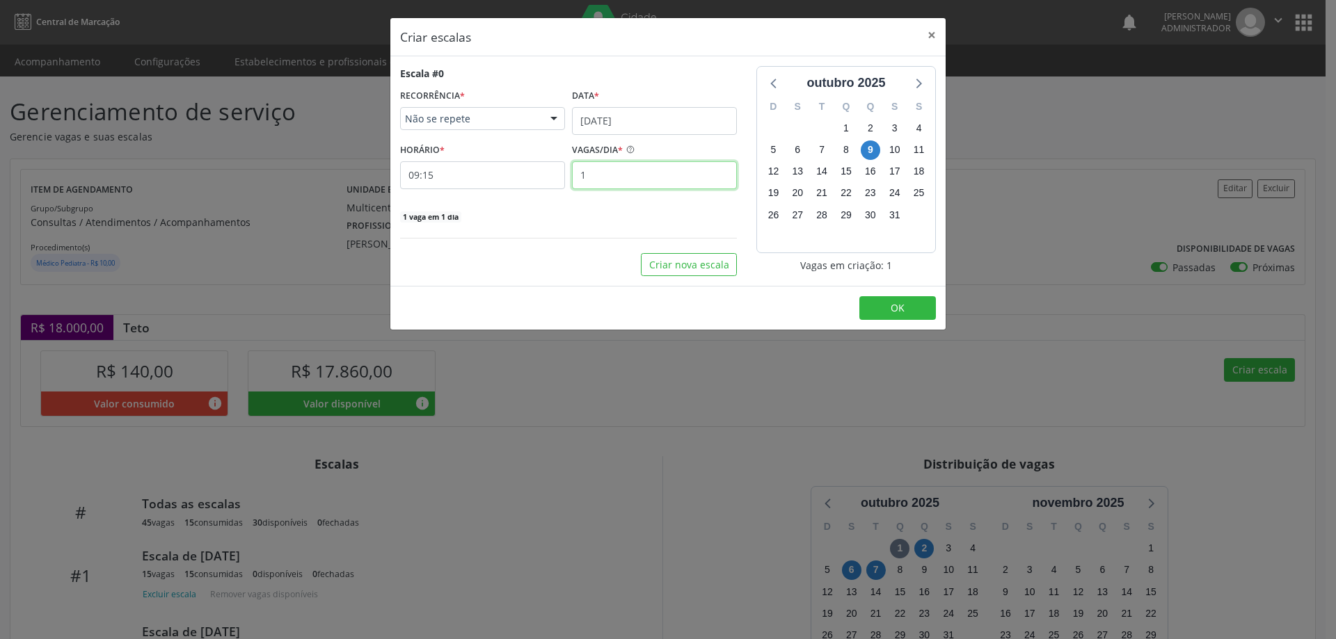
drag, startPoint x: 621, startPoint y: 177, endPoint x: 628, endPoint y: 173, distance: 8.4
click at [623, 174] on input "1" at bounding box center [654, 175] width 165 height 28
type input "15"
click at [518, 174] on input "09:15" at bounding box center [482, 175] width 165 height 28
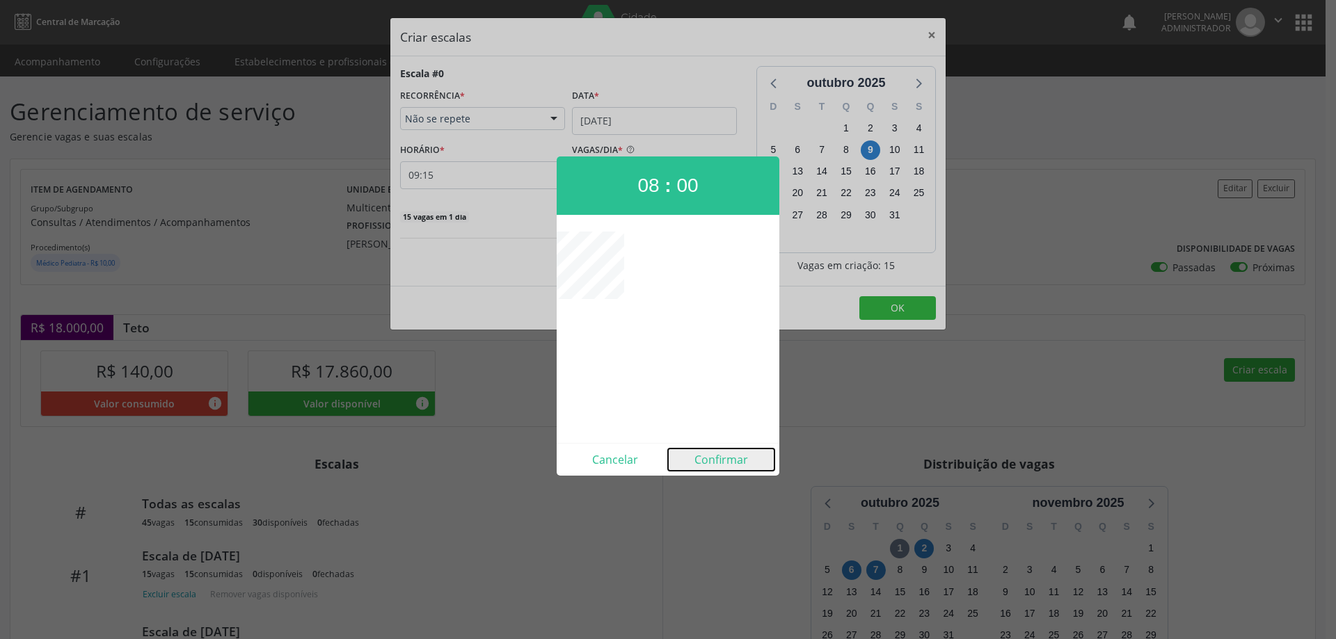
click at [723, 457] on button "Confirmar" at bounding box center [721, 460] width 106 height 22
type input "08:00"
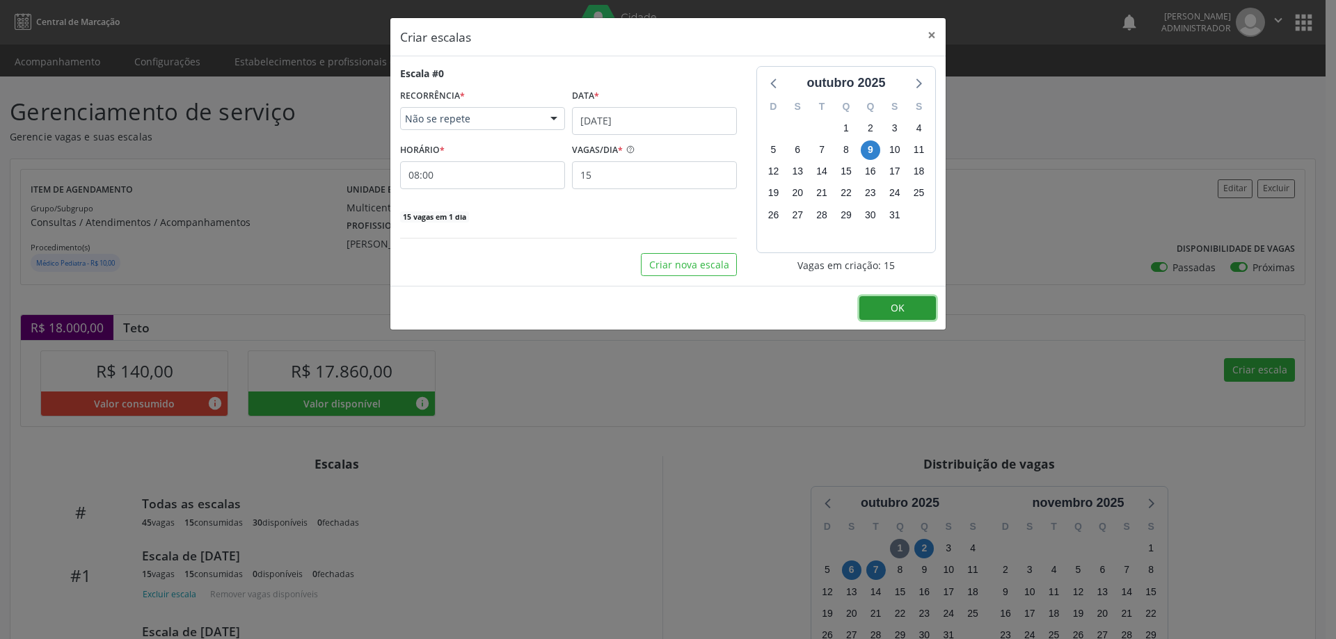
click at [891, 308] on span "OK" at bounding box center [898, 307] width 14 height 13
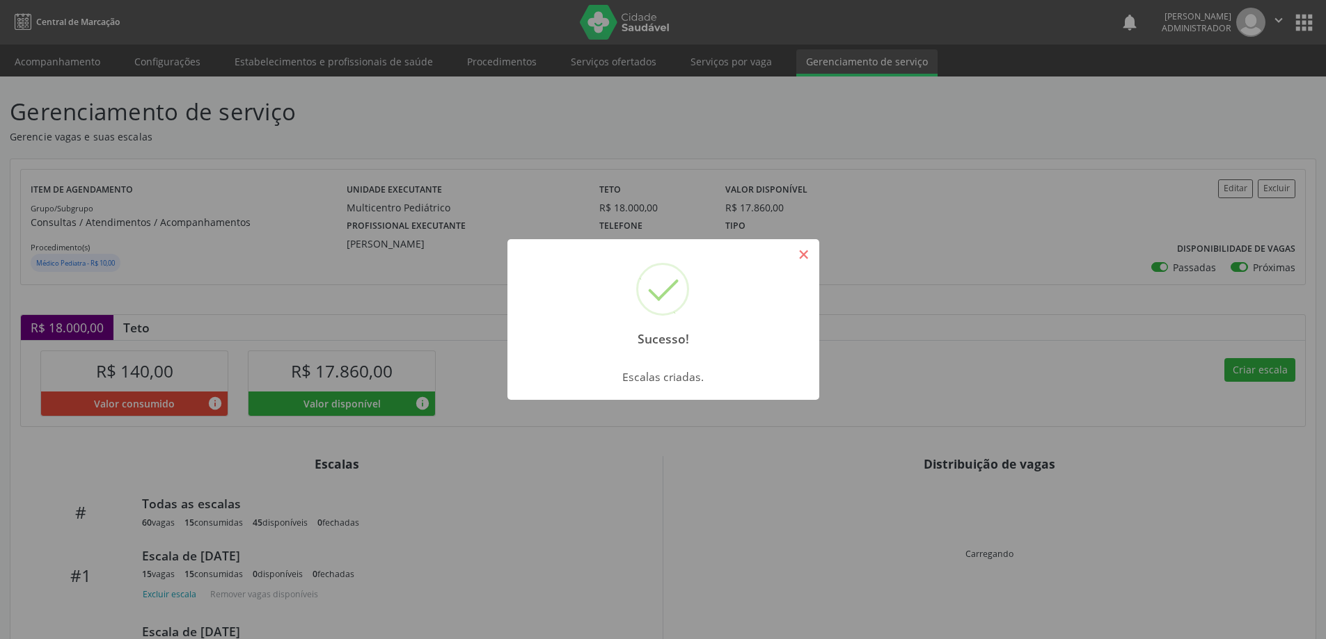
click at [803, 258] on button "×" at bounding box center [804, 255] width 24 height 24
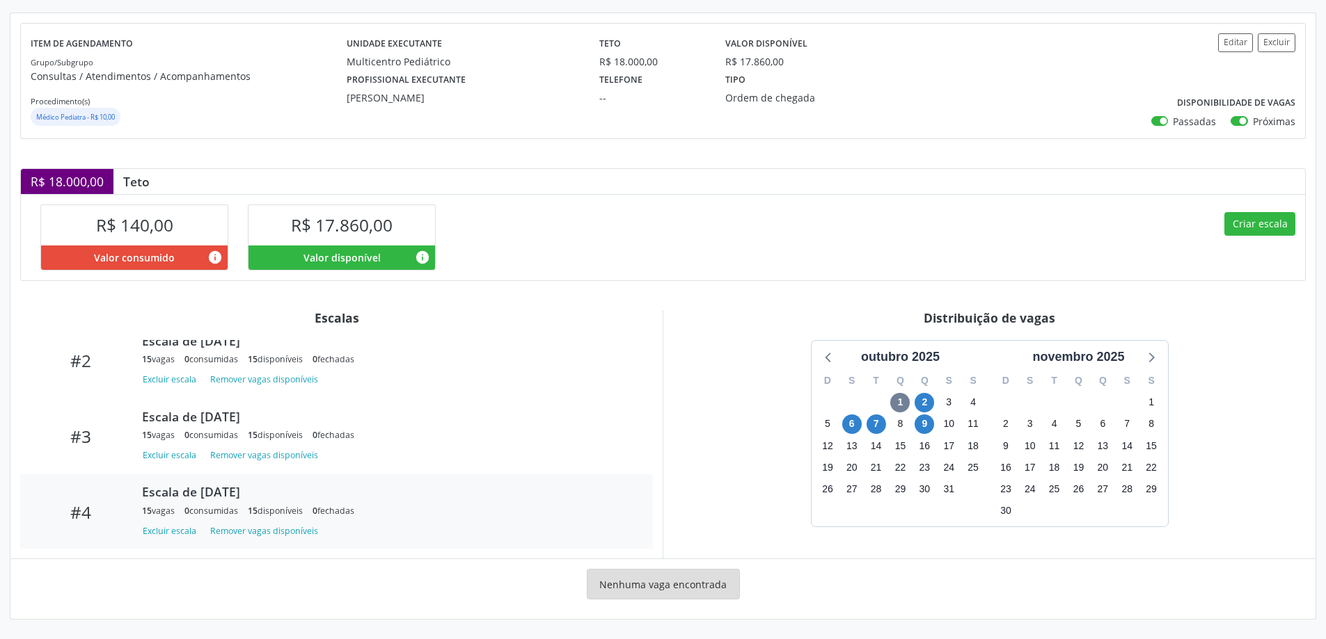
scroll to position [146, 0]
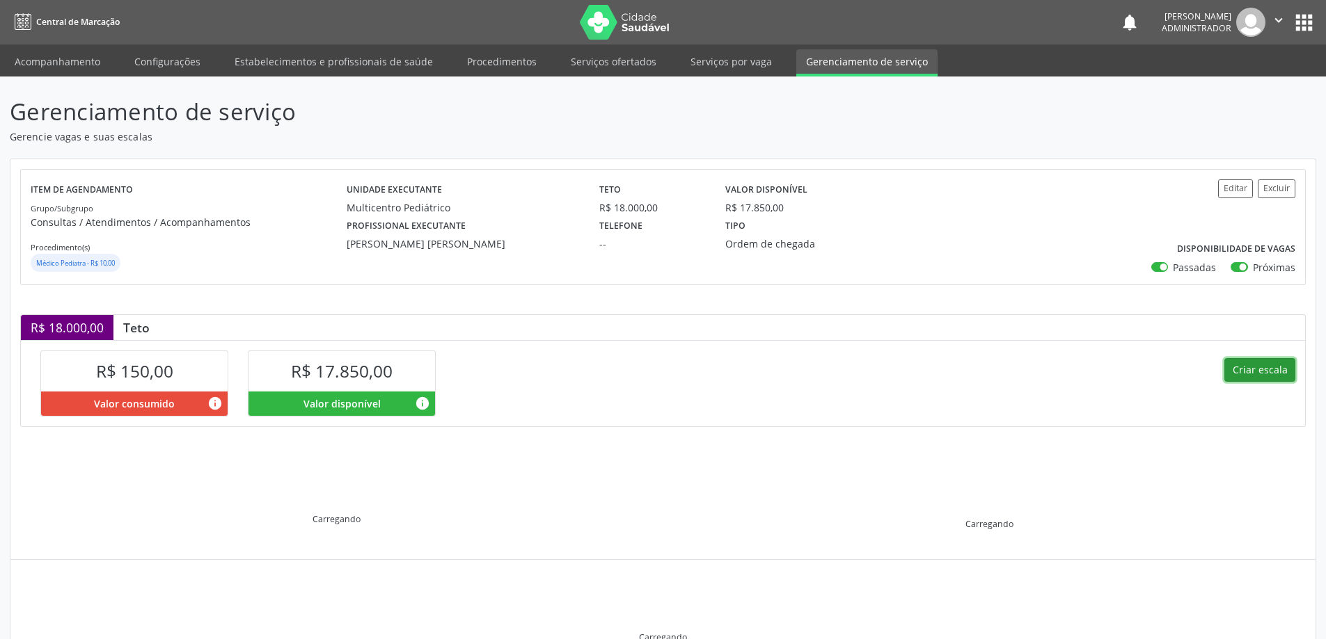
click at [1256, 366] on button "Criar escala" at bounding box center [1259, 370] width 71 height 24
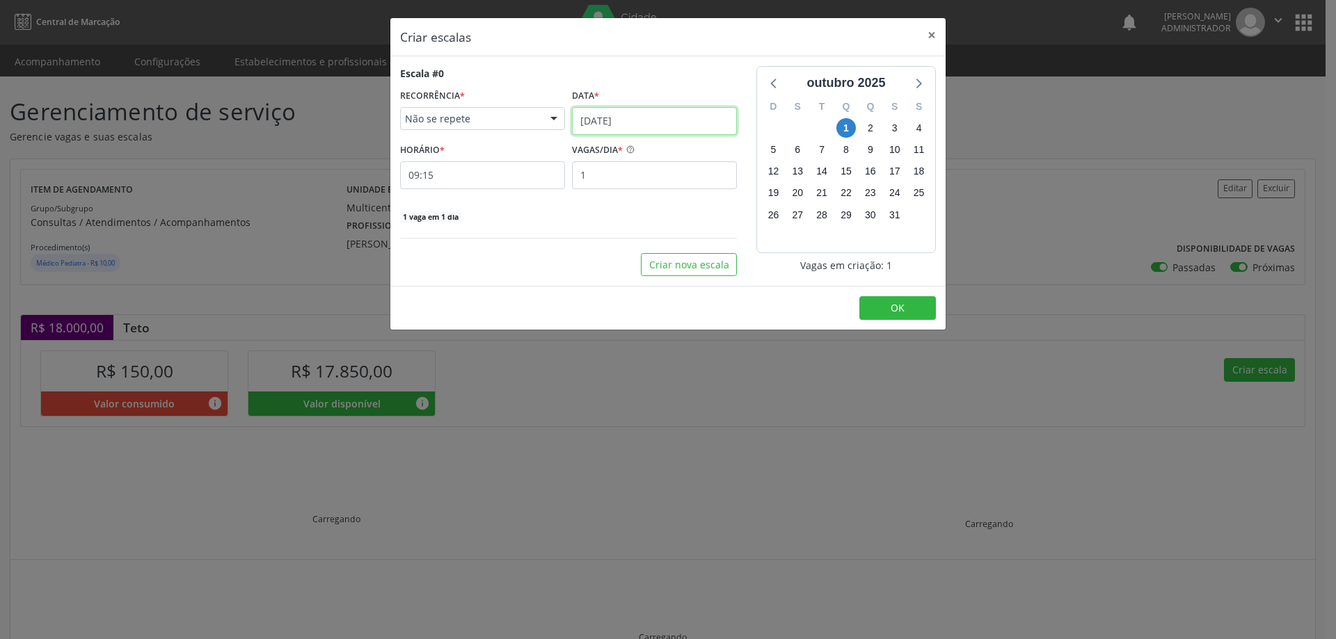
click at [601, 114] on input "[DATE]" at bounding box center [654, 121] width 165 height 28
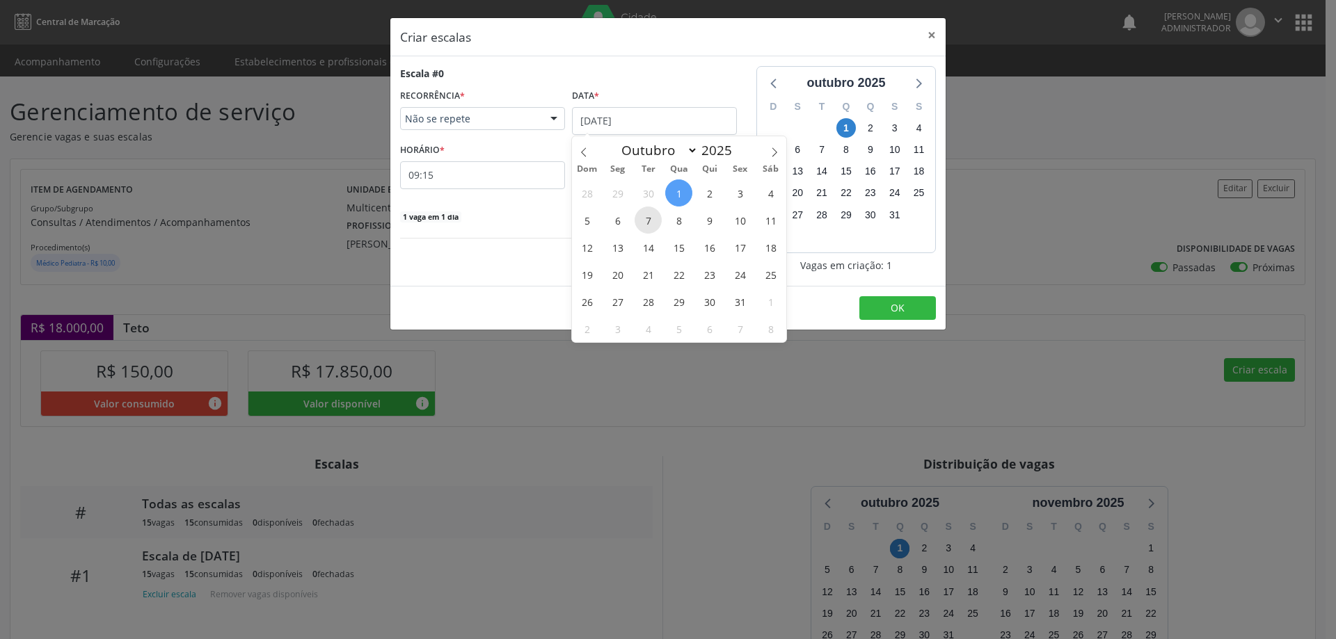
click at [640, 219] on span "7" at bounding box center [648, 220] width 27 height 27
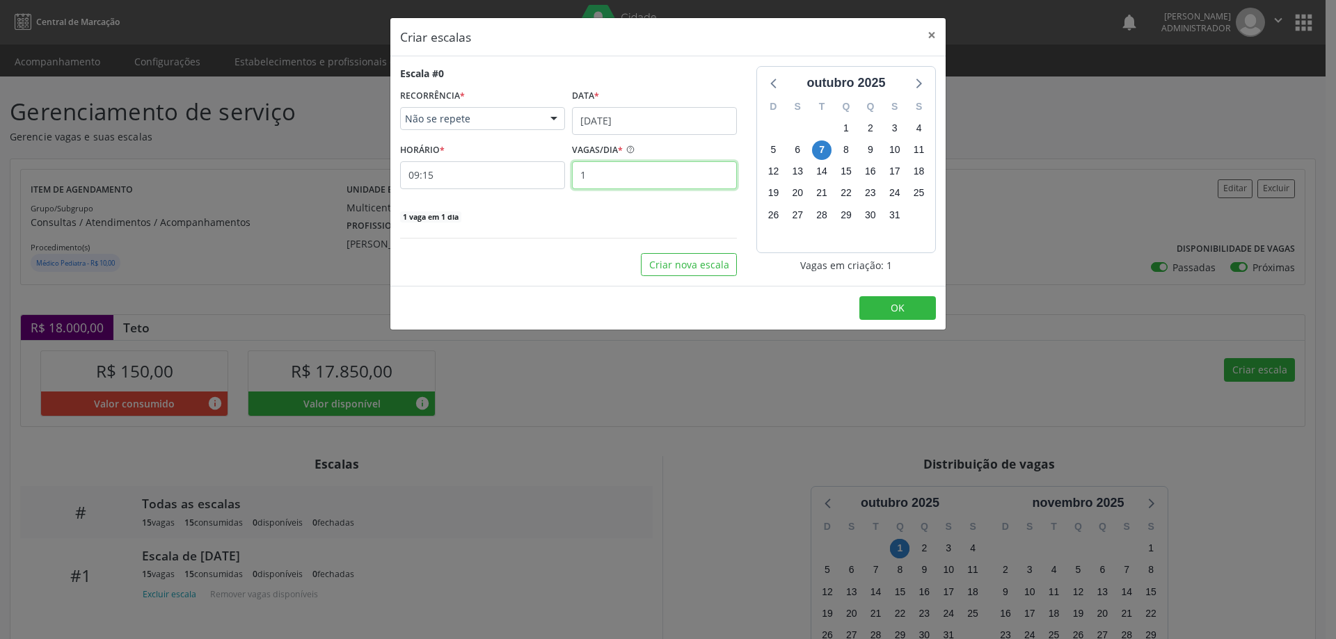
click at [605, 176] on input "1" at bounding box center [654, 175] width 165 height 28
type input "15"
click at [475, 177] on input "09:15" at bounding box center [482, 175] width 165 height 28
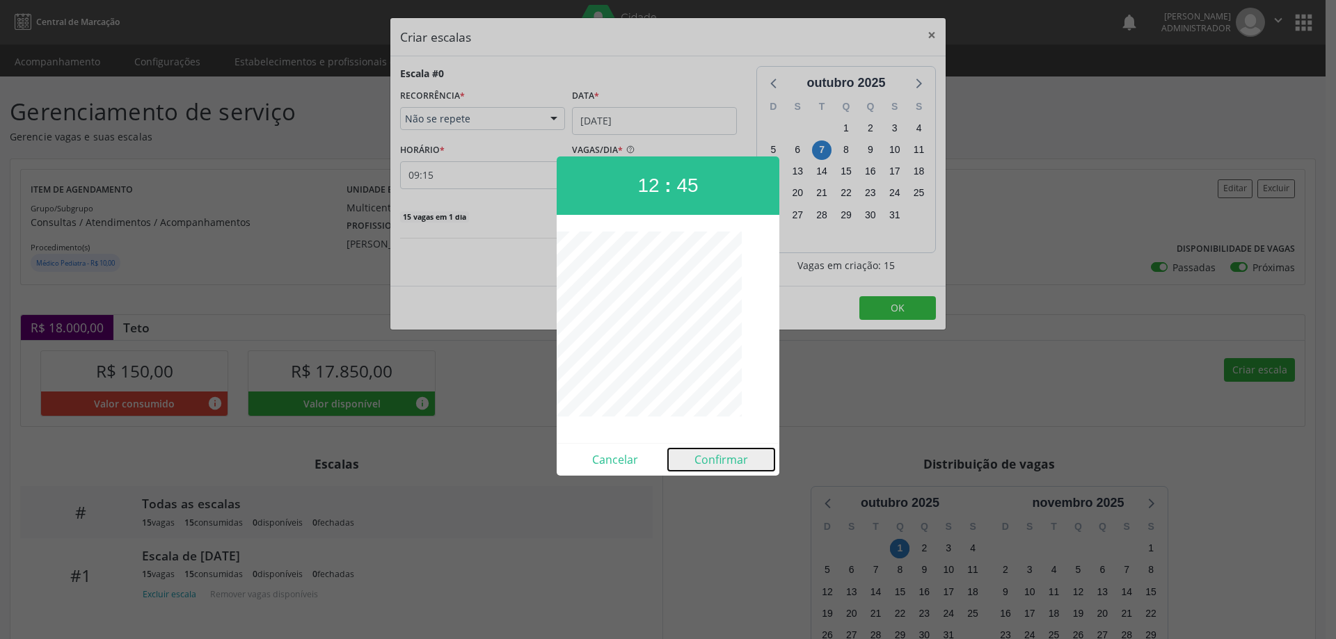
click at [709, 461] on button "Confirmar" at bounding box center [721, 460] width 106 height 22
type input "12:45"
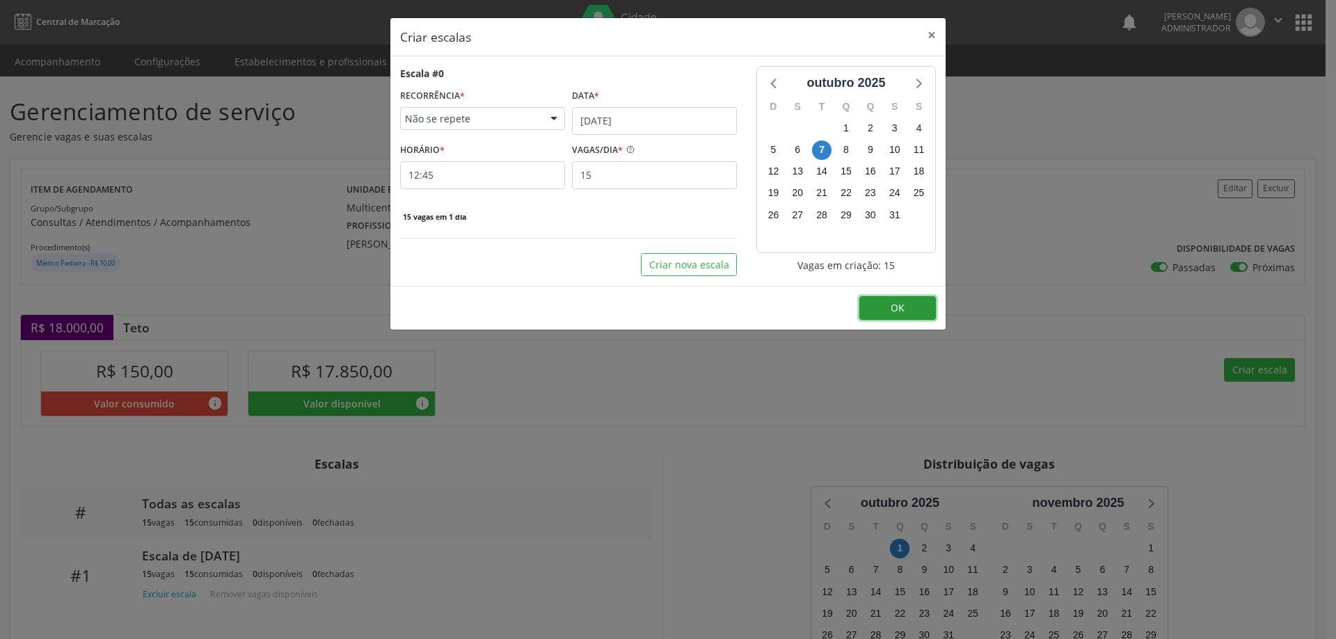
click at [893, 305] on span "OK" at bounding box center [898, 307] width 14 height 13
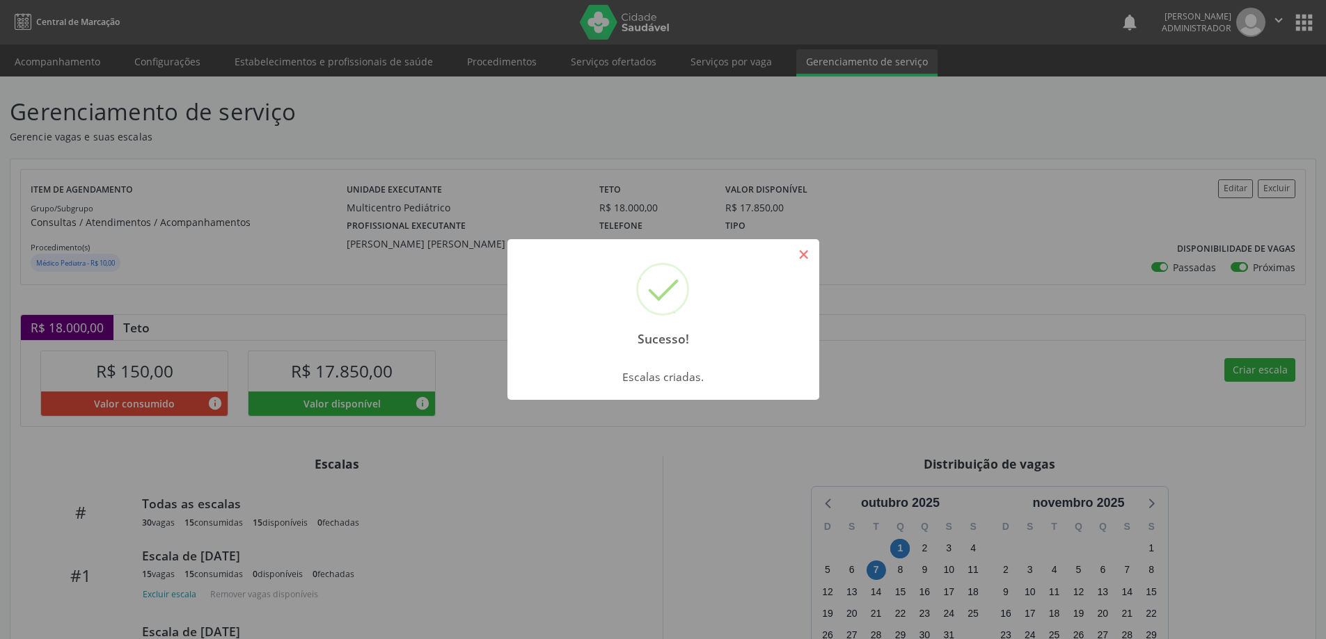
click at [802, 255] on button "×" at bounding box center [804, 255] width 24 height 24
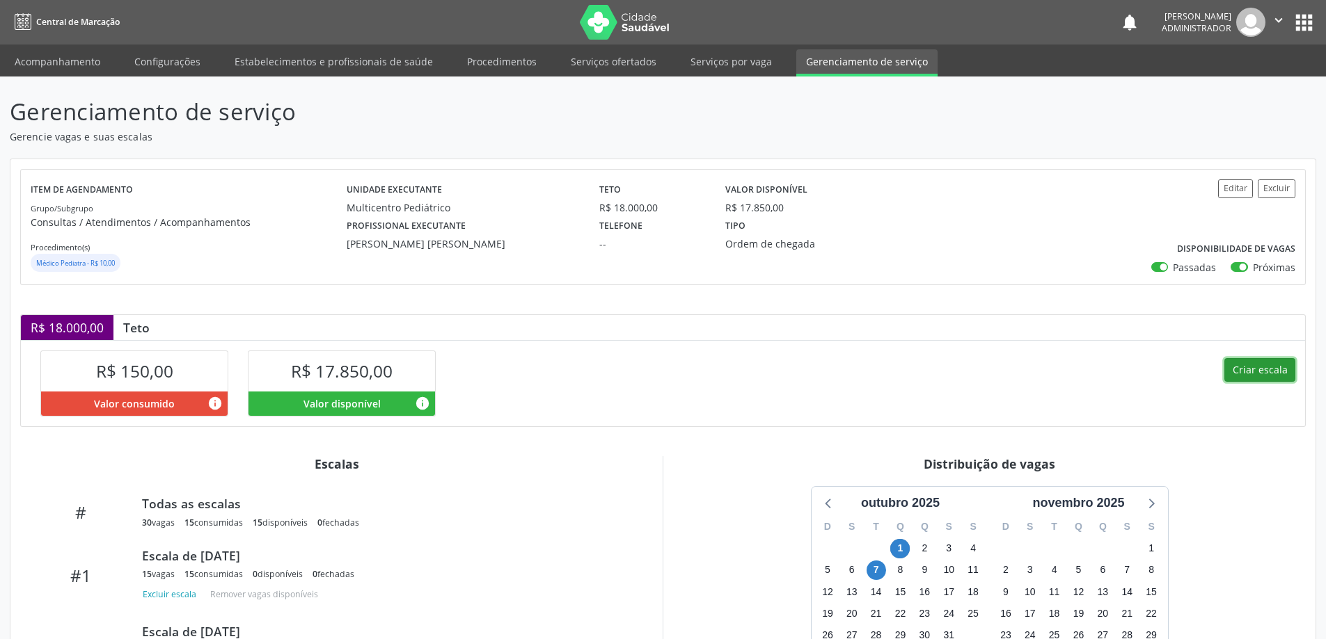
click at [1245, 367] on button "Criar escala" at bounding box center [1259, 370] width 71 height 24
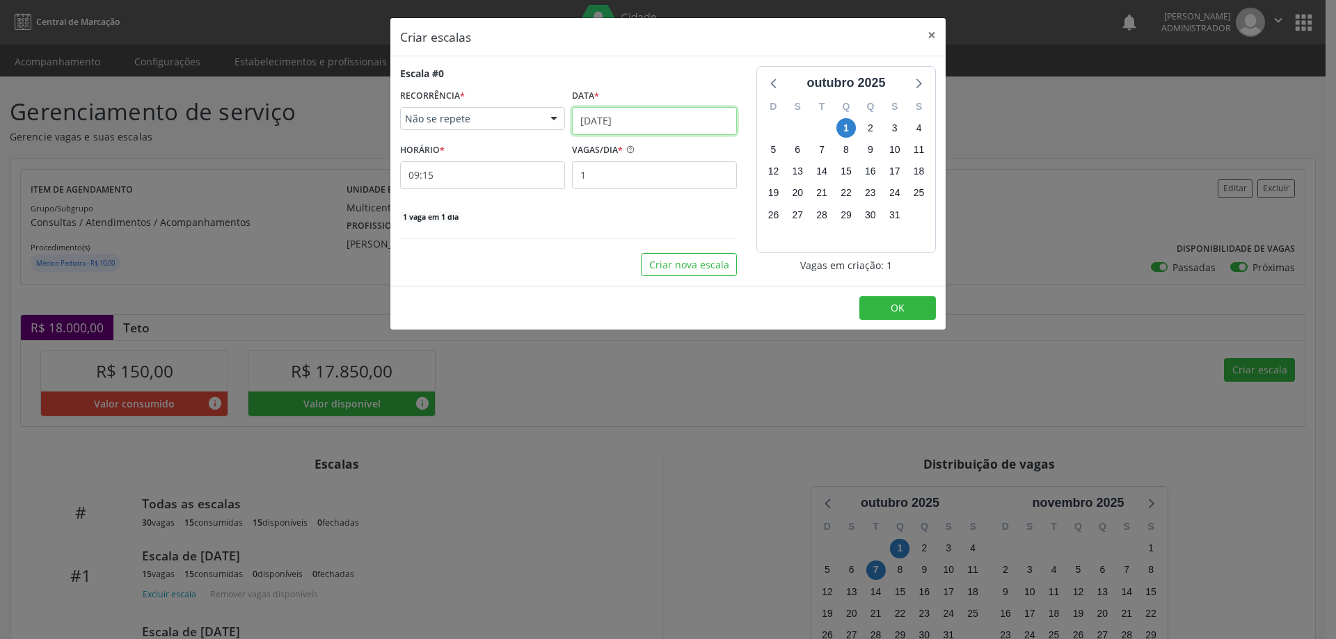
click at [626, 113] on input "[DATE]" at bounding box center [654, 121] width 165 height 28
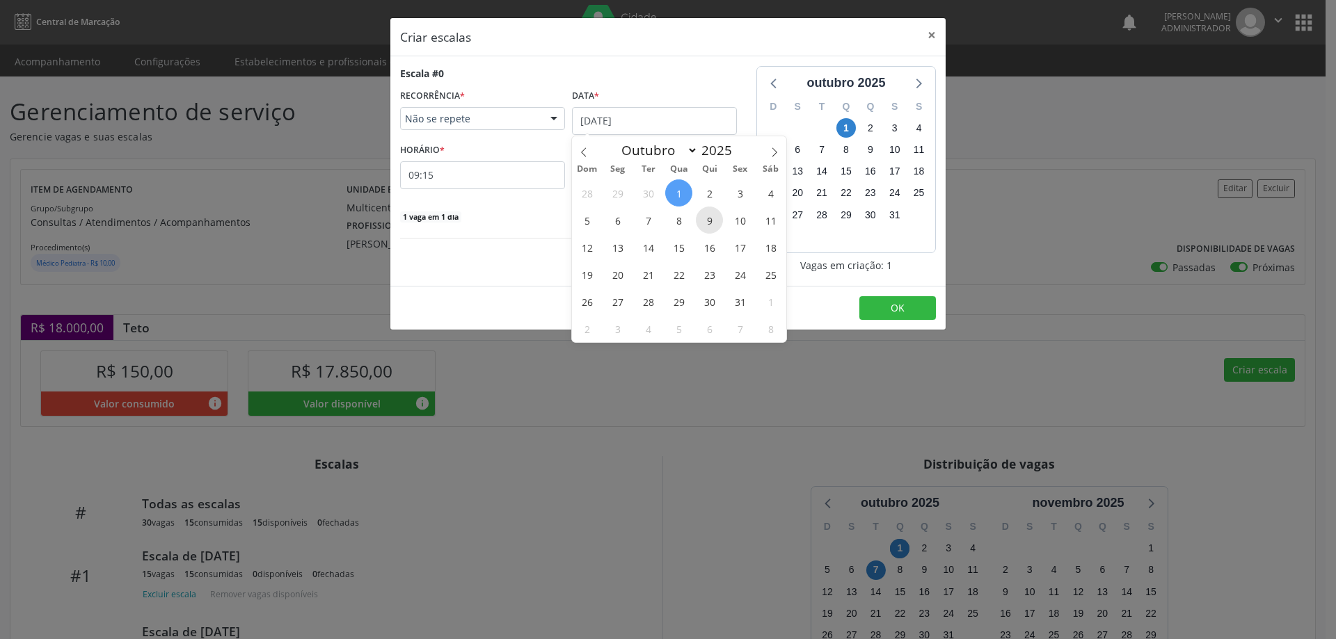
drag, startPoint x: 708, startPoint y: 223, endPoint x: 681, endPoint y: 207, distance: 31.5
click at [707, 222] on span "9" at bounding box center [709, 220] width 27 height 27
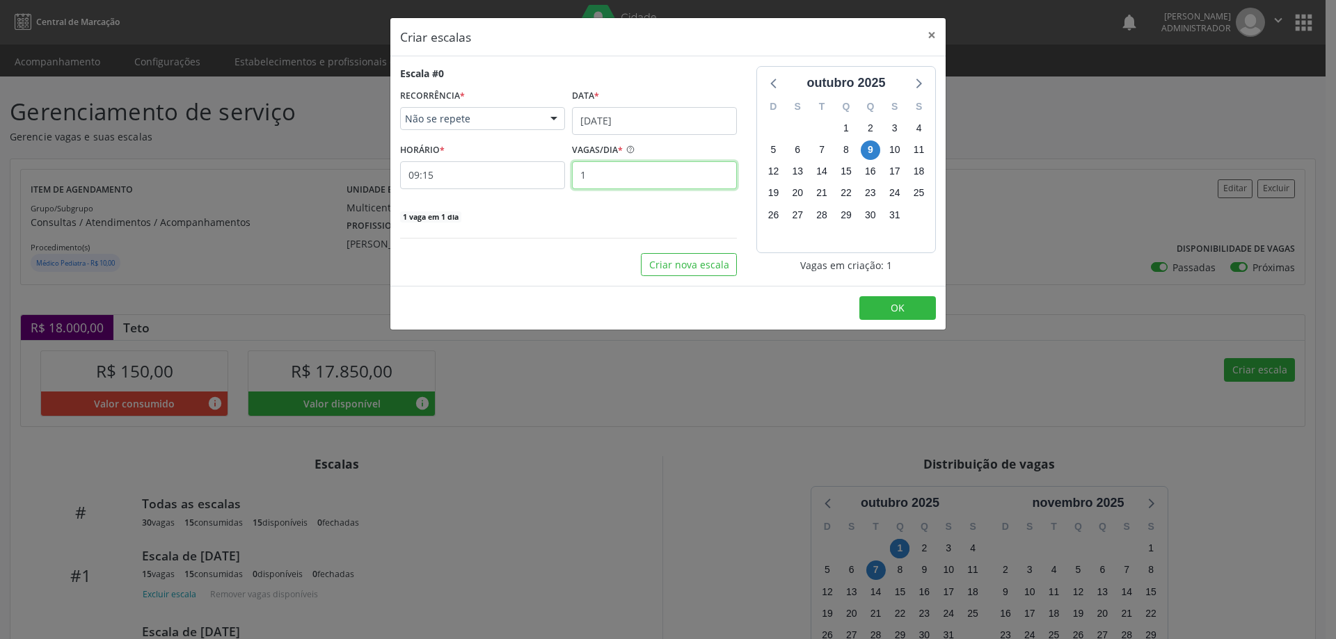
click at [593, 176] on input "1" at bounding box center [654, 175] width 165 height 28
type input "15"
click at [466, 172] on input "09:15" at bounding box center [482, 175] width 165 height 28
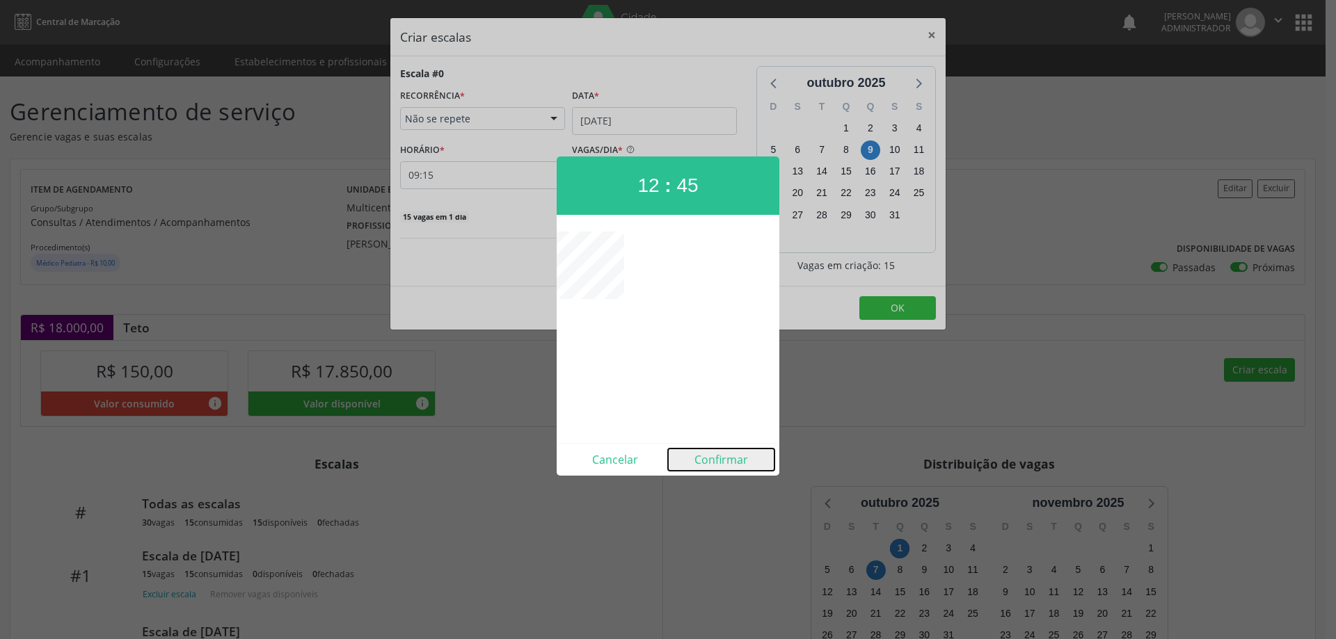
click at [711, 460] on button "Confirmar" at bounding box center [721, 460] width 106 height 22
type input "12:45"
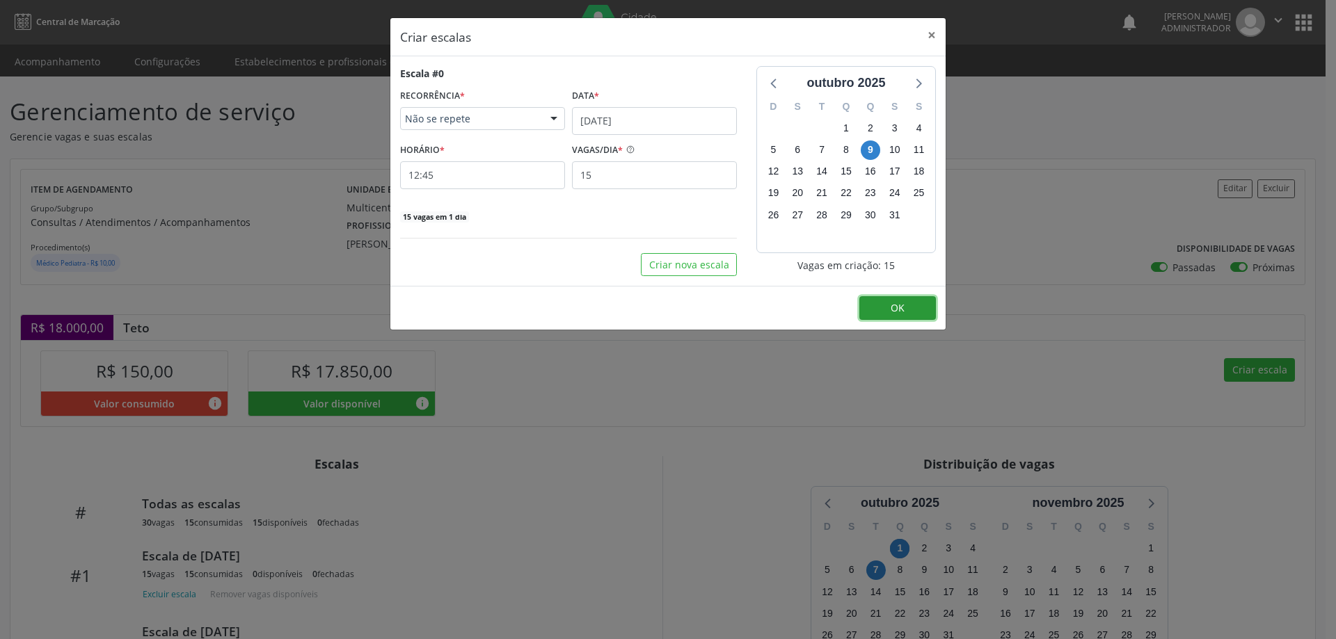
click at [913, 309] on button "OK" at bounding box center [897, 308] width 77 height 24
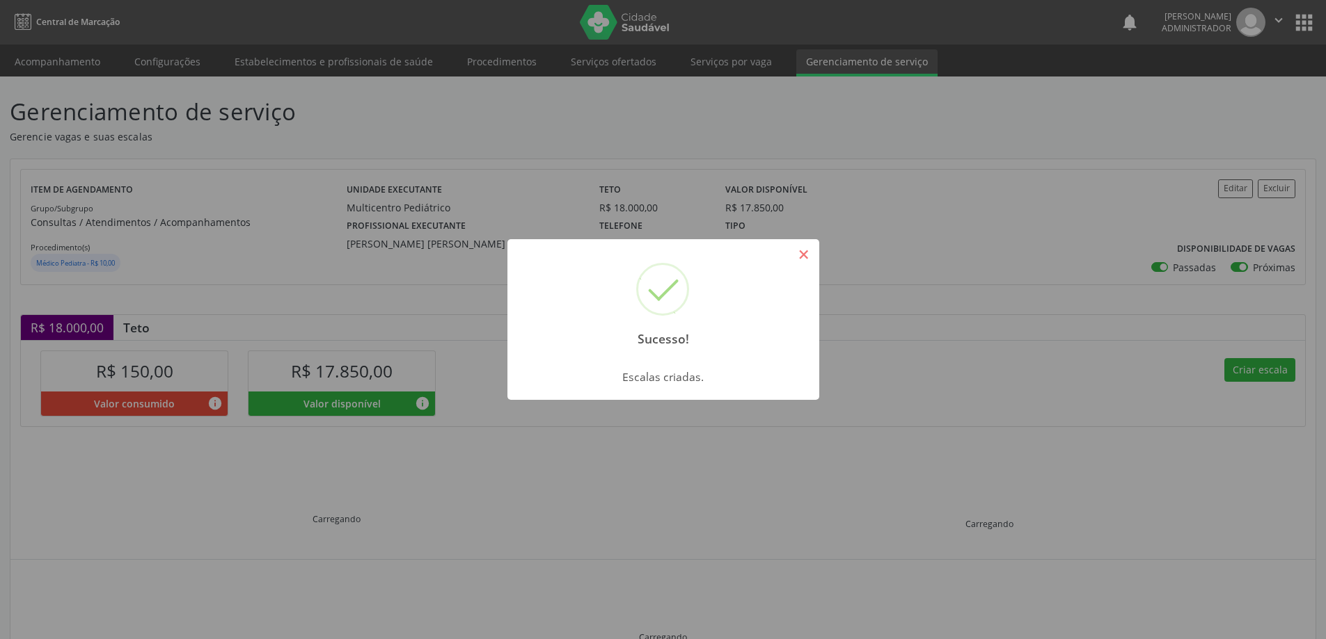
click at [804, 256] on button "×" at bounding box center [804, 255] width 24 height 24
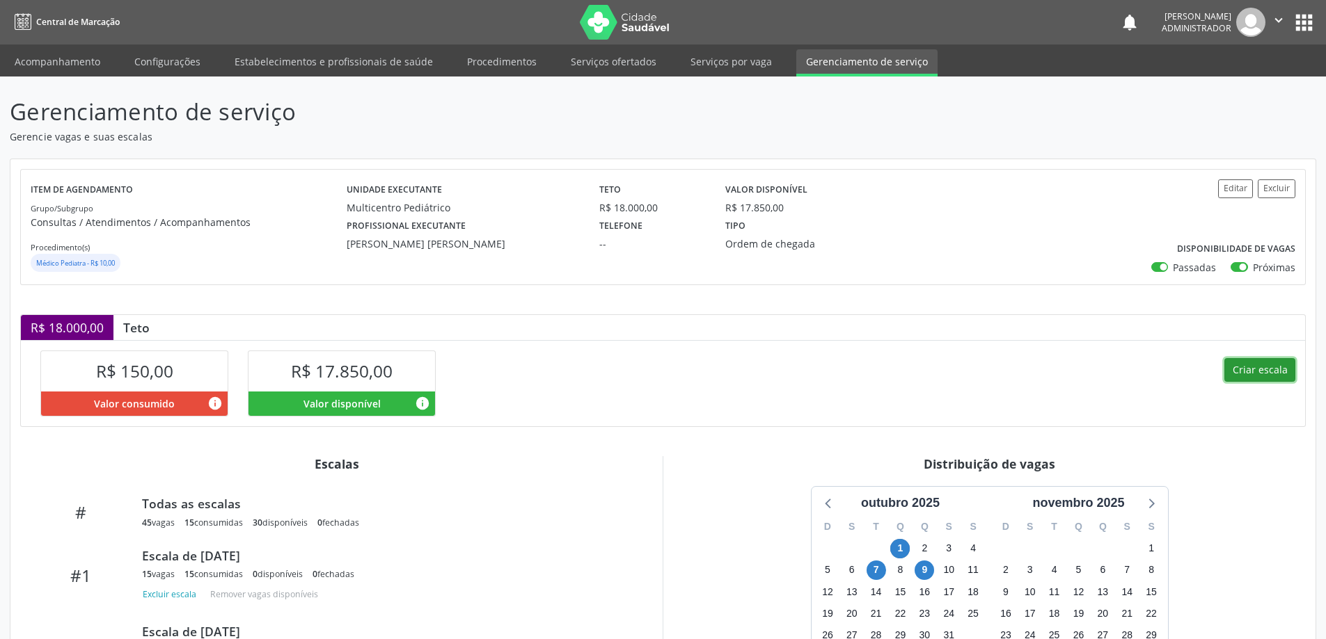
click at [1243, 365] on button "Criar escala" at bounding box center [1259, 370] width 71 height 24
select select "9"
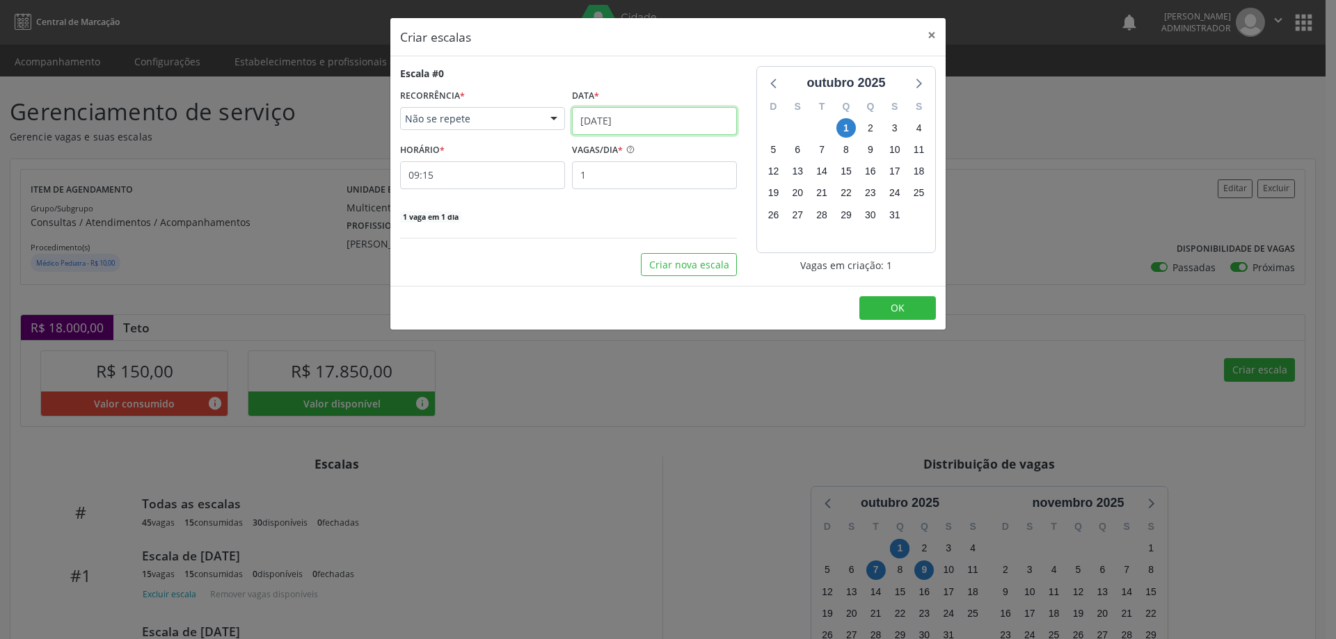
click at [621, 116] on input "[DATE]" at bounding box center [654, 121] width 165 height 28
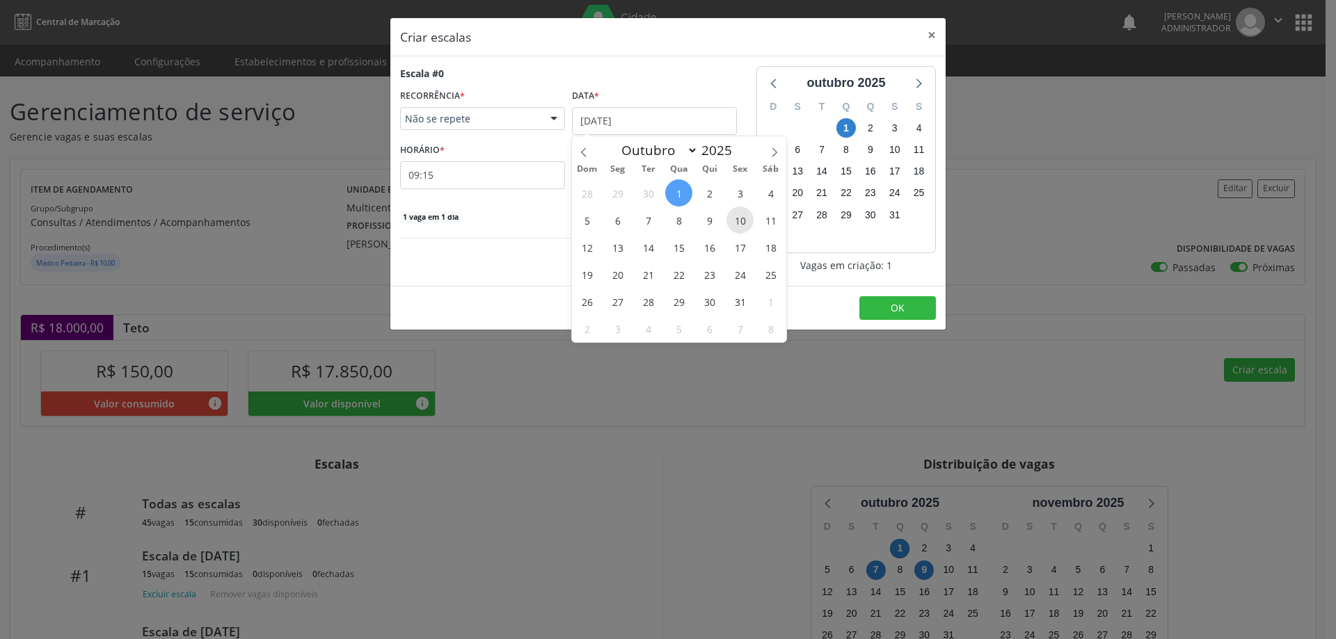
click at [745, 217] on span "10" at bounding box center [739, 220] width 27 height 27
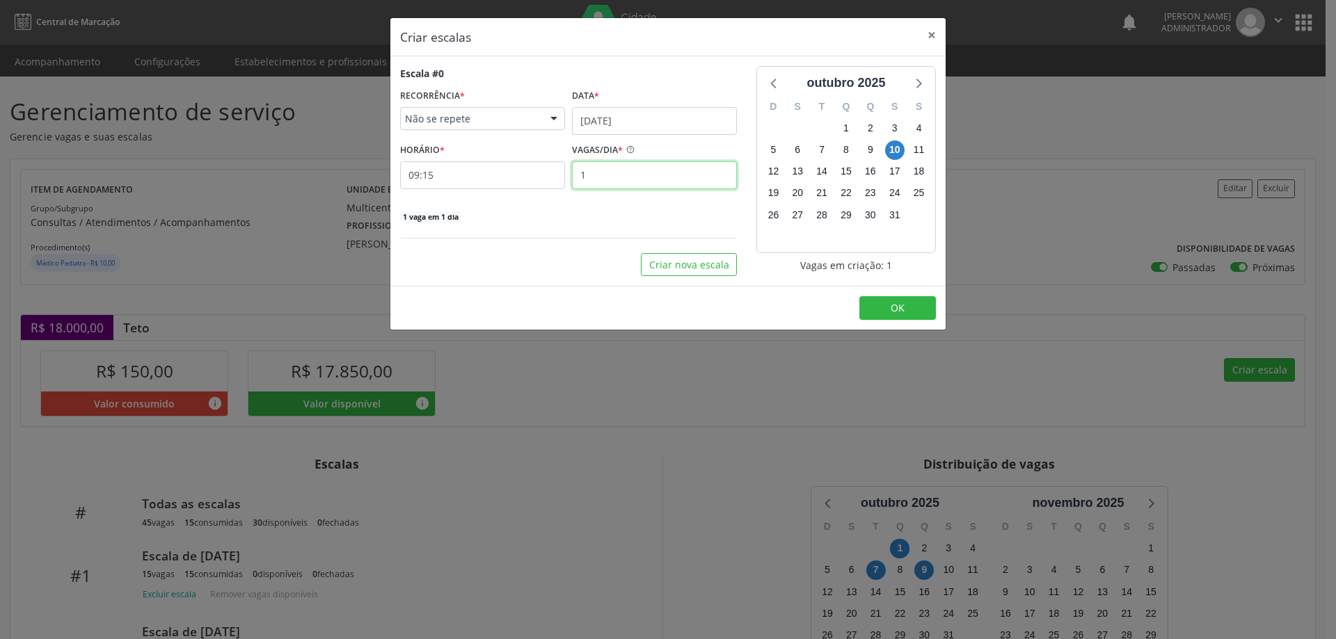
drag, startPoint x: 624, startPoint y: 175, endPoint x: 664, endPoint y: 157, distance: 43.3
click at [632, 172] on input "1" at bounding box center [654, 175] width 165 height 28
type input "15"
click at [457, 176] on input "09:15" at bounding box center [482, 175] width 165 height 28
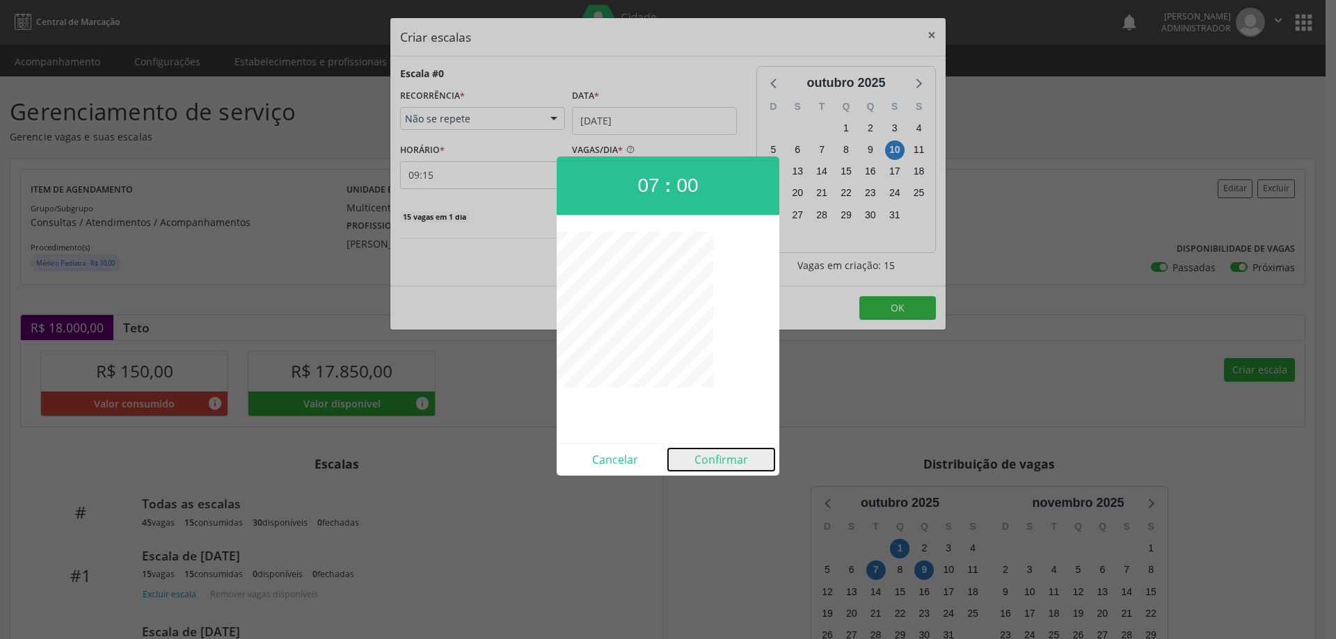
click at [724, 457] on button "Confirmar" at bounding box center [721, 460] width 106 height 22
type input "07:00"
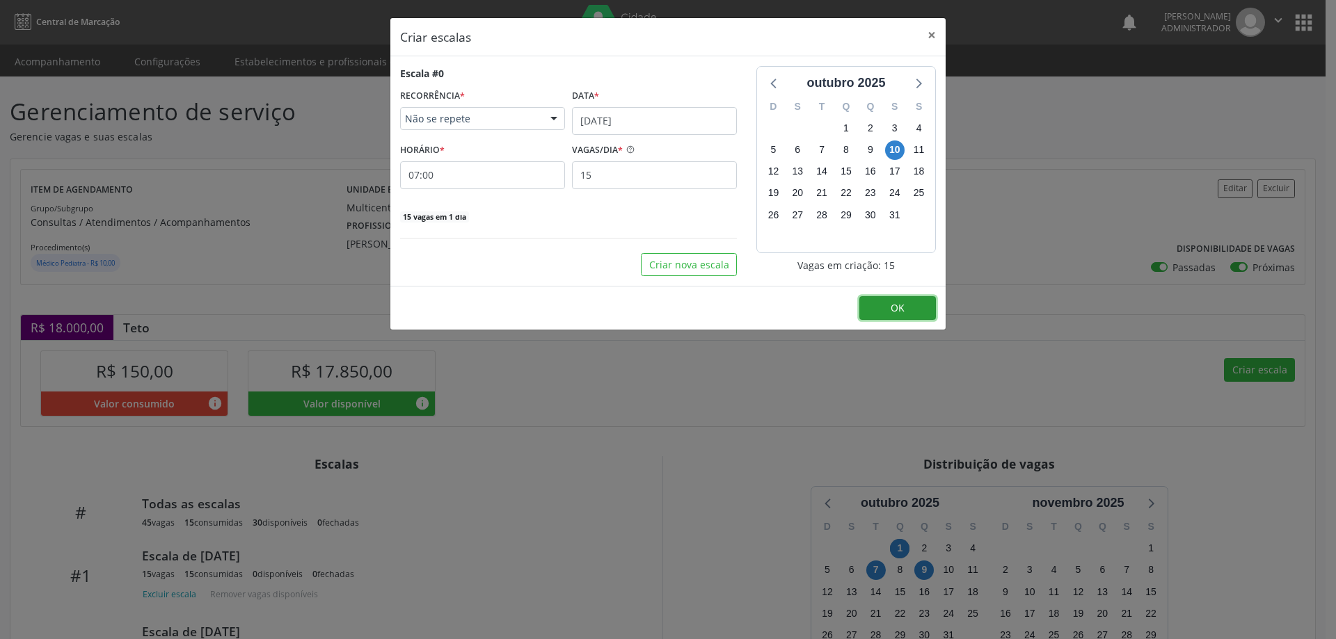
click at [899, 310] on span "OK" at bounding box center [898, 307] width 14 height 13
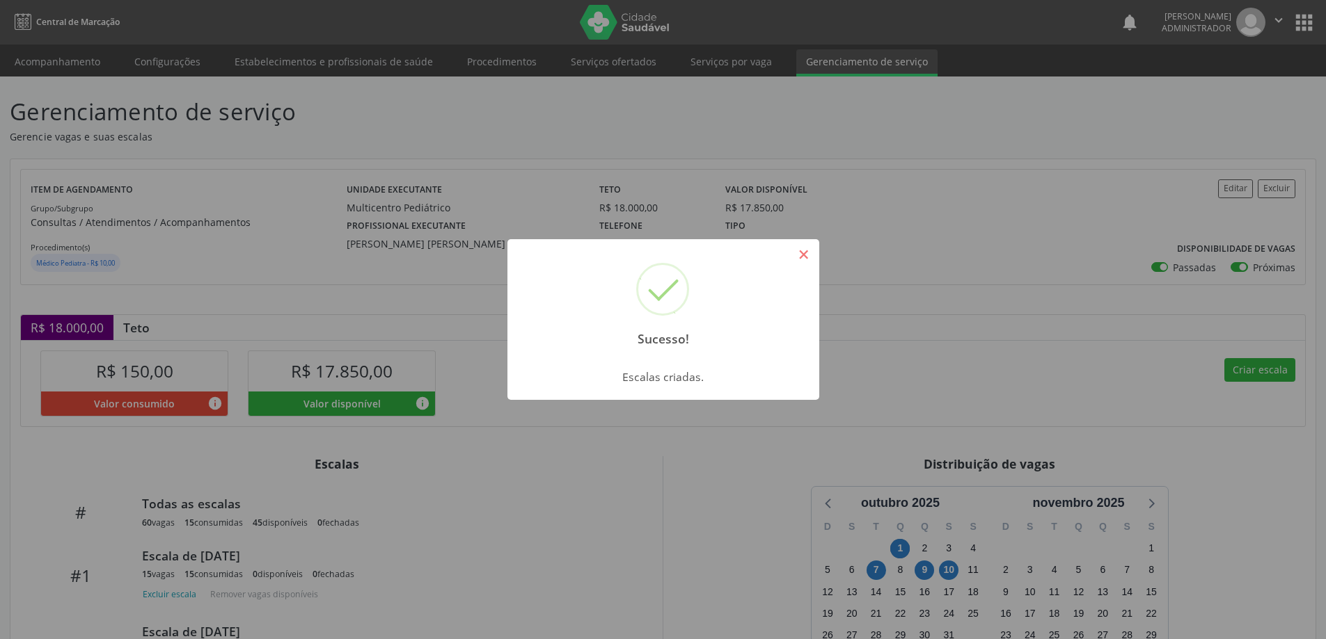
click at [809, 250] on button "×" at bounding box center [804, 255] width 24 height 24
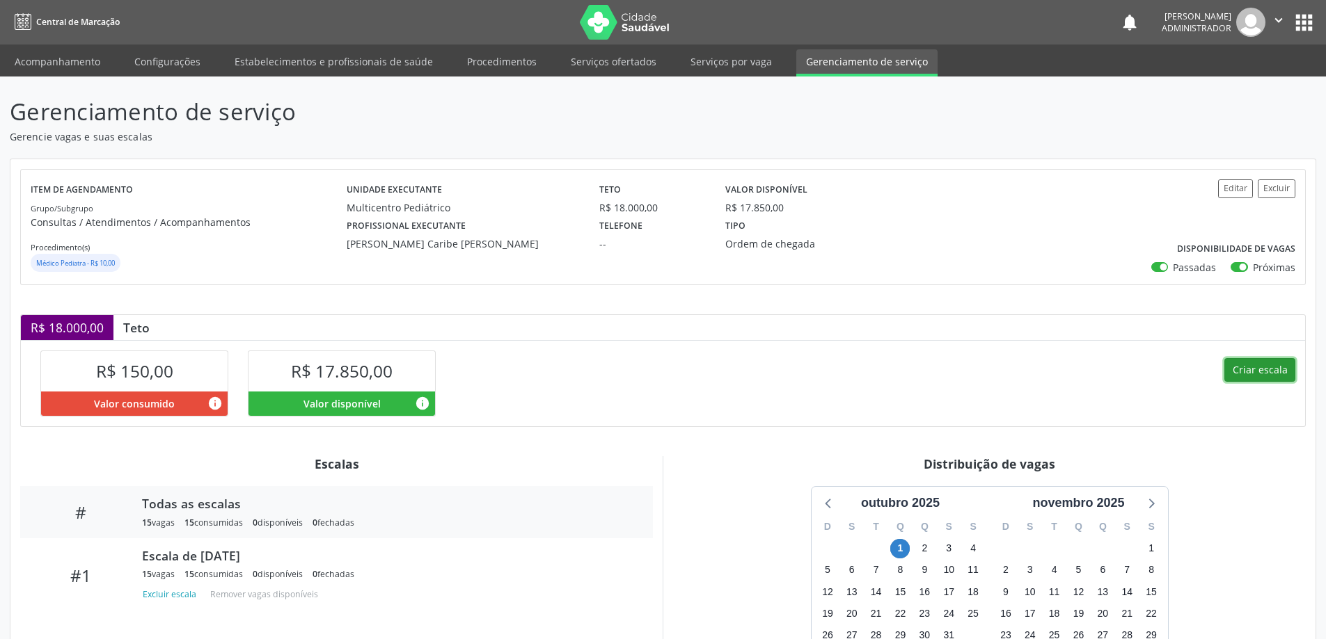
click at [1266, 369] on button "Criar escala" at bounding box center [1259, 370] width 71 height 24
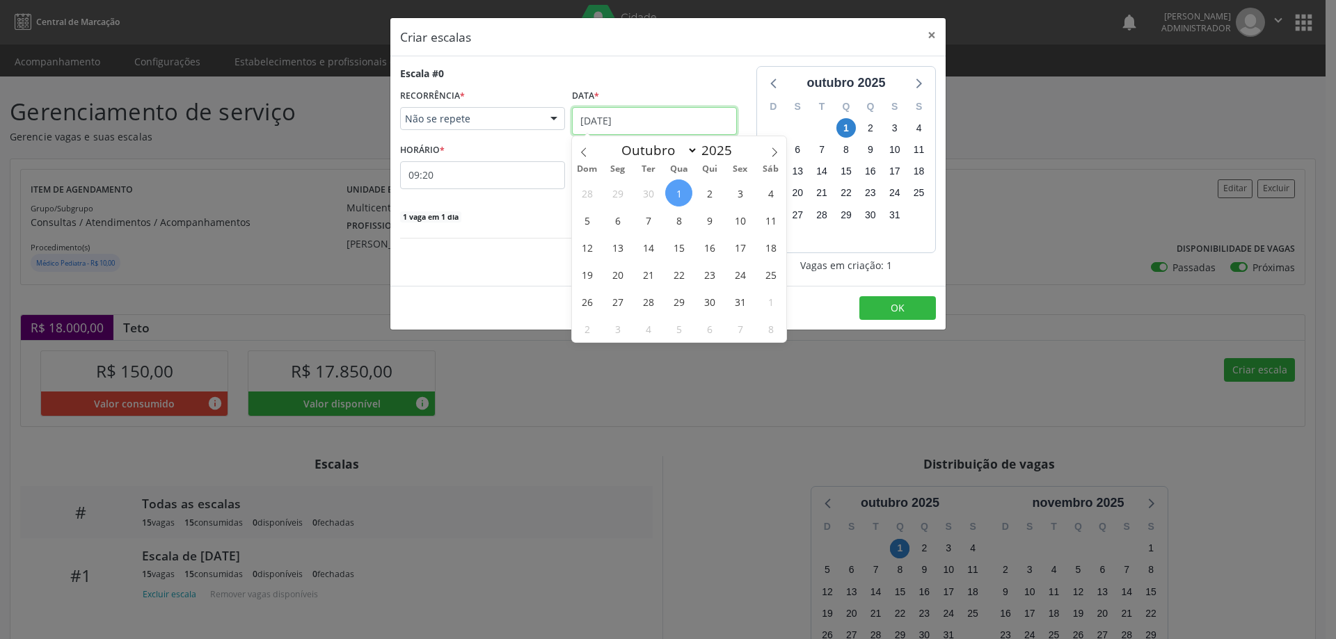
click at [630, 113] on input "[DATE]" at bounding box center [654, 121] width 165 height 28
click at [678, 220] on span "8" at bounding box center [678, 220] width 27 height 27
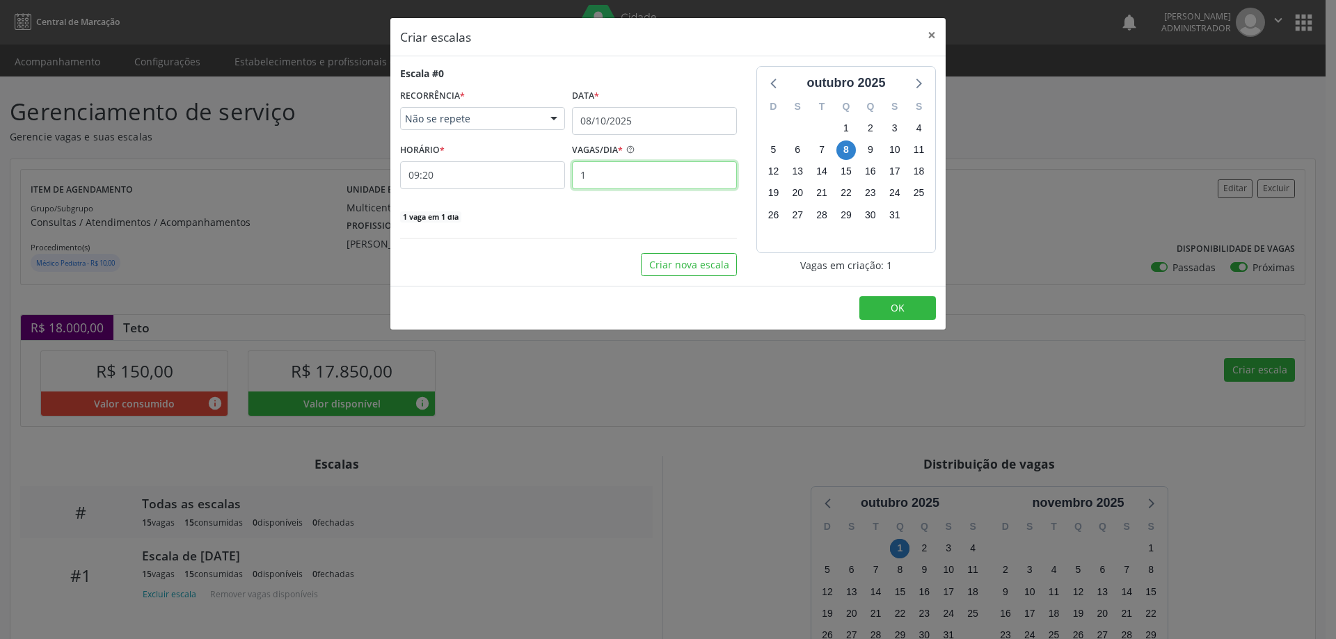
click at [604, 170] on input "1" at bounding box center [654, 175] width 165 height 28
type input "15"
click at [518, 172] on input "09:20" at bounding box center [482, 175] width 165 height 28
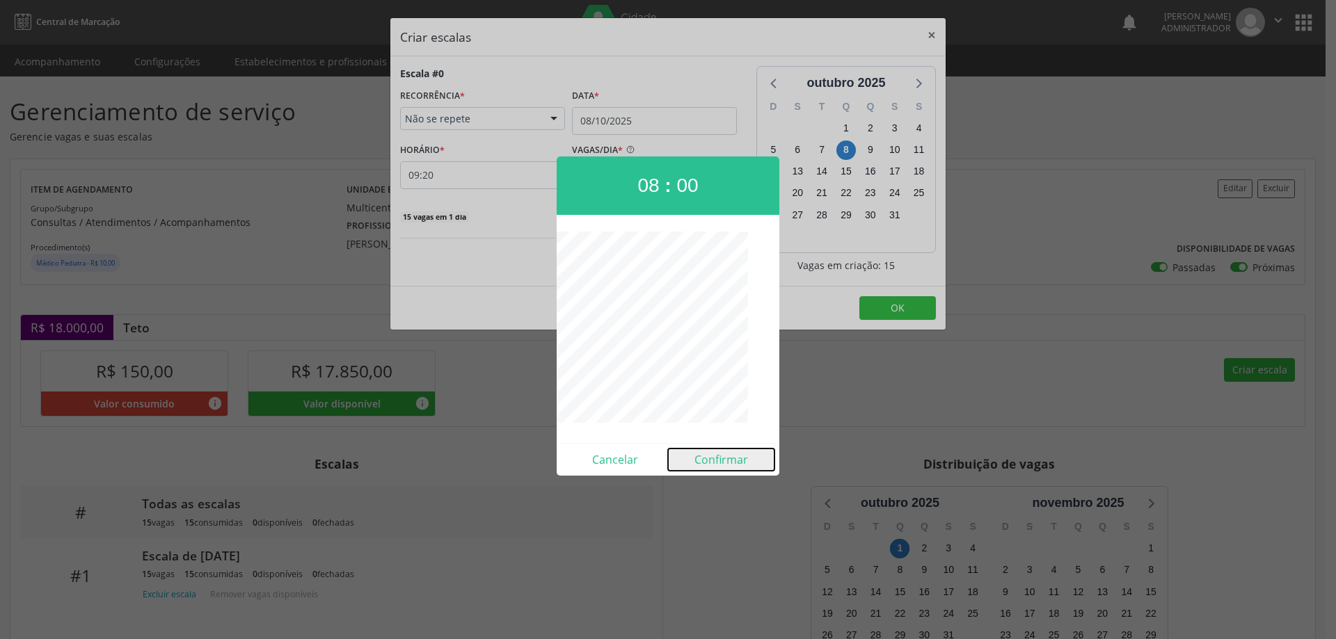
click at [712, 462] on button "Confirmar" at bounding box center [721, 460] width 106 height 22
type input "08:00"
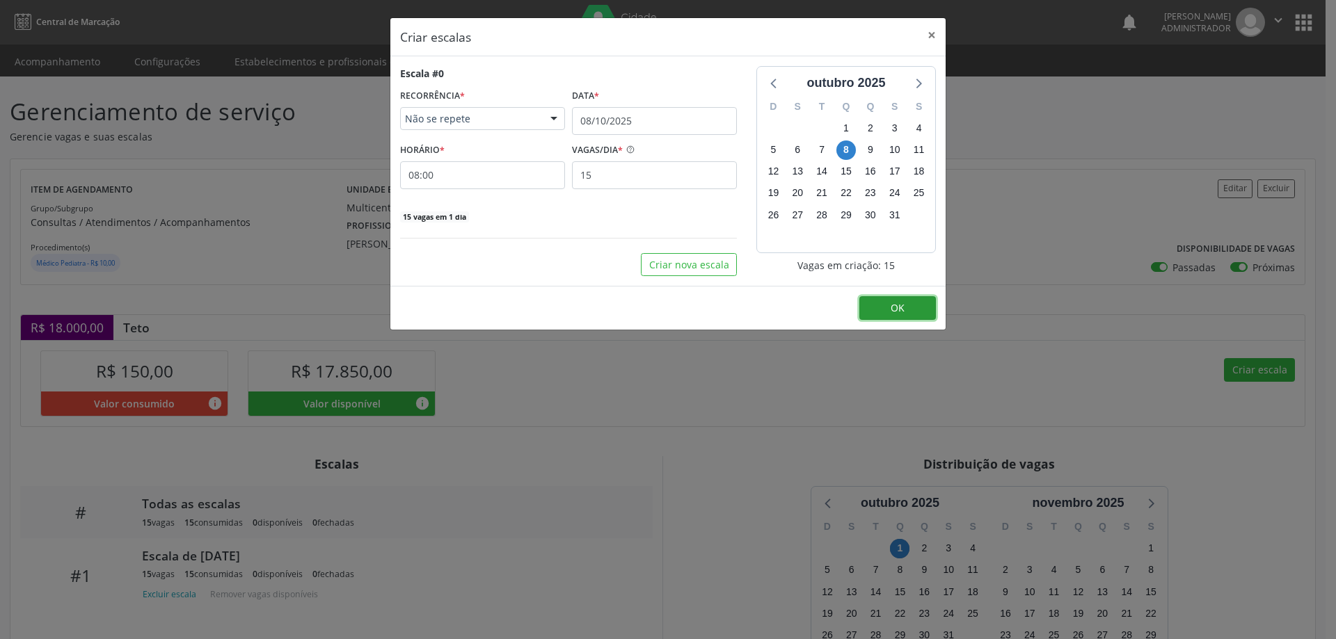
click at [901, 319] on button "OK" at bounding box center [897, 308] width 77 height 24
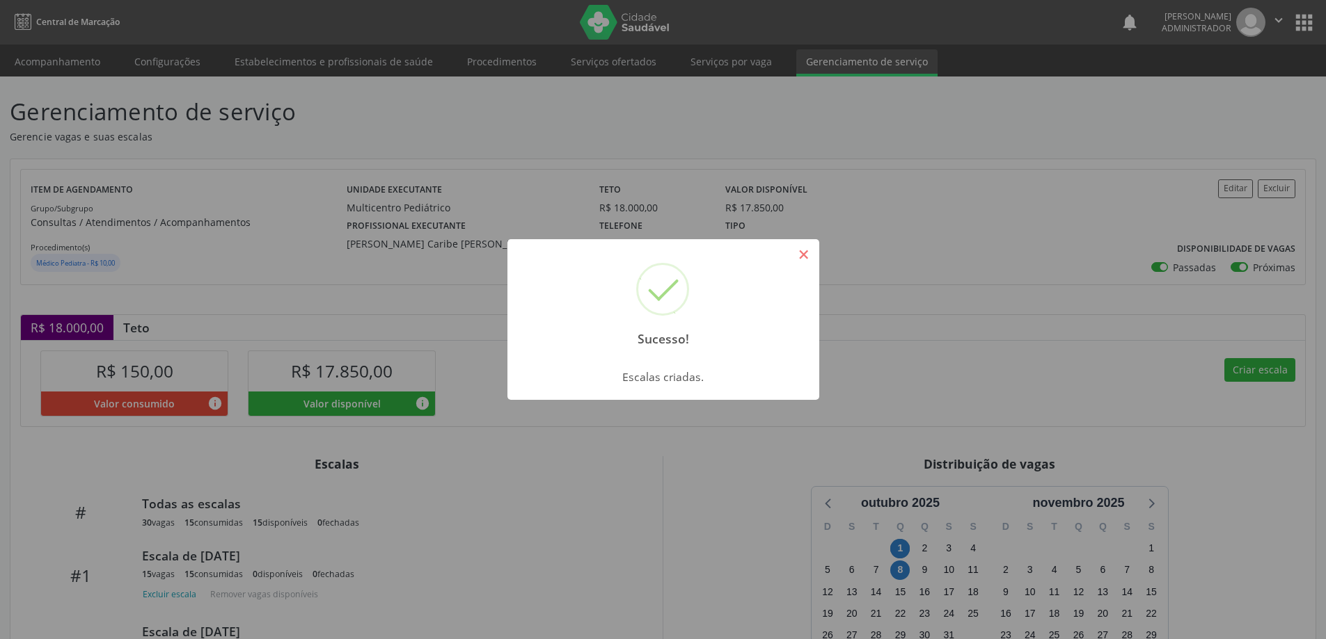
click at [798, 250] on button "×" at bounding box center [804, 255] width 24 height 24
